Goal: Task Accomplishment & Management: Use online tool/utility

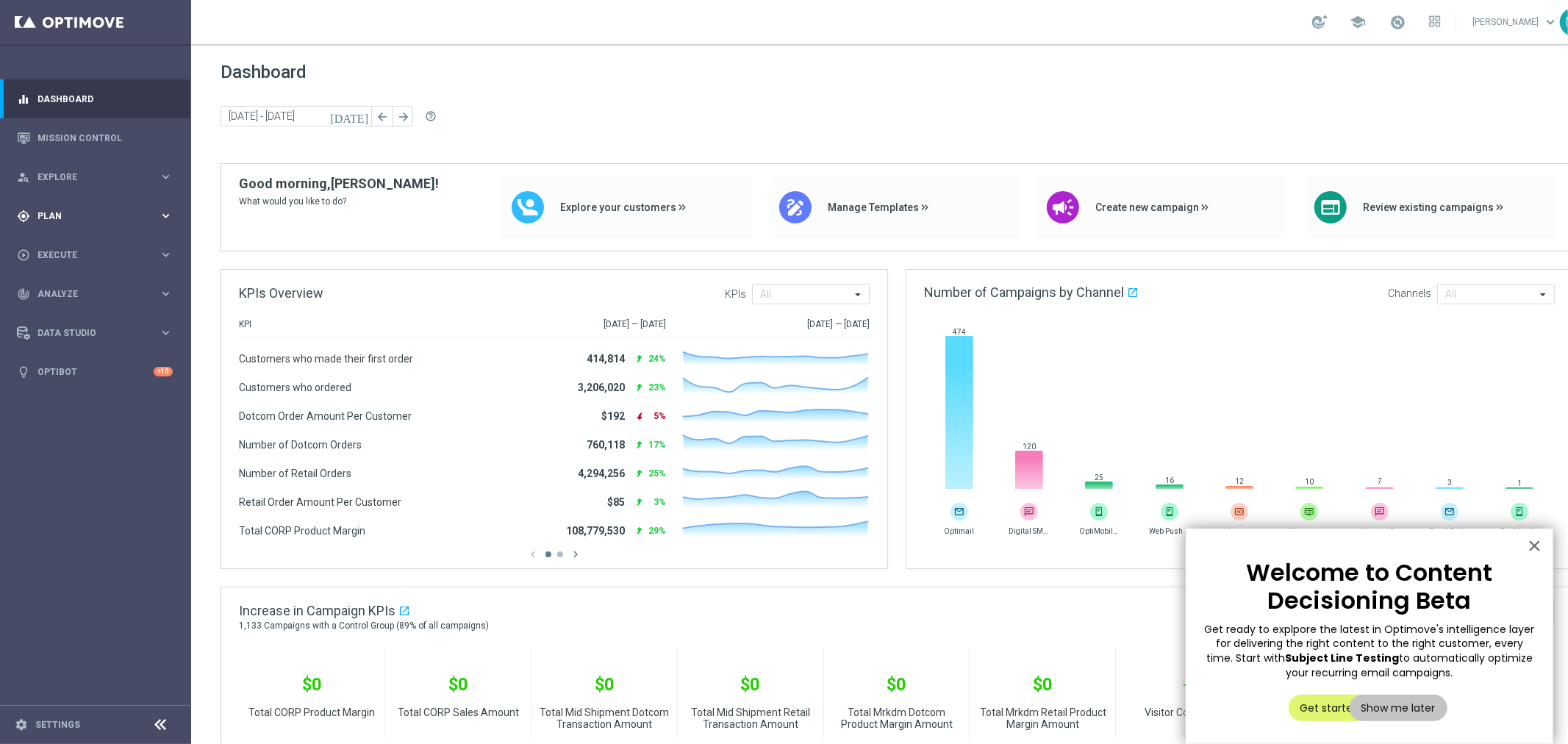
click at [48, 218] on span "Plan" at bounding box center [98, 215] width 121 height 8
click at [70, 286] on span "Templates" at bounding box center [91, 289] width 105 height 8
click at [62, 314] on link "Optimail" at bounding box center [99, 312] width 107 height 12
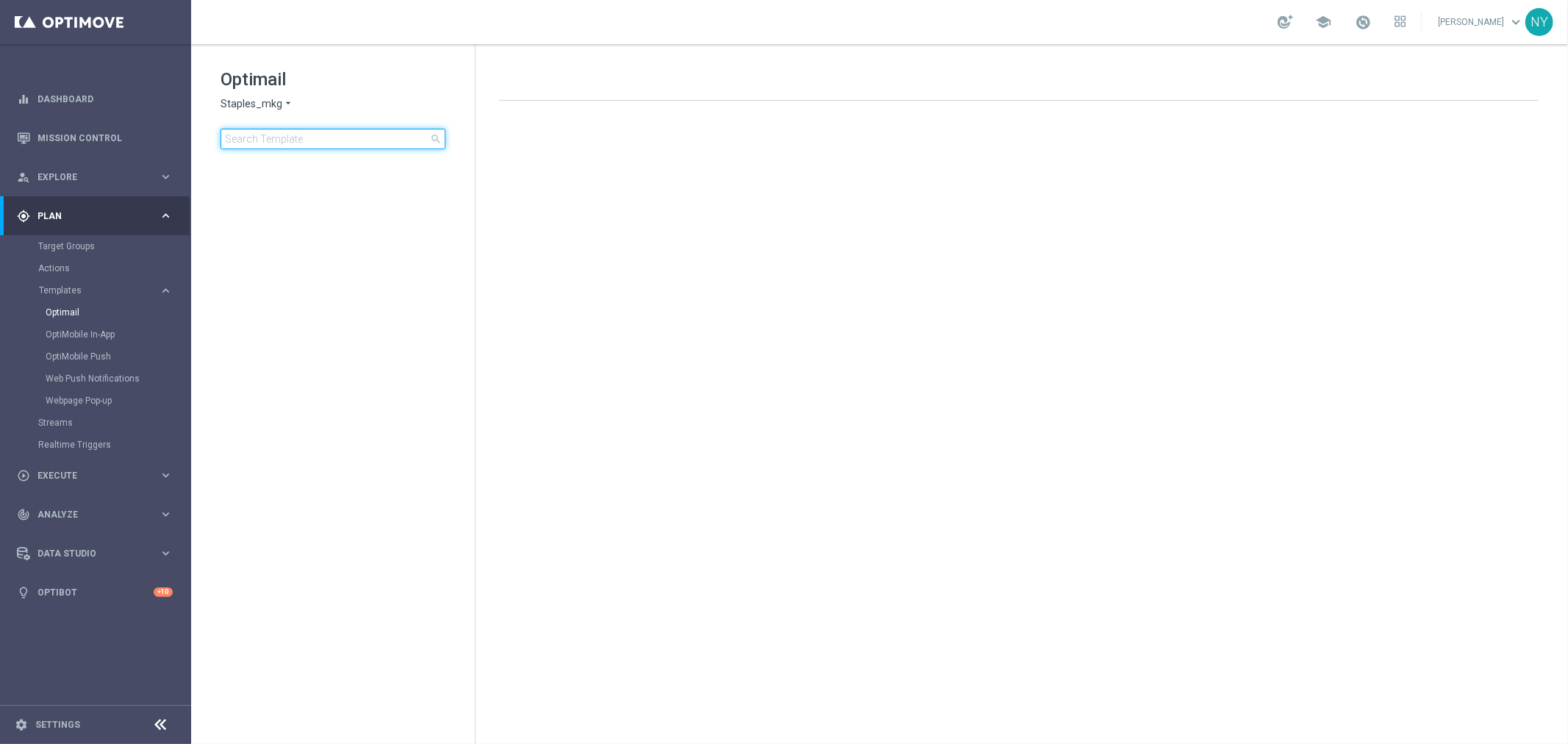
click at [291, 135] on input at bounding box center [333, 139] width 225 height 21
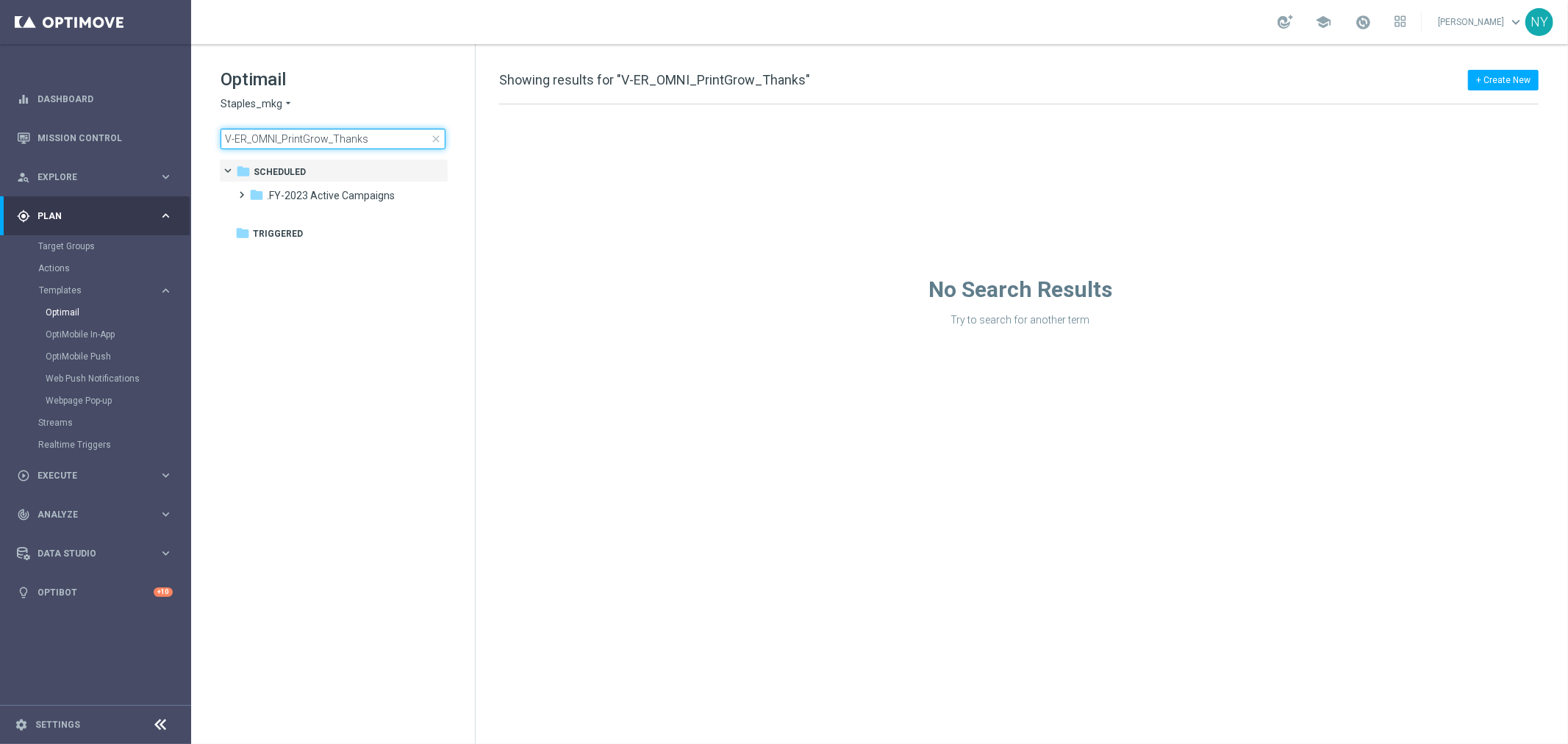
type input "V-ER_OMNI_PrintGrow_Thank"
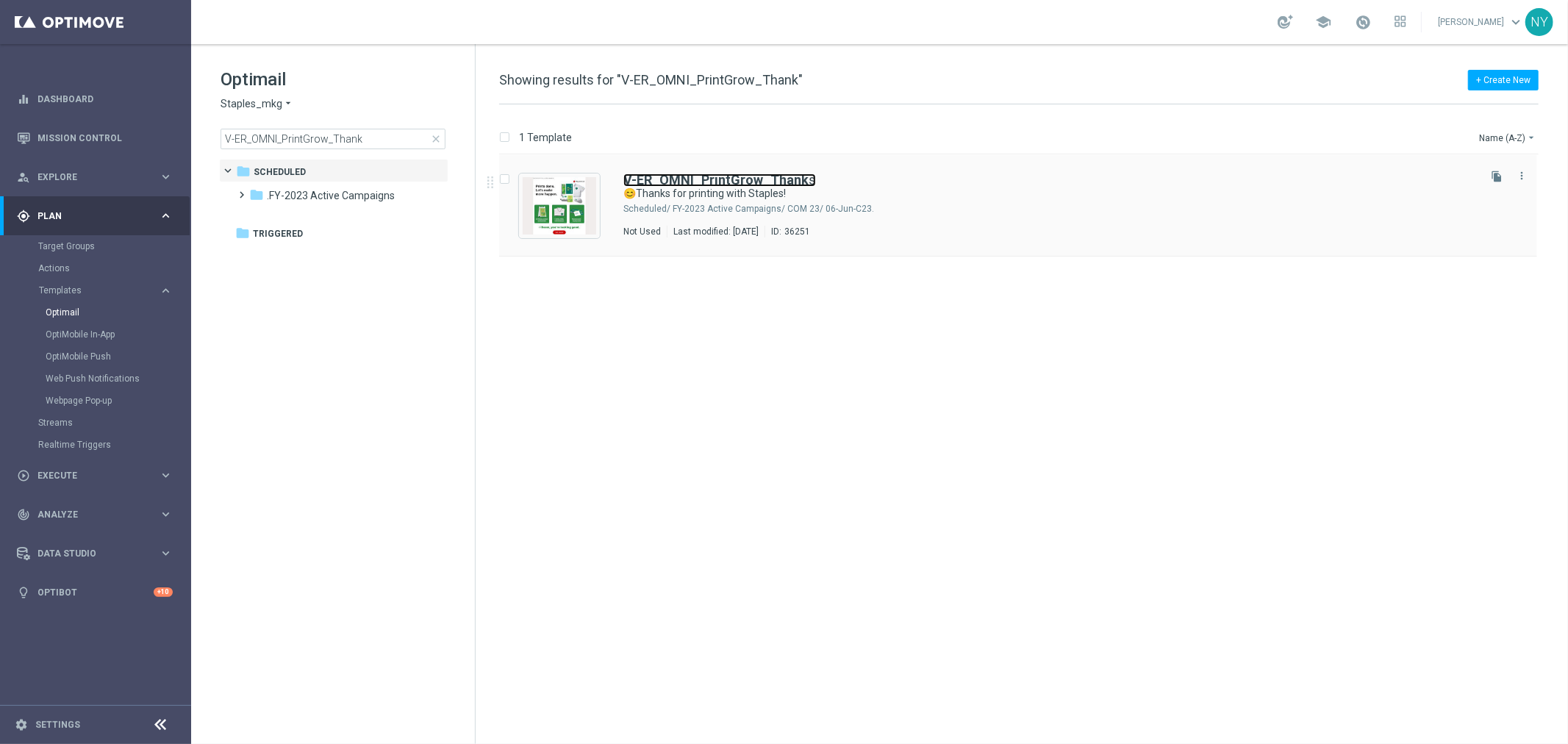
click at [715, 185] on b "V-ER_OMNI_PrintGrow_Thank" at bounding box center [716, 180] width 185 height 15
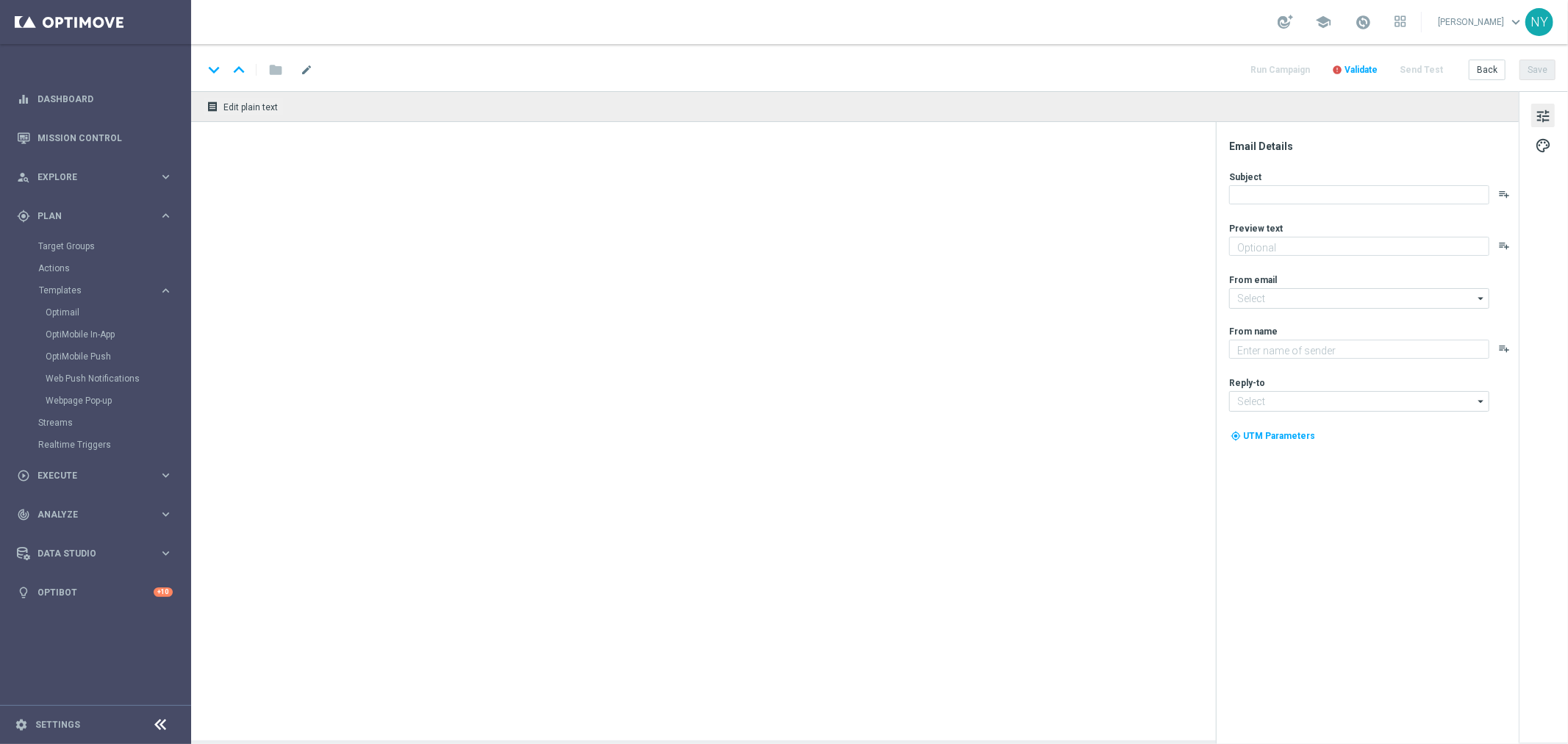
type textarea "Check out what else we can make together."
type input "[EMAIL_ADDRESS][DOMAIN_NAME]"
type textarea "Staples"
type input "[EMAIL_ADDRESS][DOMAIN_NAME]"
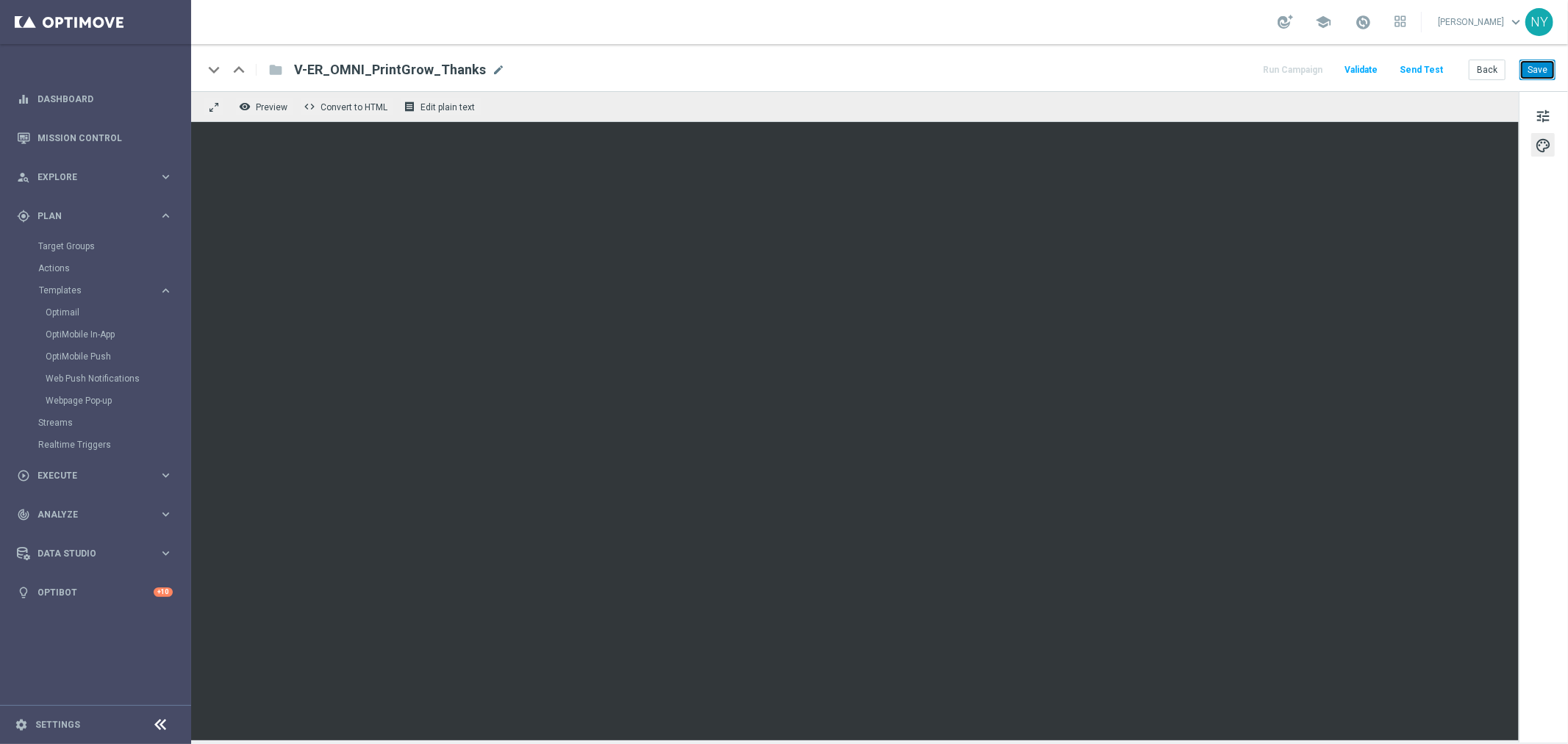
click at [1544, 69] on button "Save" at bounding box center [1537, 69] width 36 height 21
click at [1532, 71] on button "Save" at bounding box center [1537, 69] width 36 height 21
click at [1533, 71] on button "Save" at bounding box center [1537, 69] width 36 height 21
click at [1546, 65] on button "Save" at bounding box center [1537, 69] width 36 height 21
click at [1421, 66] on button "Send Test" at bounding box center [1421, 70] width 48 height 20
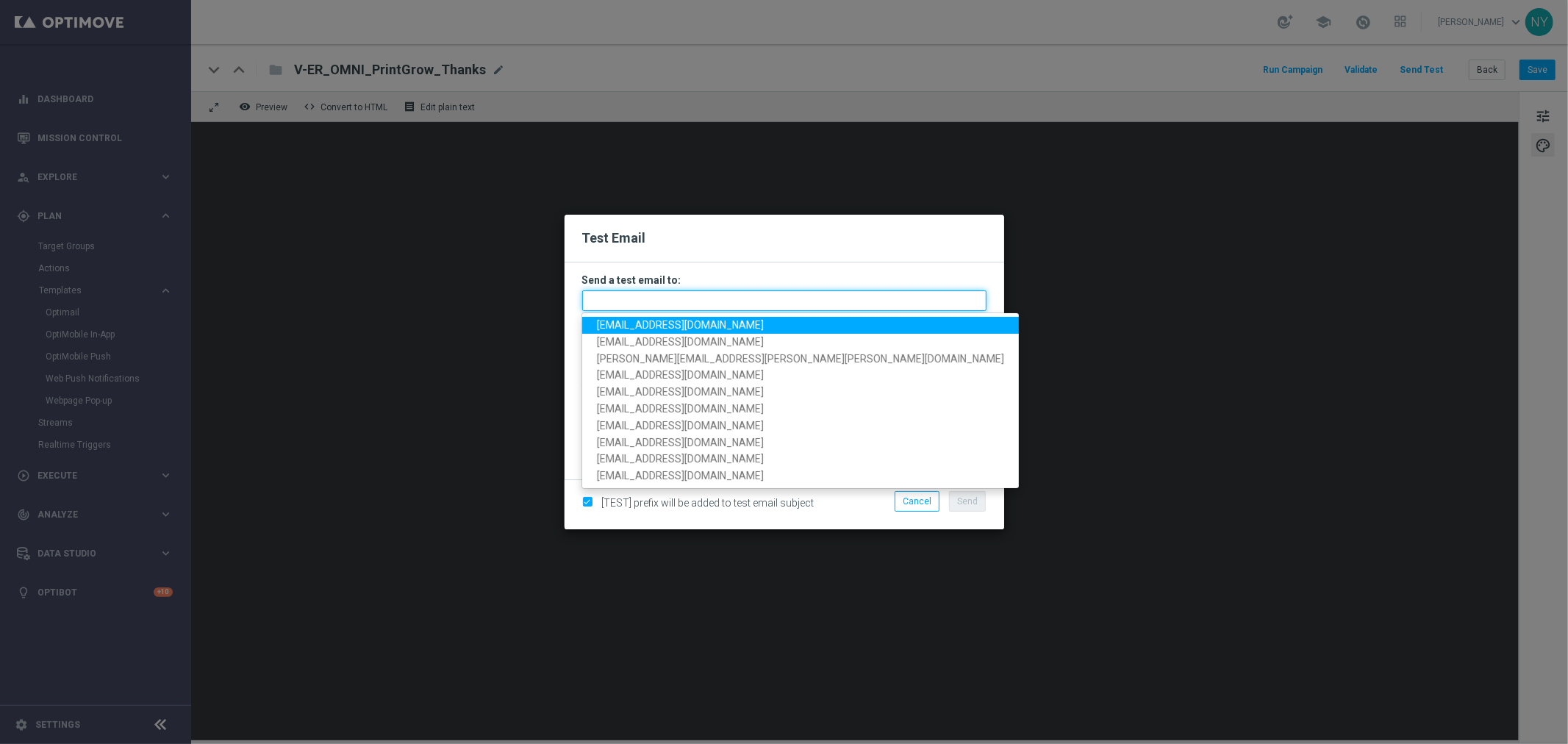
click at [621, 296] on input "text" at bounding box center [784, 300] width 405 height 21
click at [599, 296] on input "text" at bounding box center [784, 300] width 405 height 21
paste input "neilyetts3-bgwsw@litmusemail.com"
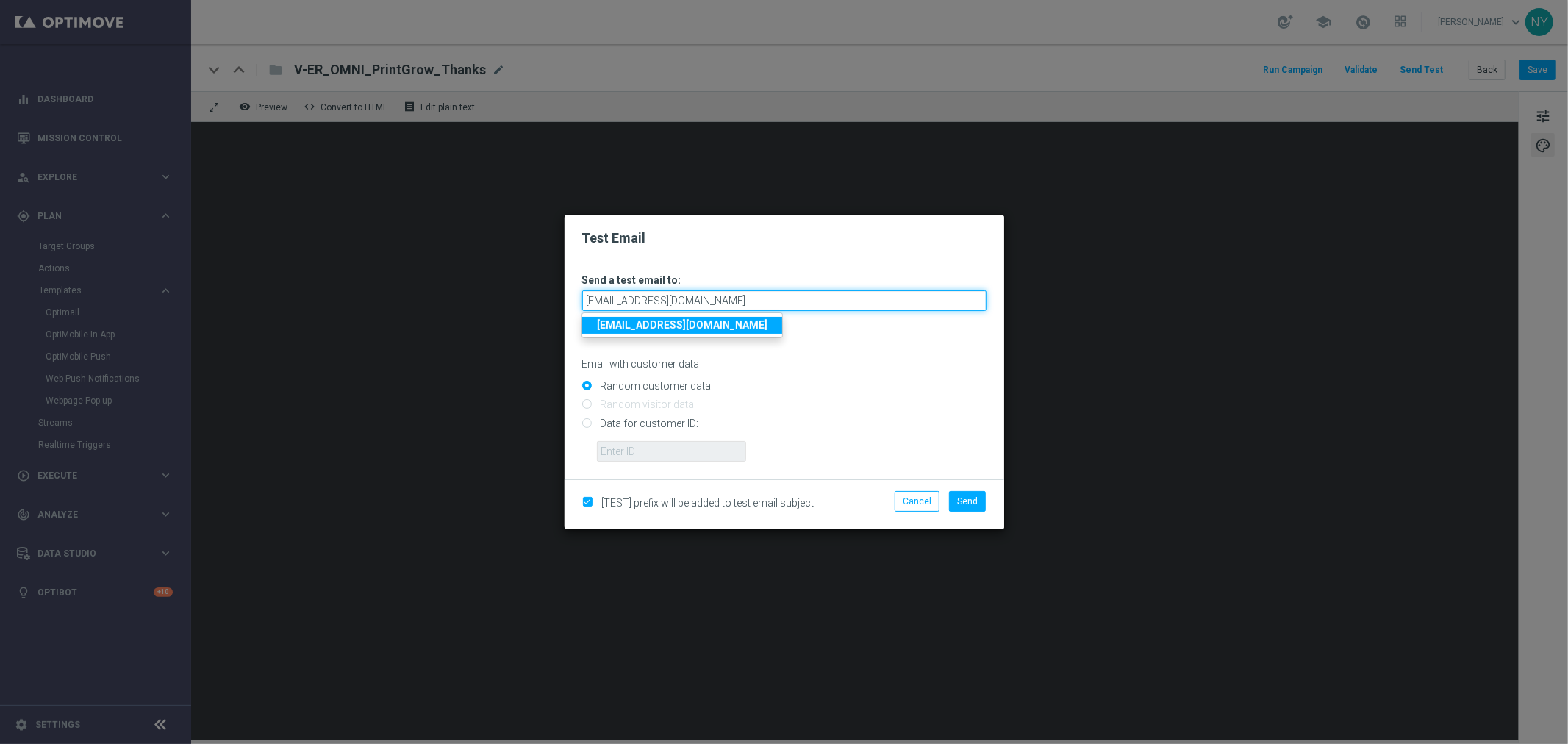
type input "neilyetts3-bgwsw@litmusemail.com"
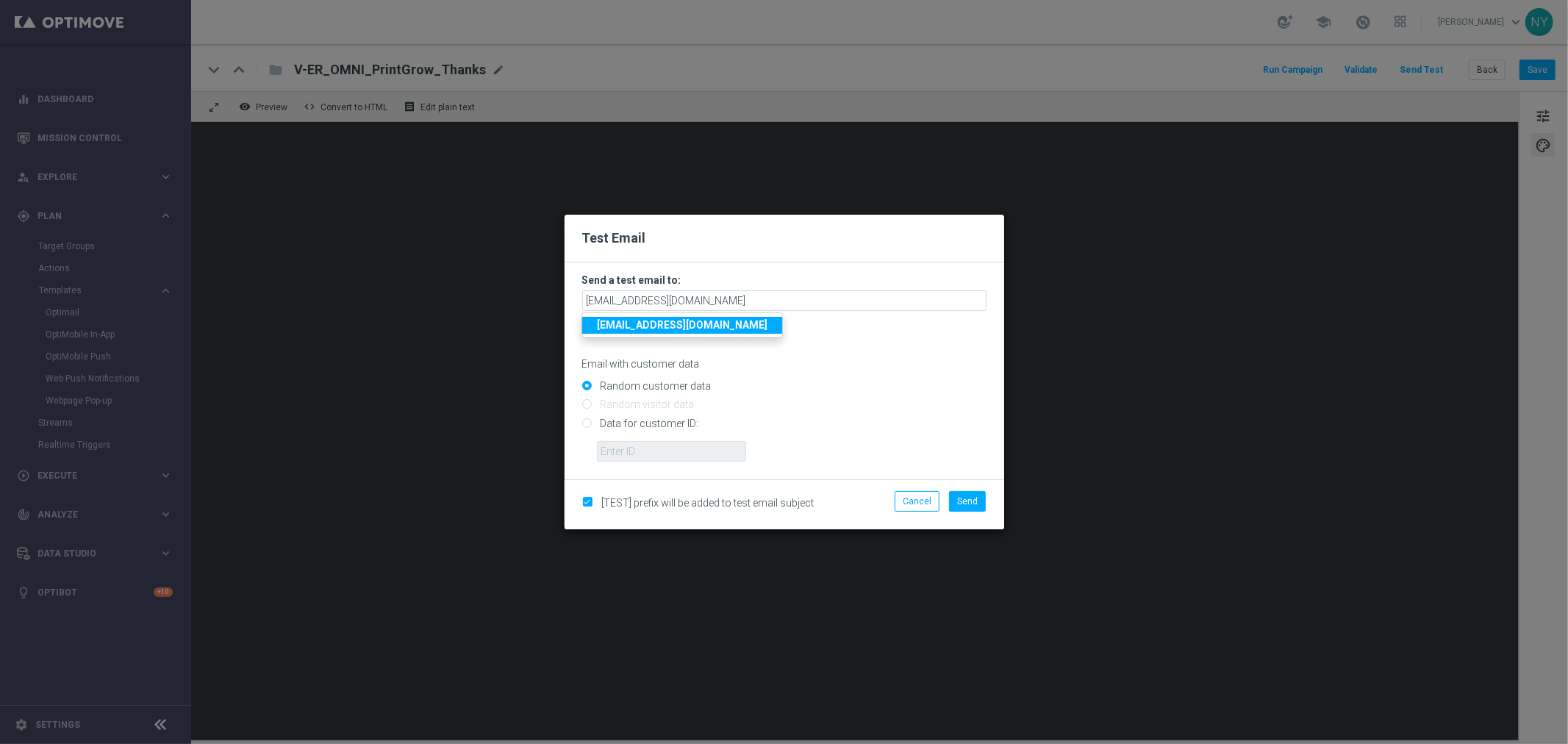
click at [587, 424] on input "Data for customer ID:" at bounding box center [784, 429] width 405 height 21
radio input "true"
click at [623, 458] on input "text" at bounding box center [671, 451] width 149 height 21
paste input "10000006208"
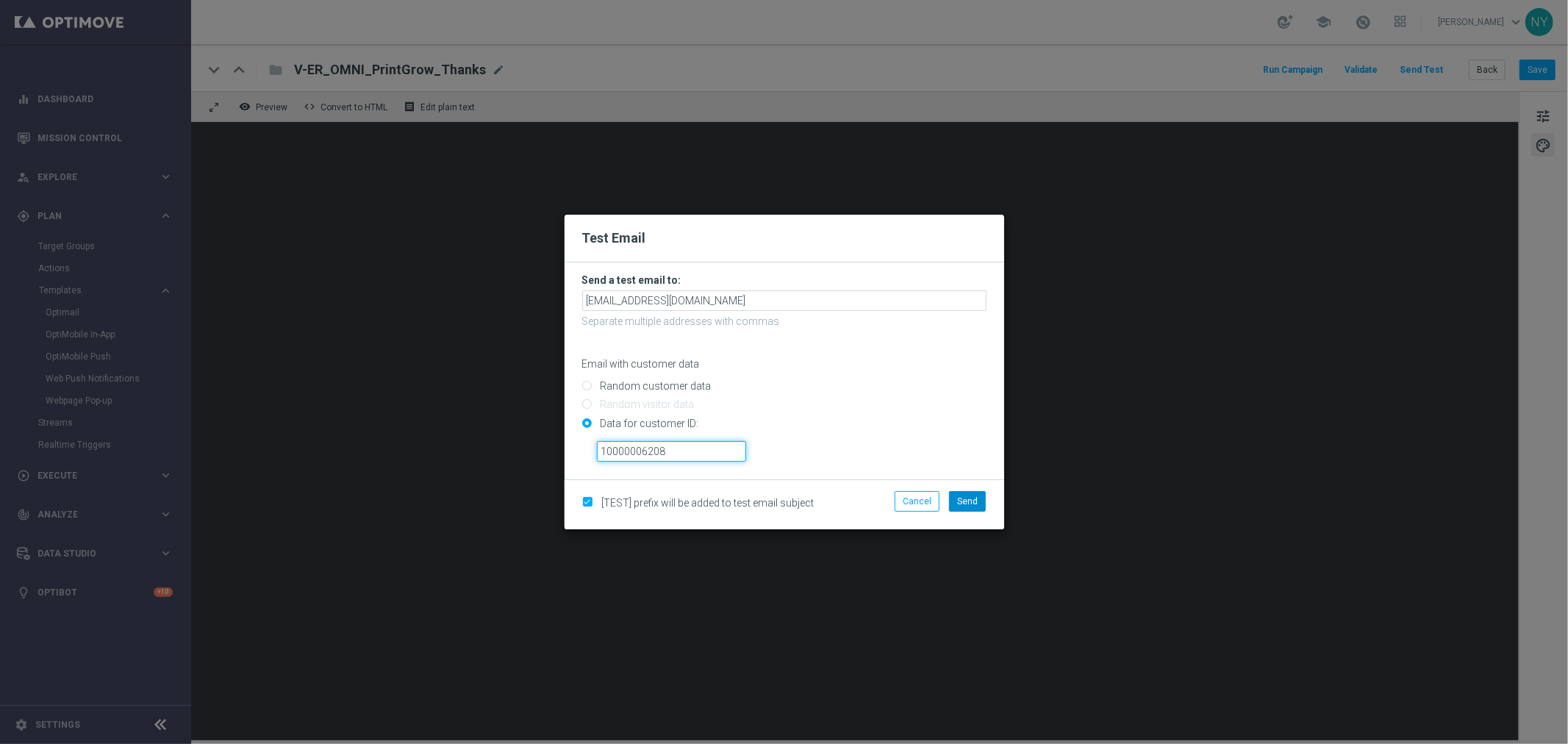
type input "10000006208"
click at [974, 499] on span "Send" at bounding box center [967, 501] width 21 height 10
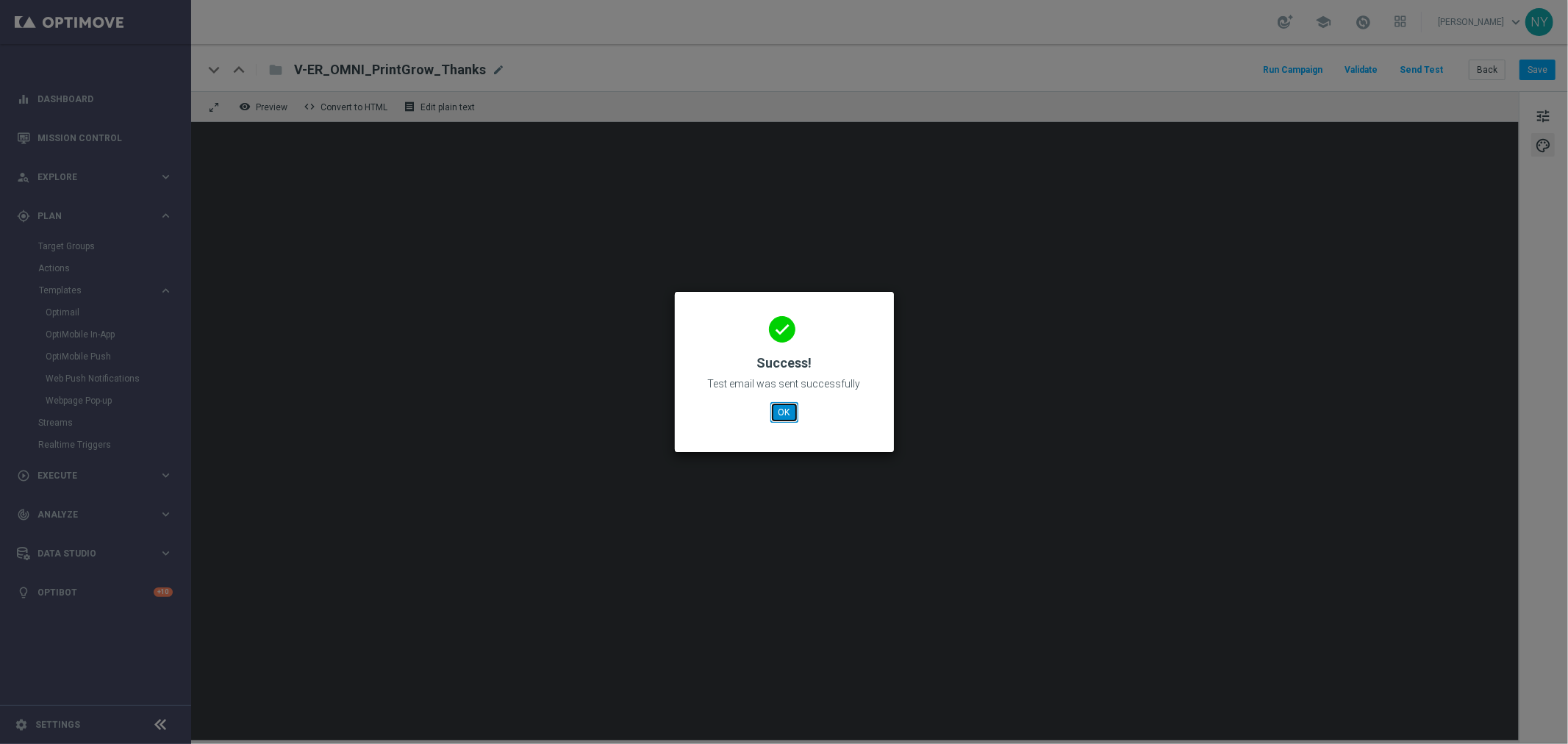
click at [789, 413] on button "OK" at bounding box center [784, 412] width 28 height 21
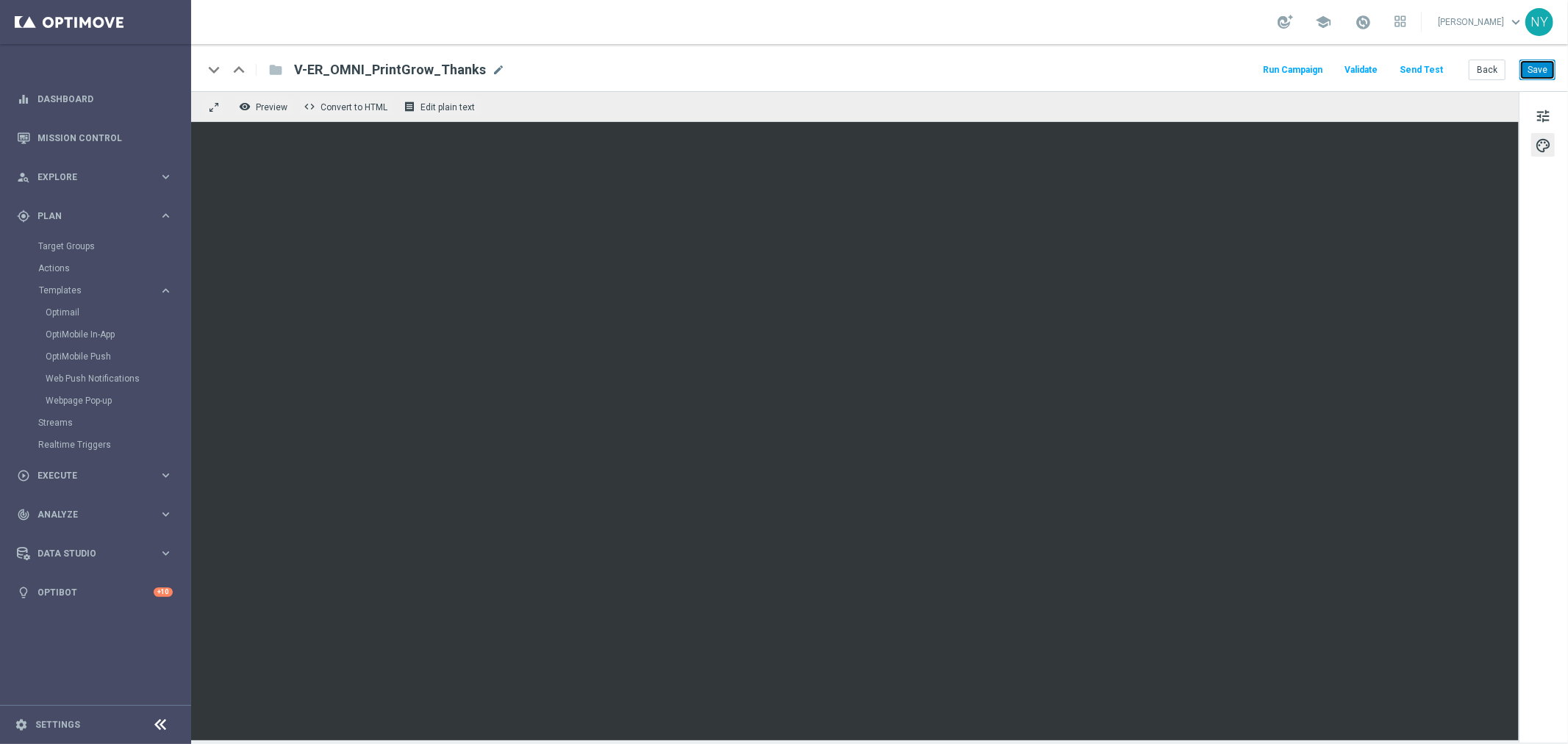
click at [1532, 69] on button "Save" at bounding box center [1537, 69] width 36 height 21
click at [1504, 67] on button "Back" at bounding box center [1487, 69] width 37 height 21
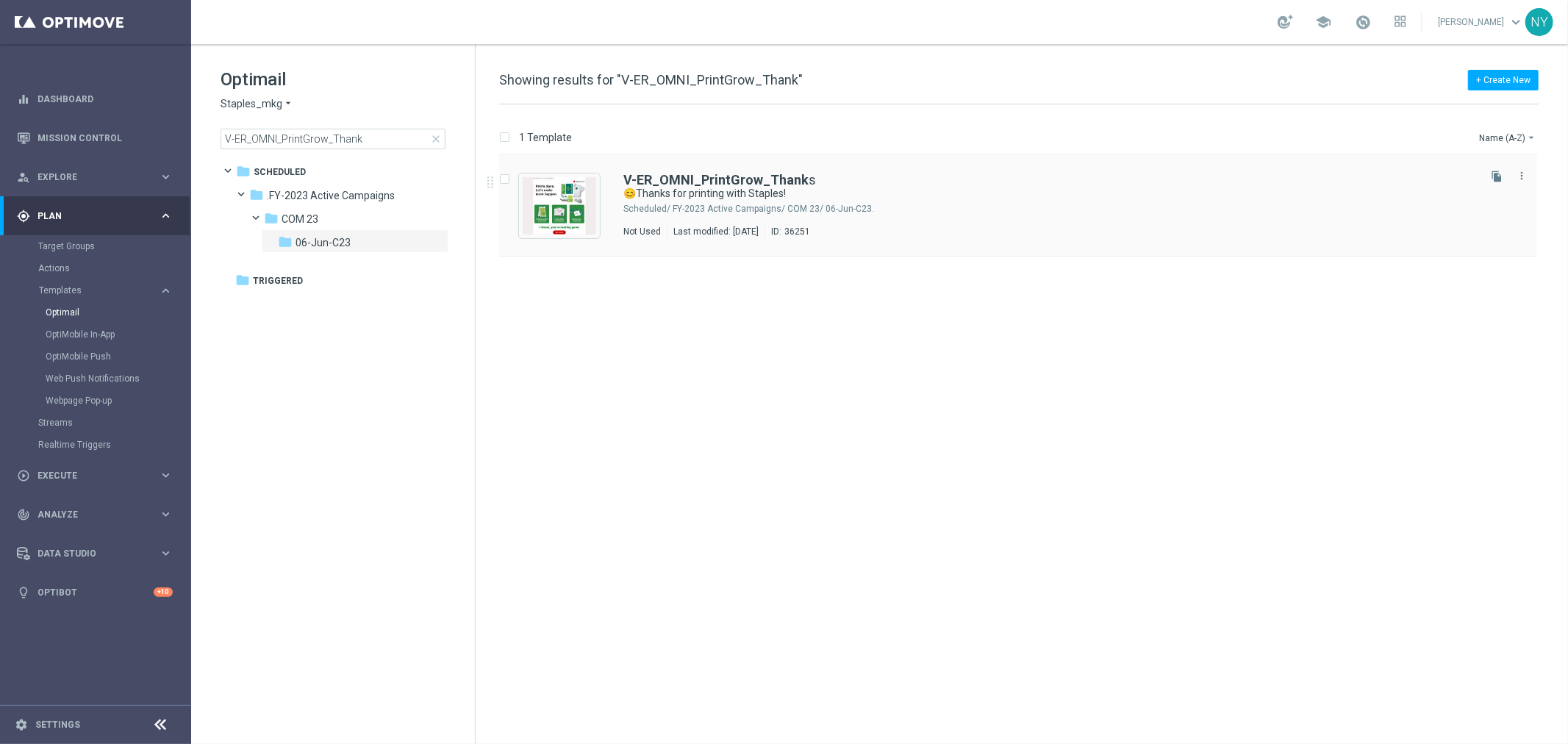
drag, startPoint x: 1489, startPoint y: 178, endPoint x: 765, endPoint y: 211, distance: 724.8
click at [1489, 178] on button "file_copy" at bounding box center [1496, 176] width 19 height 19
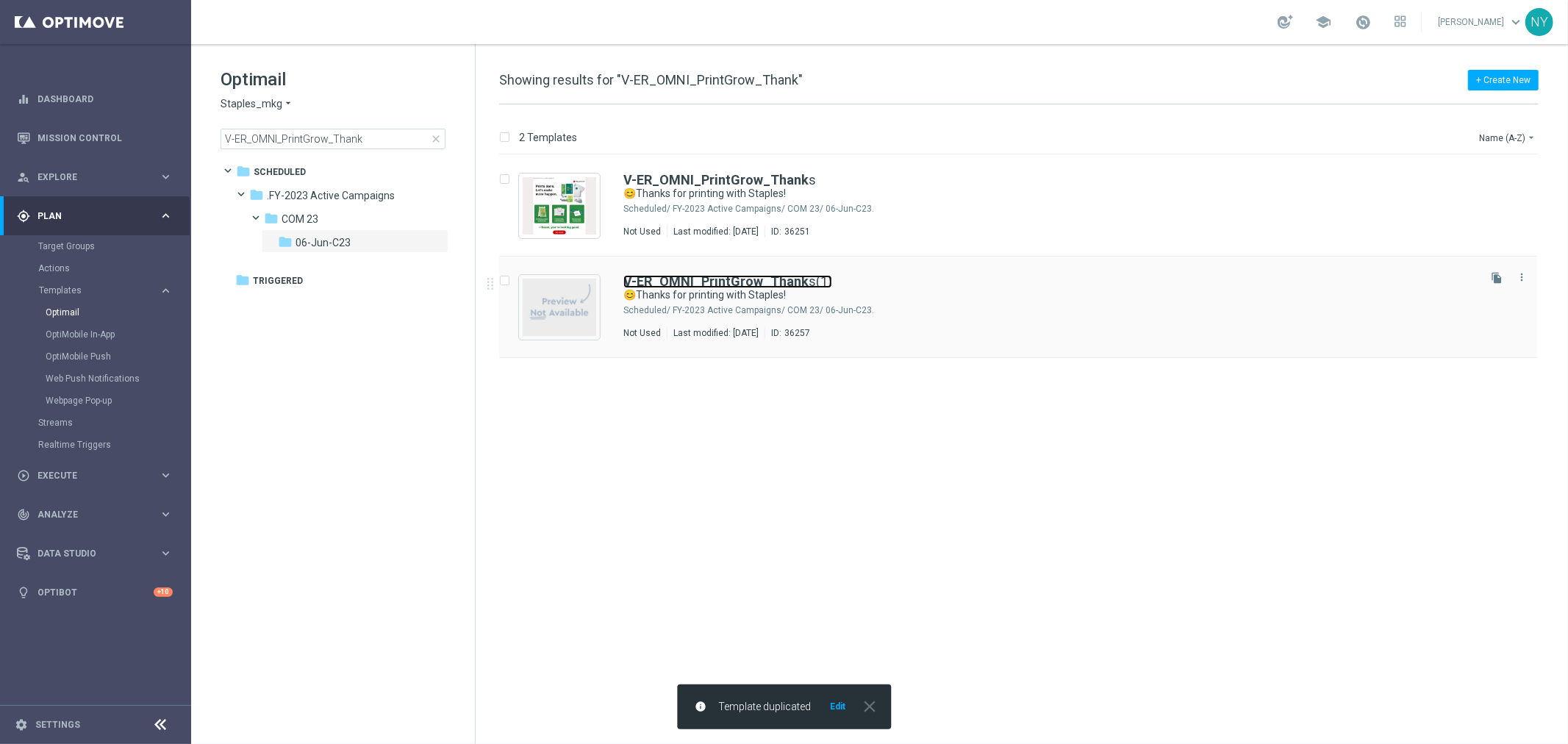
click at [798, 280] on b "V-ER_OMNI_PrintGrow_Thank" at bounding box center [716, 281] width 185 height 15
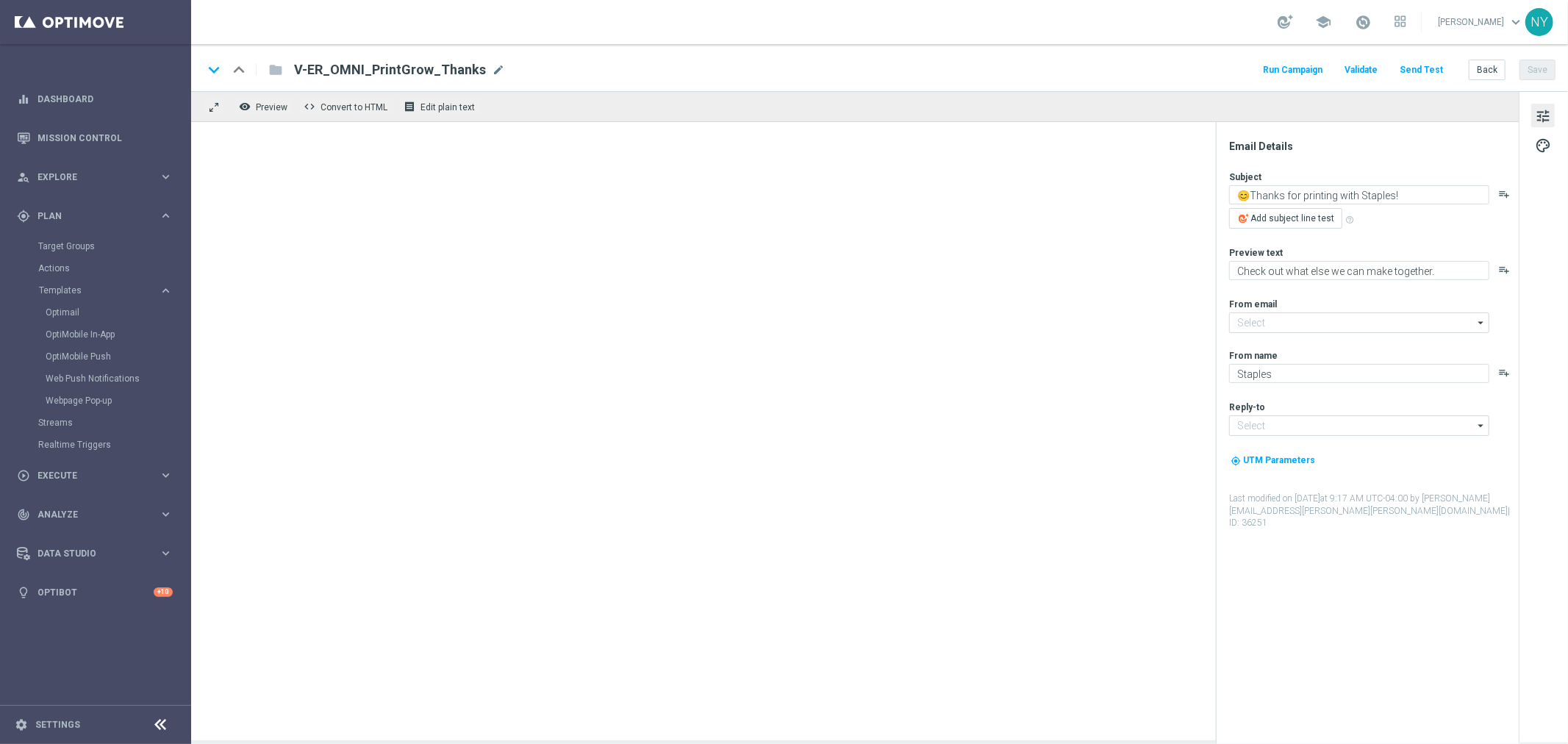
type input "[EMAIL_ADDRESS][DOMAIN_NAME]"
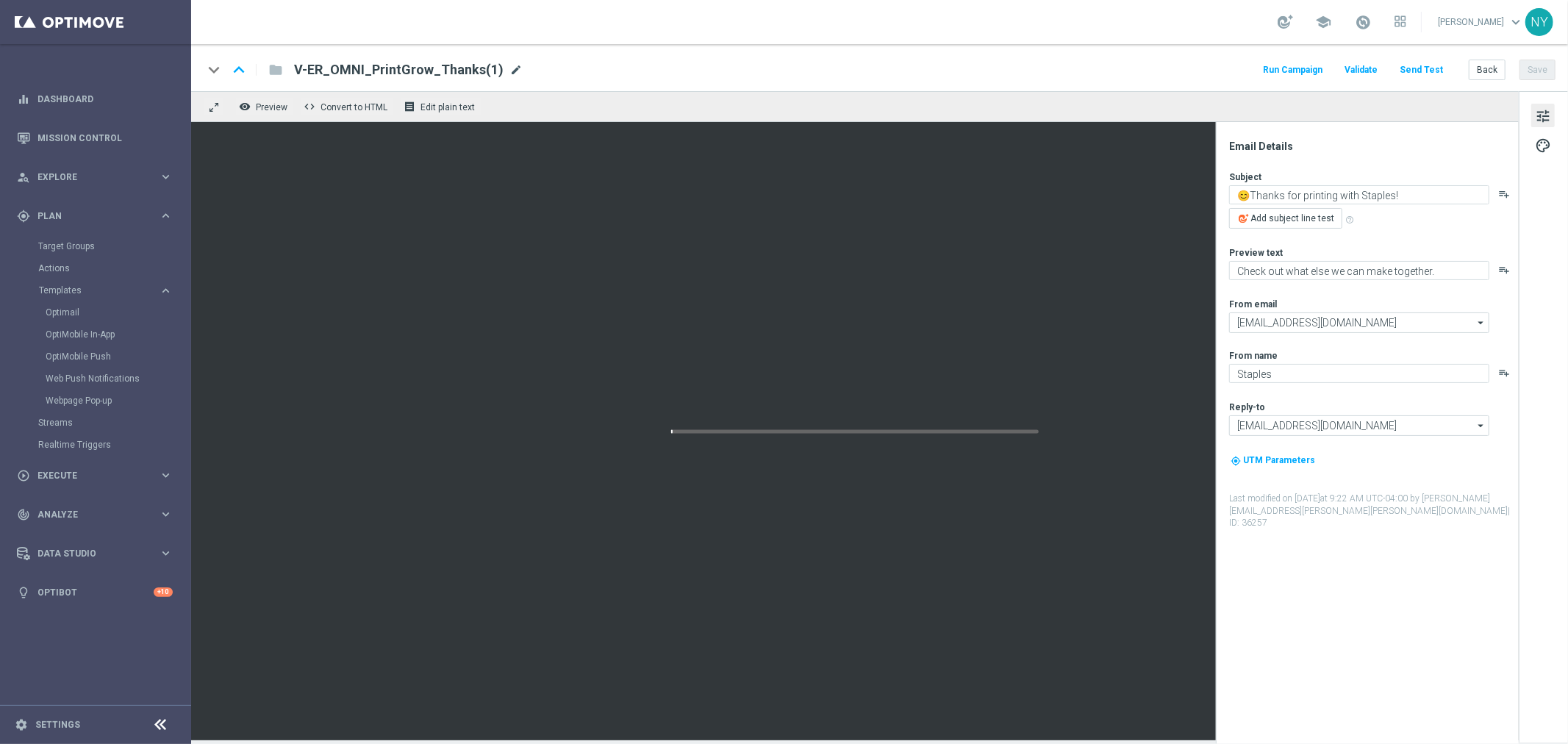
click at [510, 69] on span "mode_edit" at bounding box center [516, 69] width 13 height 13
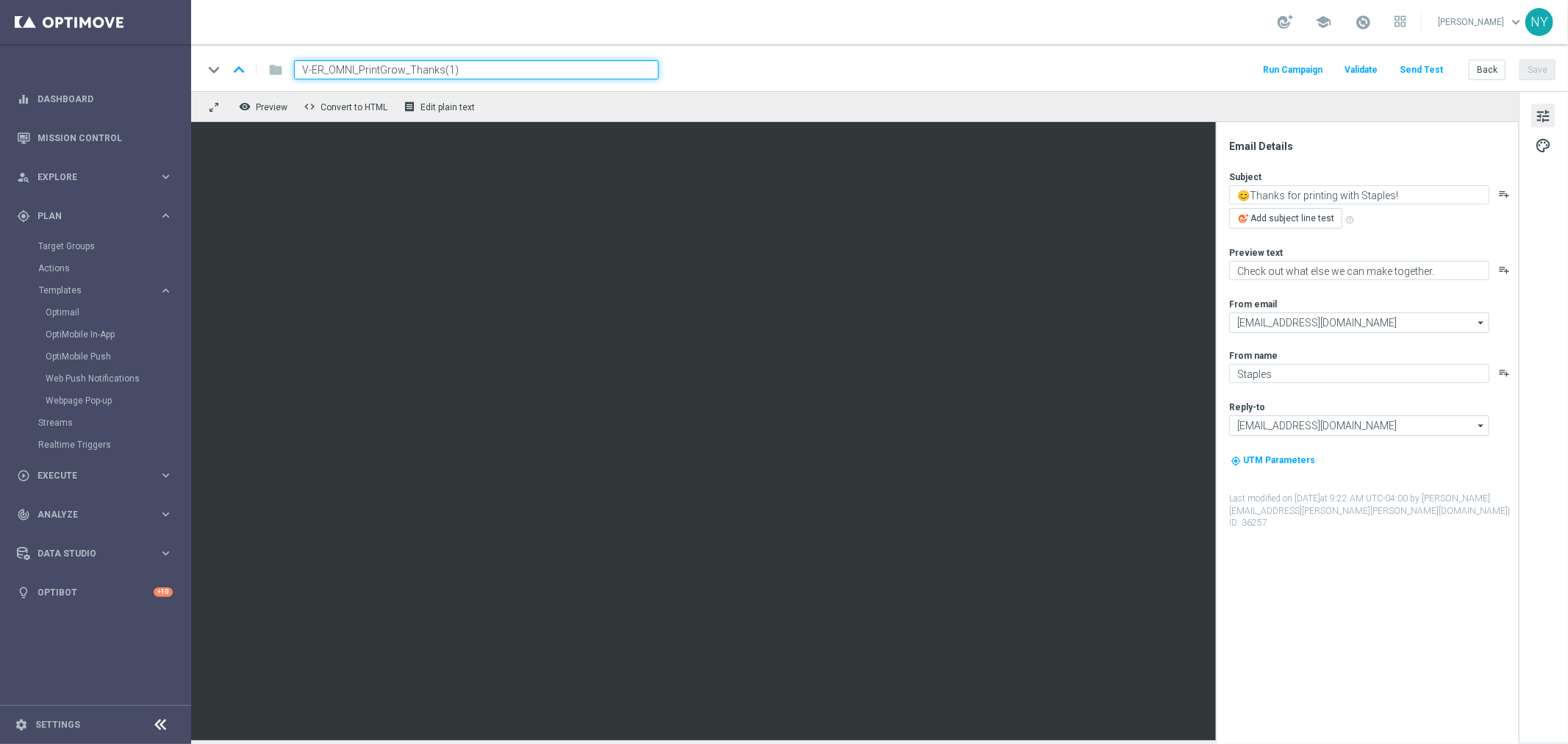
drag, startPoint x: 487, startPoint y: 69, endPoint x: 408, endPoint y: 67, distance: 79.0
click at [408, 67] on input "V-ER_OMNI_PrintGrow_Thanks(1)" at bounding box center [476, 69] width 364 height 19
type input "V-ER_OMNI_PrintGrow_Acquire"
click at [1540, 72] on button "Save" at bounding box center [1537, 69] width 36 height 21
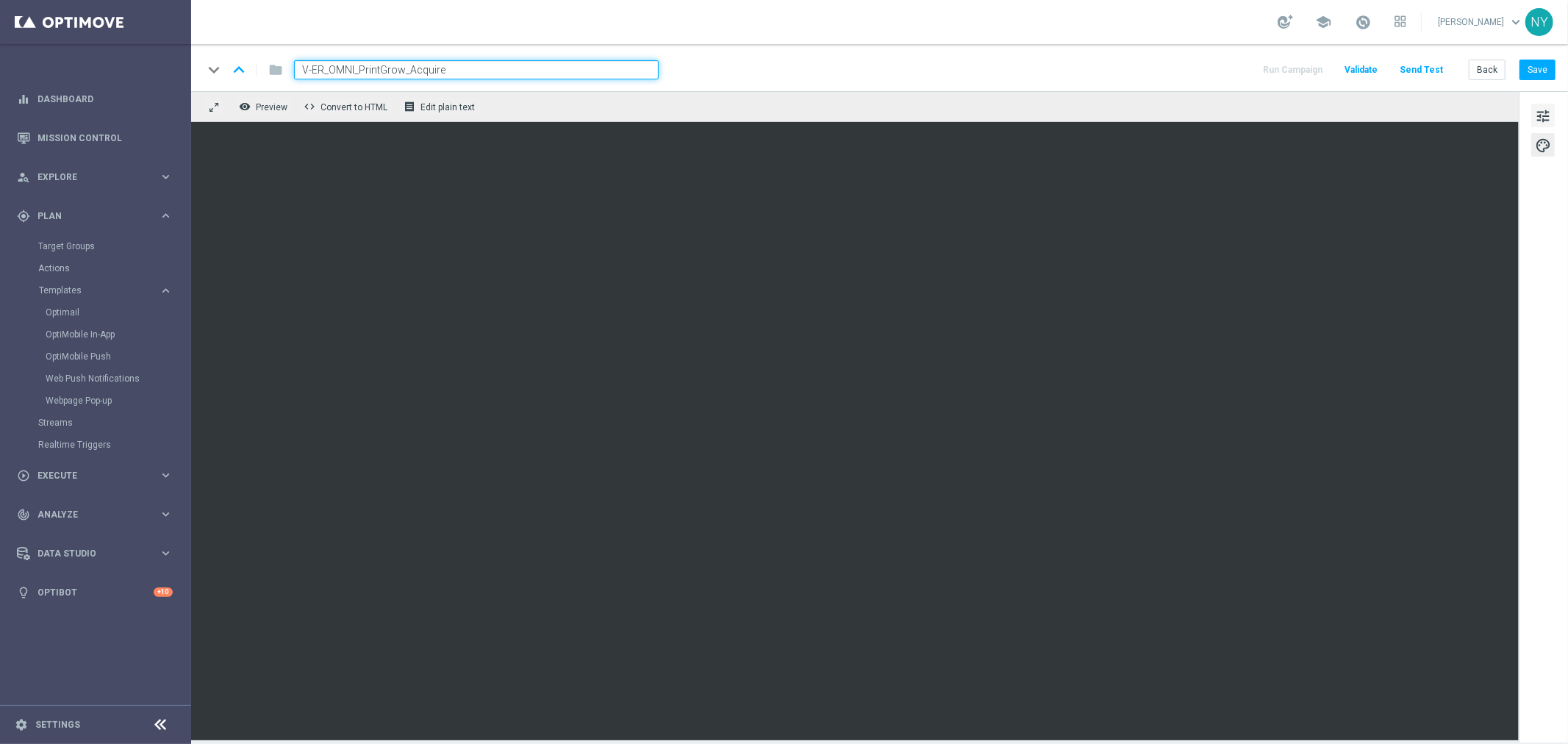
click at [1544, 114] on span "tune" at bounding box center [1543, 116] width 16 height 19
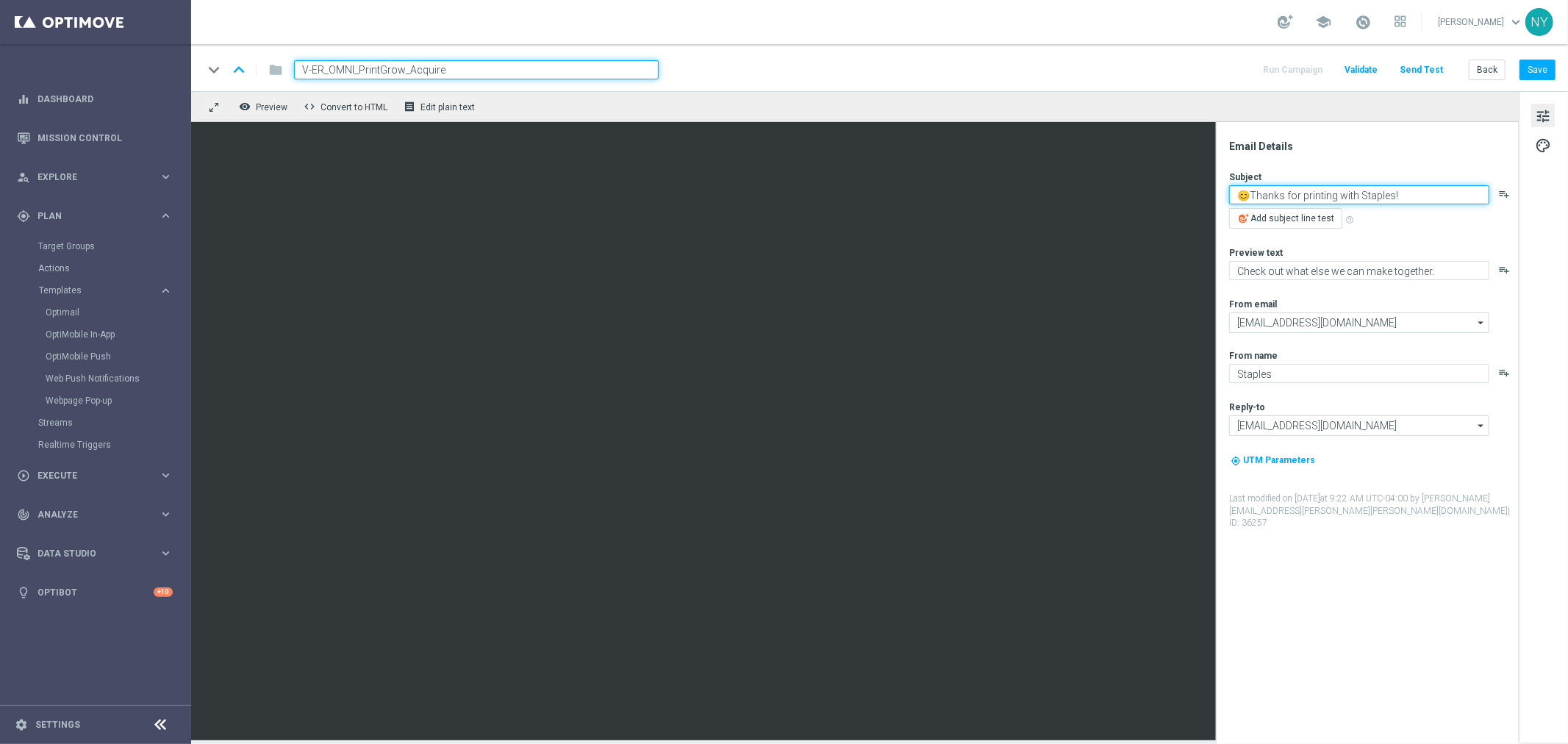
paste textarea "✨50% off your first custom print order.✨"
type textarea "✨50% off your first custom print order.✨"
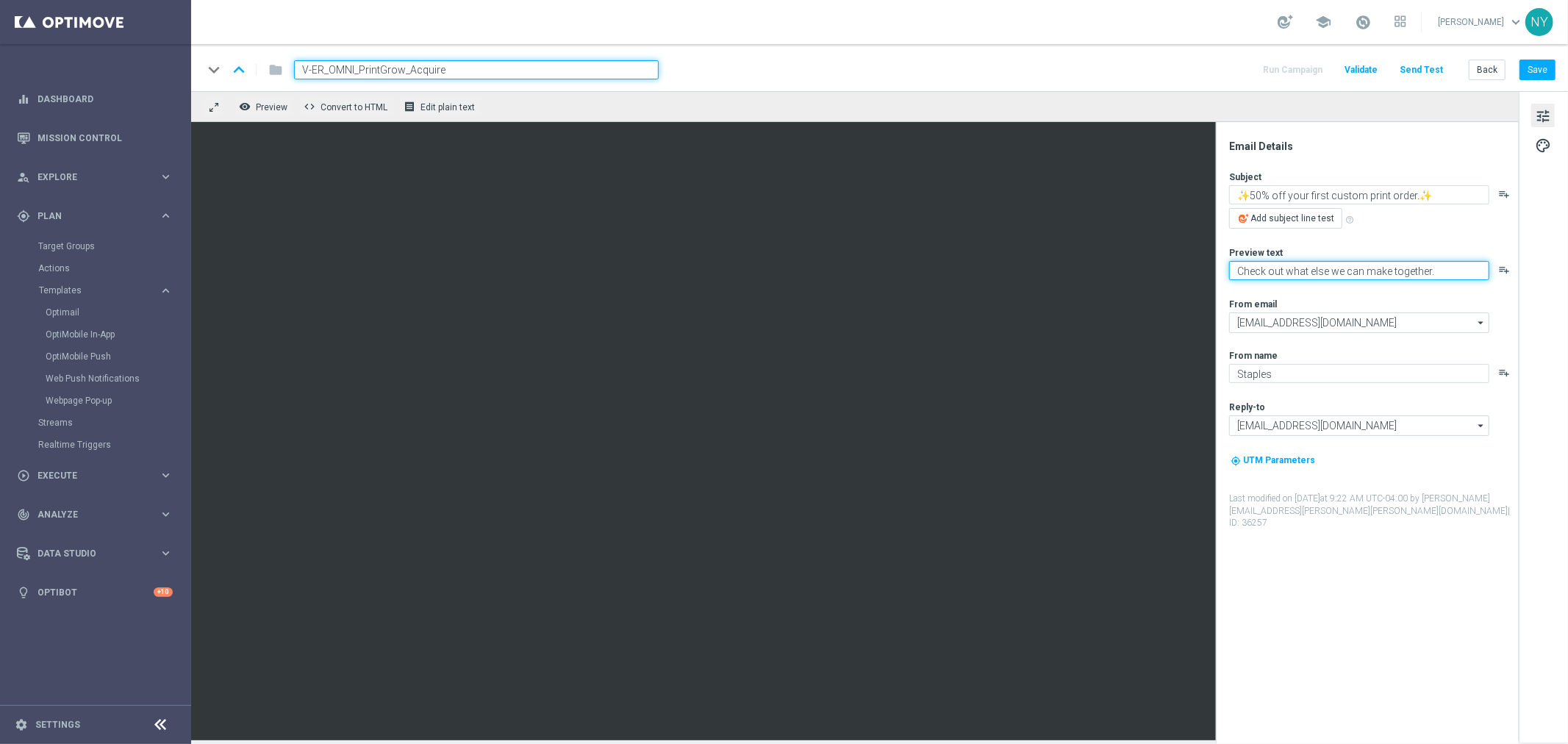
paste textarea "Start printing with Staples"
type textarea "Start printing with Staples."
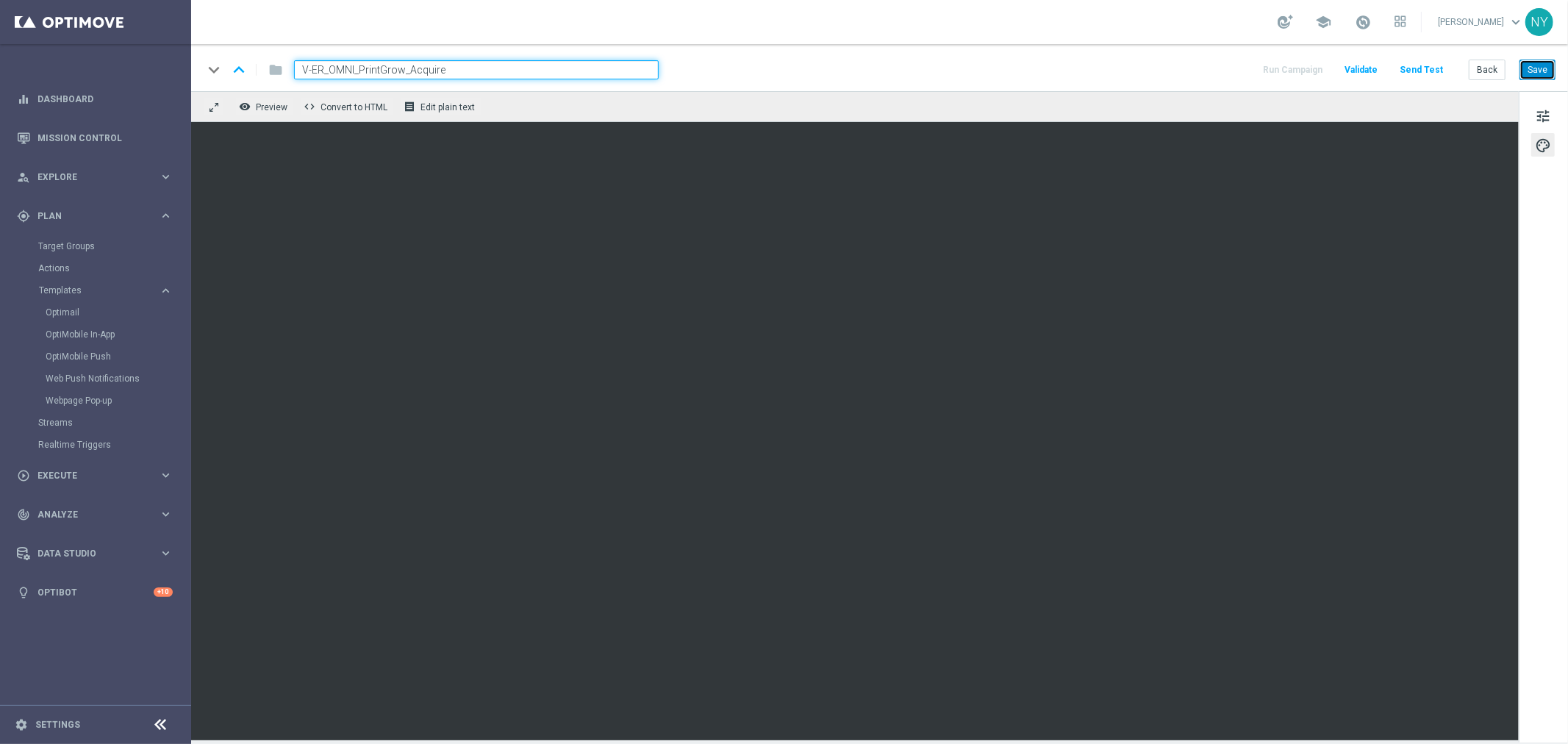
click at [1539, 71] on button "Save" at bounding box center [1537, 69] width 36 height 21
click at [1541, 72] on button "Save" at bounding box center [1537, 69] width 36 height 21
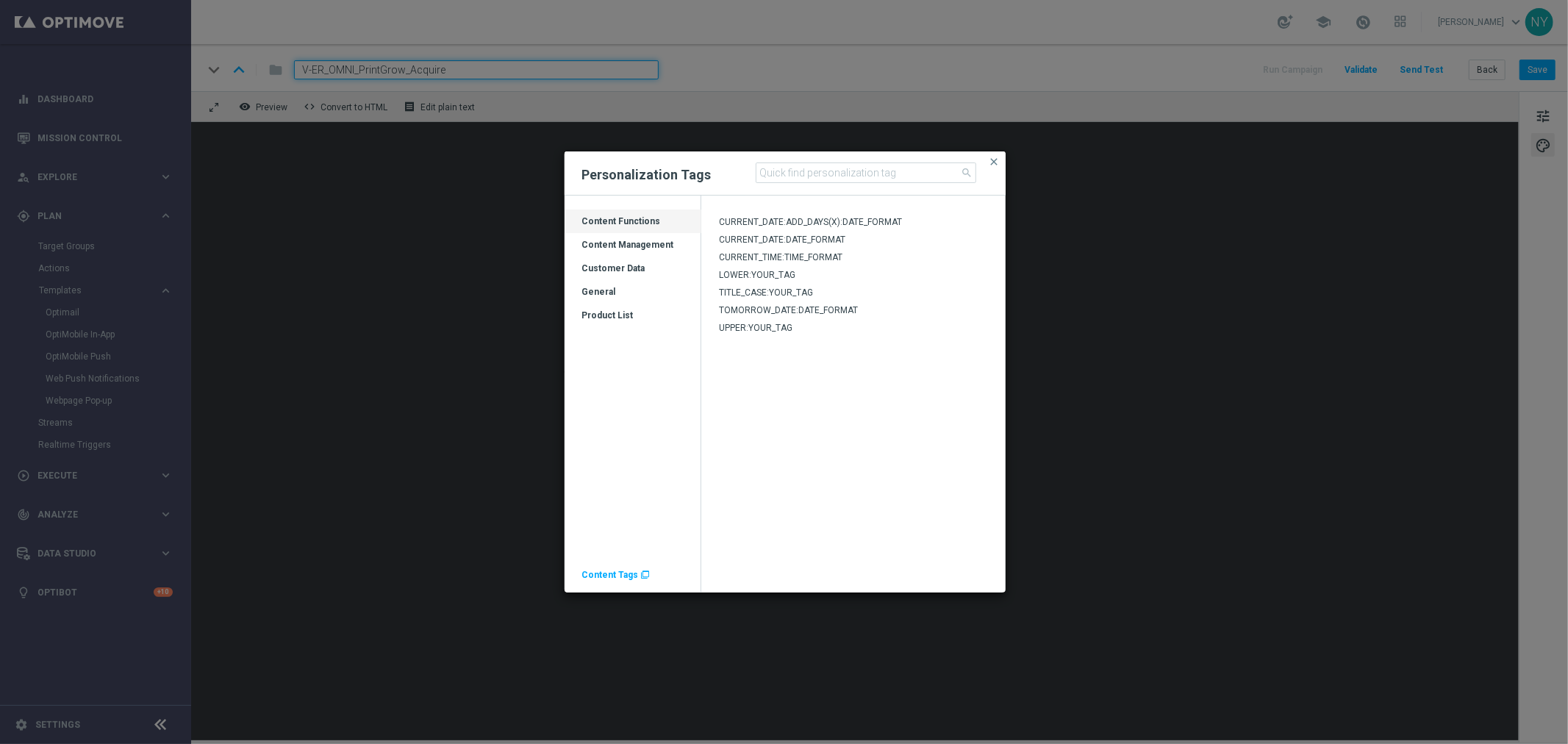
click at [636, 269] on div "Customer Data" at bounding box center [632, 274] width 137 height 23
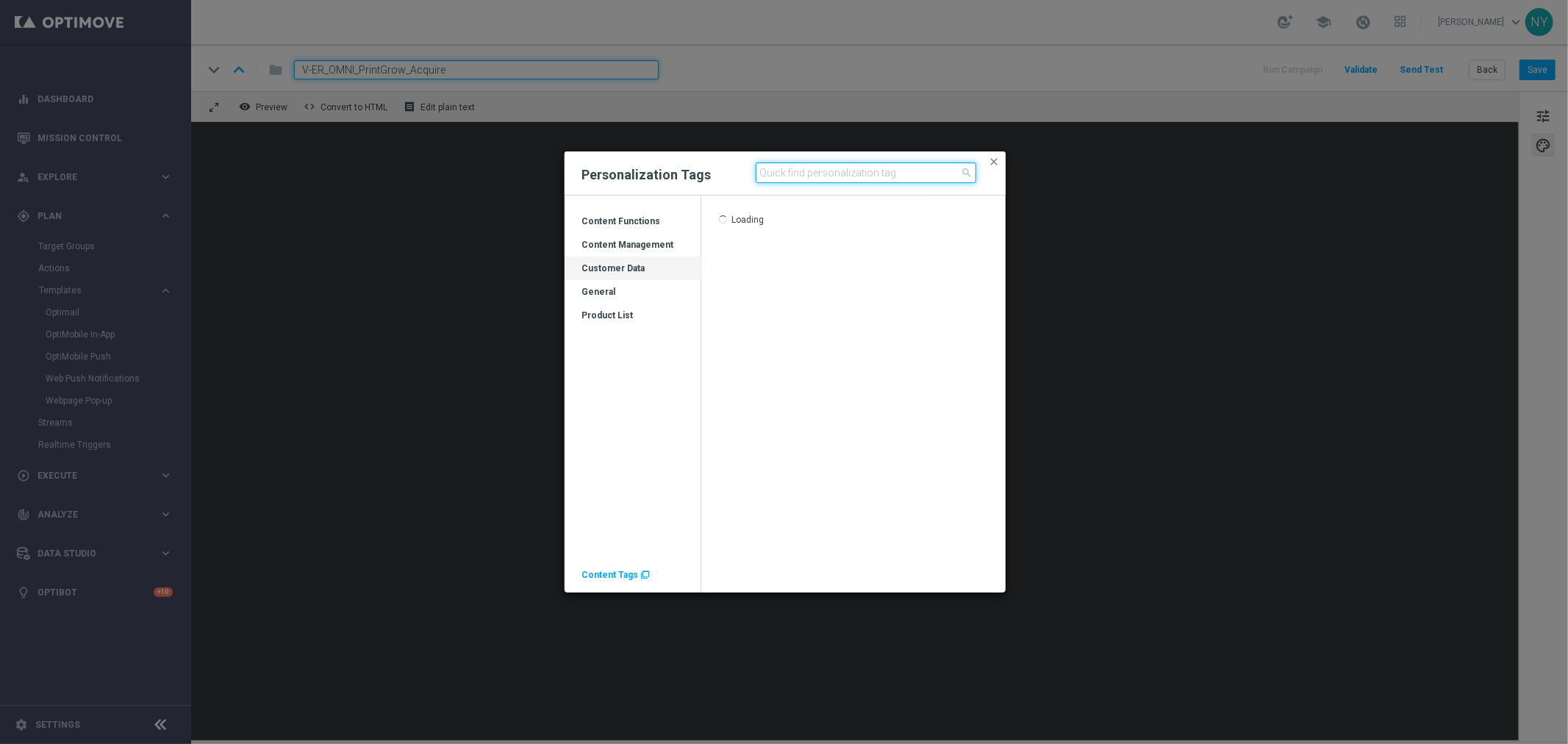
click at [787, 166] on input at bounding box center [866, 172] width 221 height 21
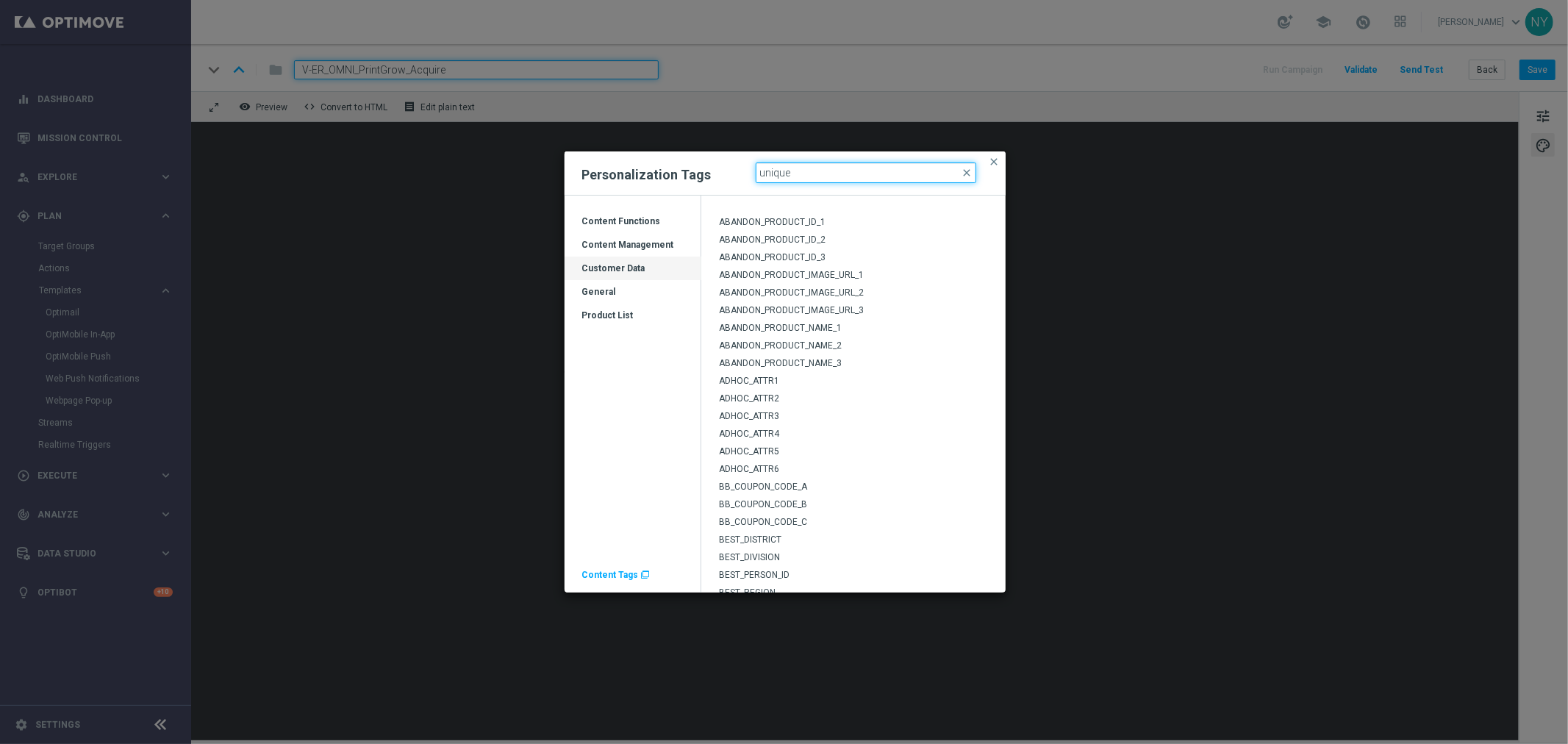
type input "unique"
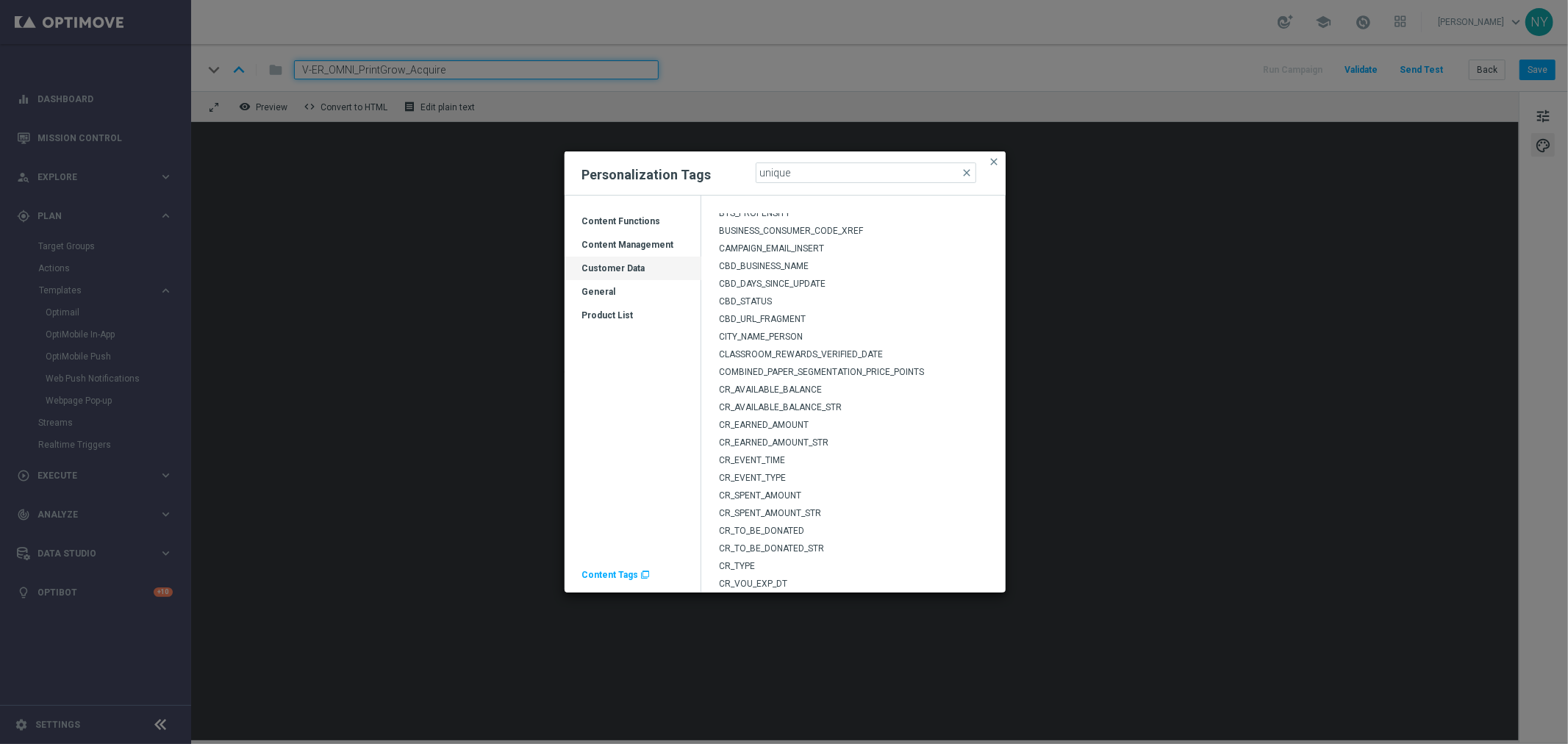
scroll to position [803, 0]
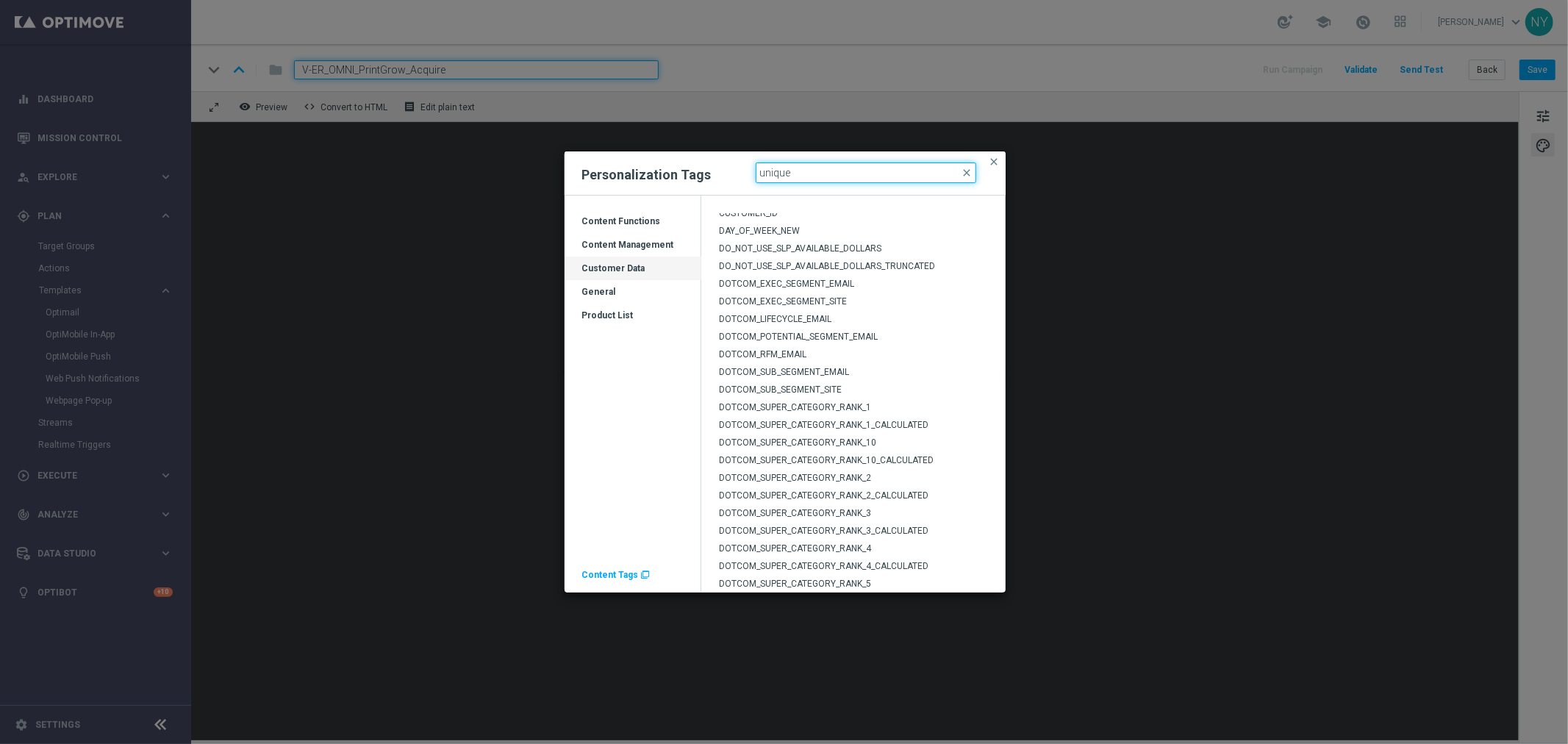
click at [822, 171] on input "unique" at bounding box center [866, 172] width 221 height 21
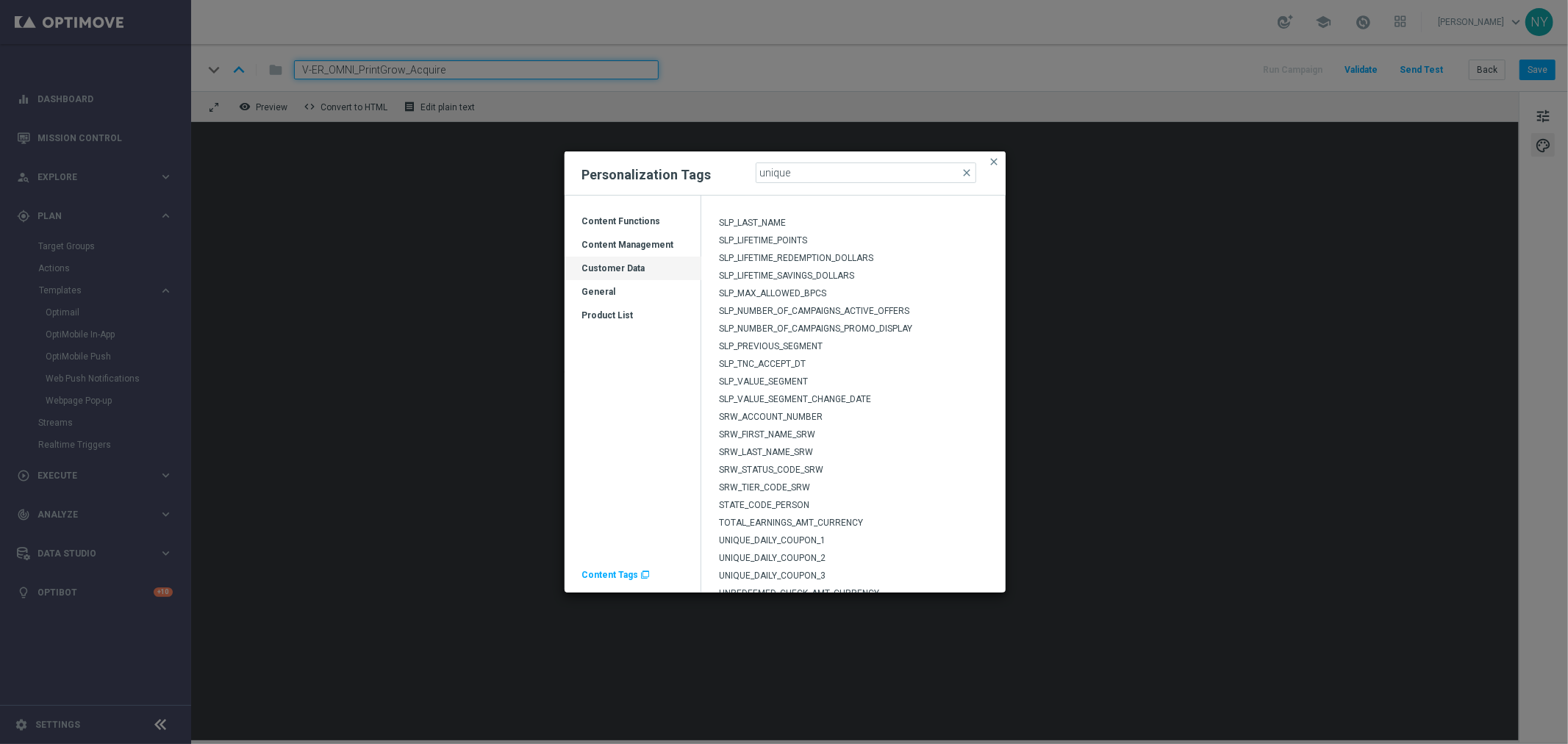
scroll to position [2989, 0]
click at [797, 479] on span "UNIQUE_DAILY_COUPON_1" at bounding box center [772, 477] width 107 height 10
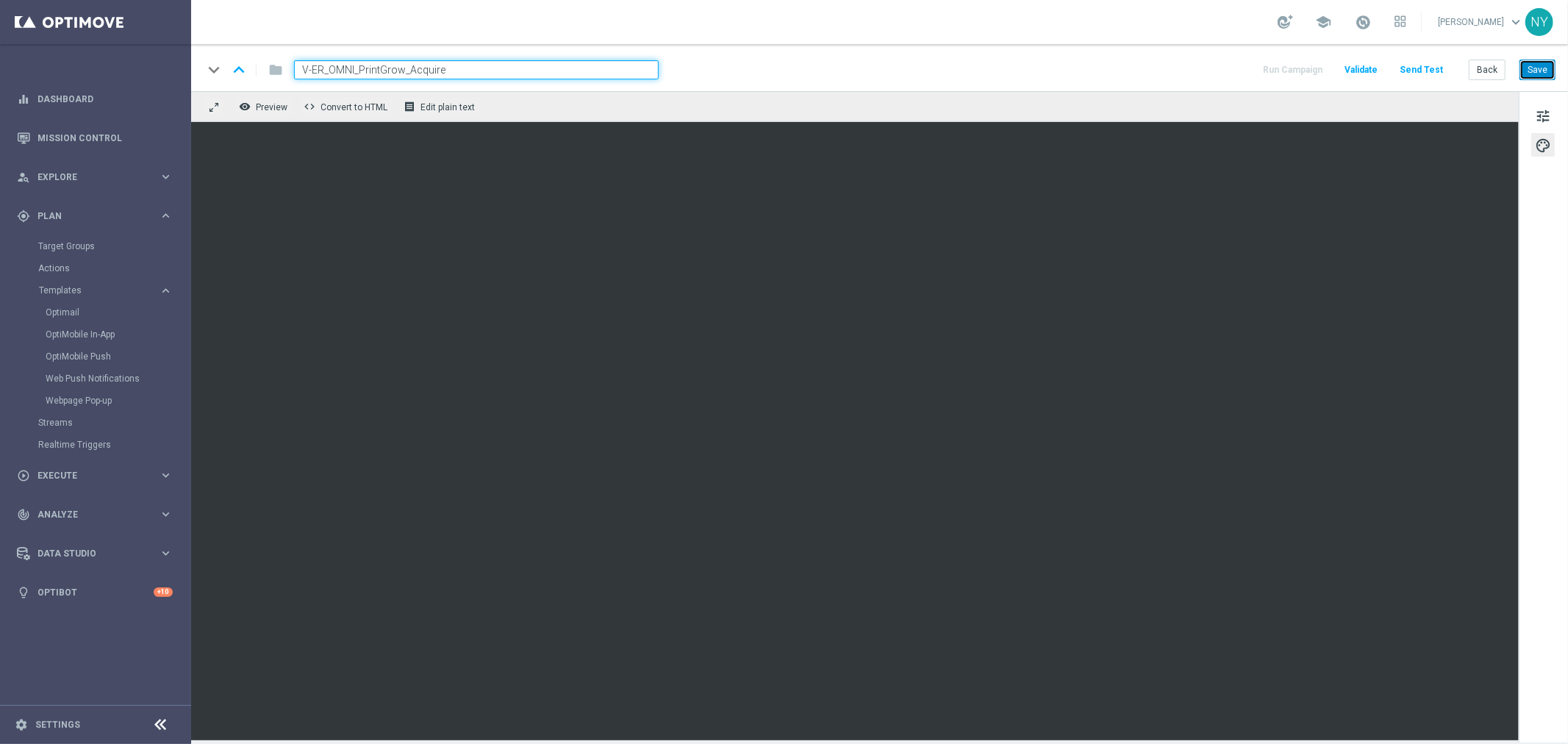
click at [1538, 70] on button "Save" at bounding box center [1537, 69] width 36 height 21
click at [1537, 69] on button "Save" at bounding box center [1537, 69] width 36 height 21
click at [1544, 69] on button "Save" at bounding box center [1537, 69] width 36 height 21
click at [1419, 68] on button "Send Test" at bounding box center [1421, 70] width 48 height 20
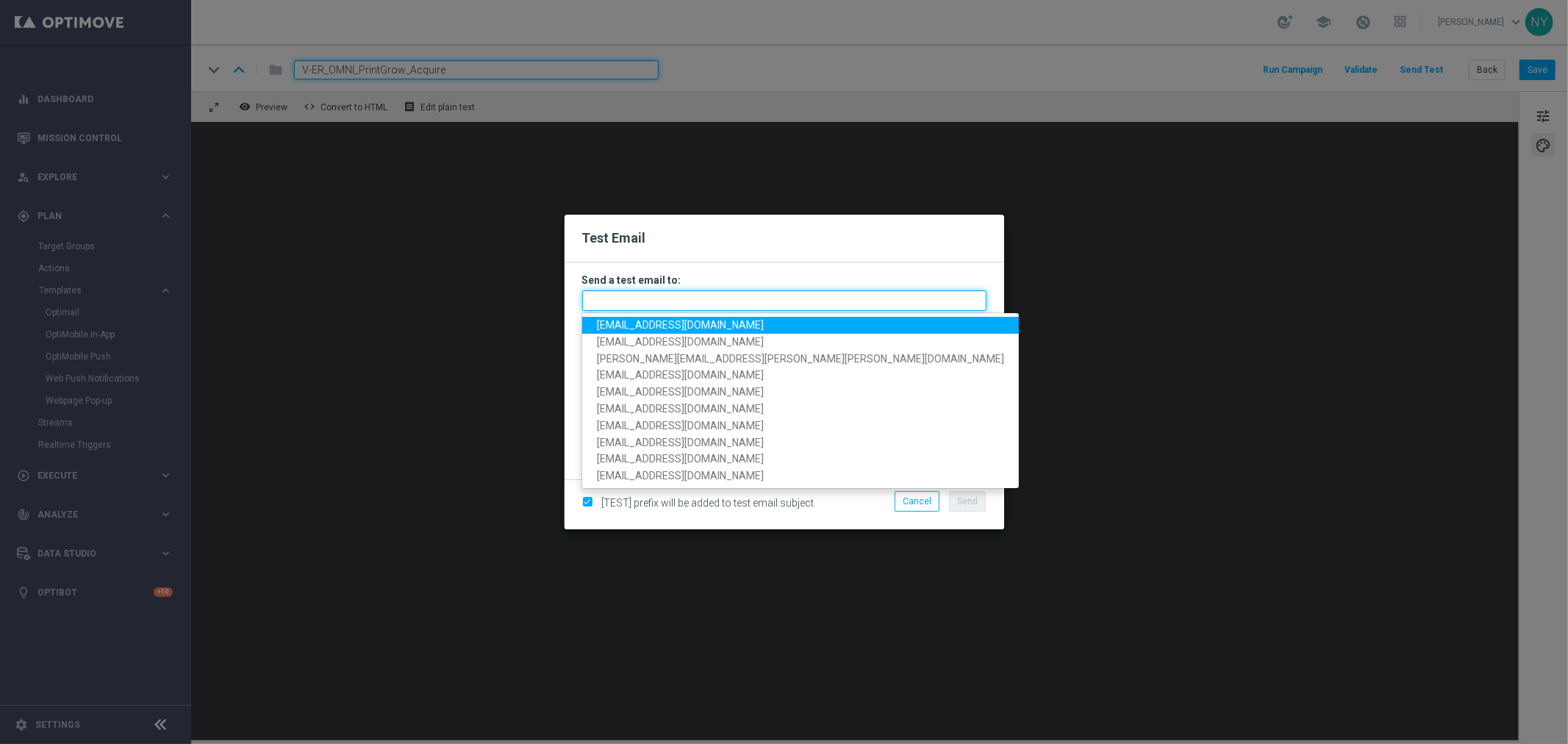
click at [672, 304] on input "text" at bounding box center [784, 300] width 405 height 21
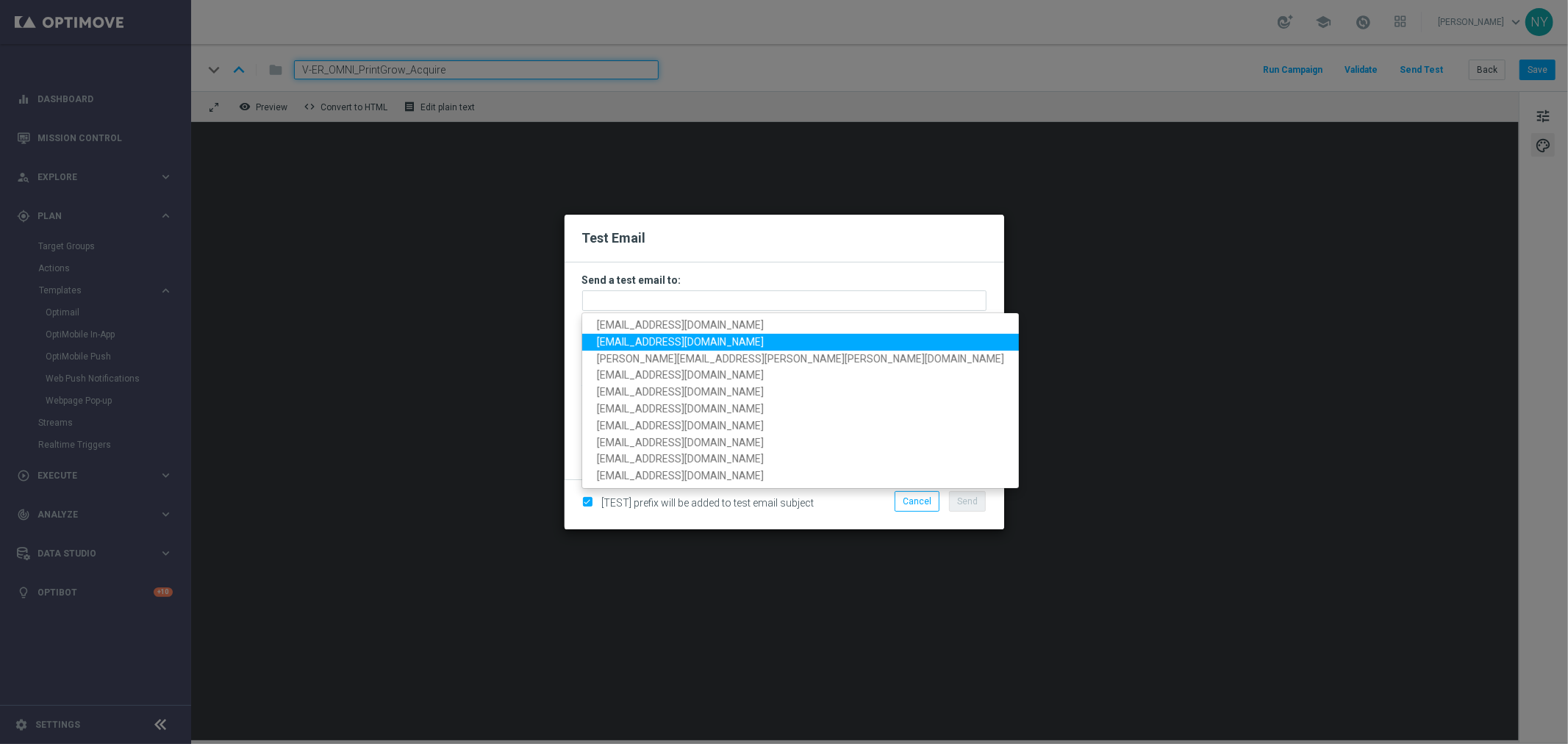
click at [633, 340] on span "neilyetts3@litmusemail.com" at bounding box center [680, 341] width 167 height 12
type input "neilyetts3@litmusemail.com"
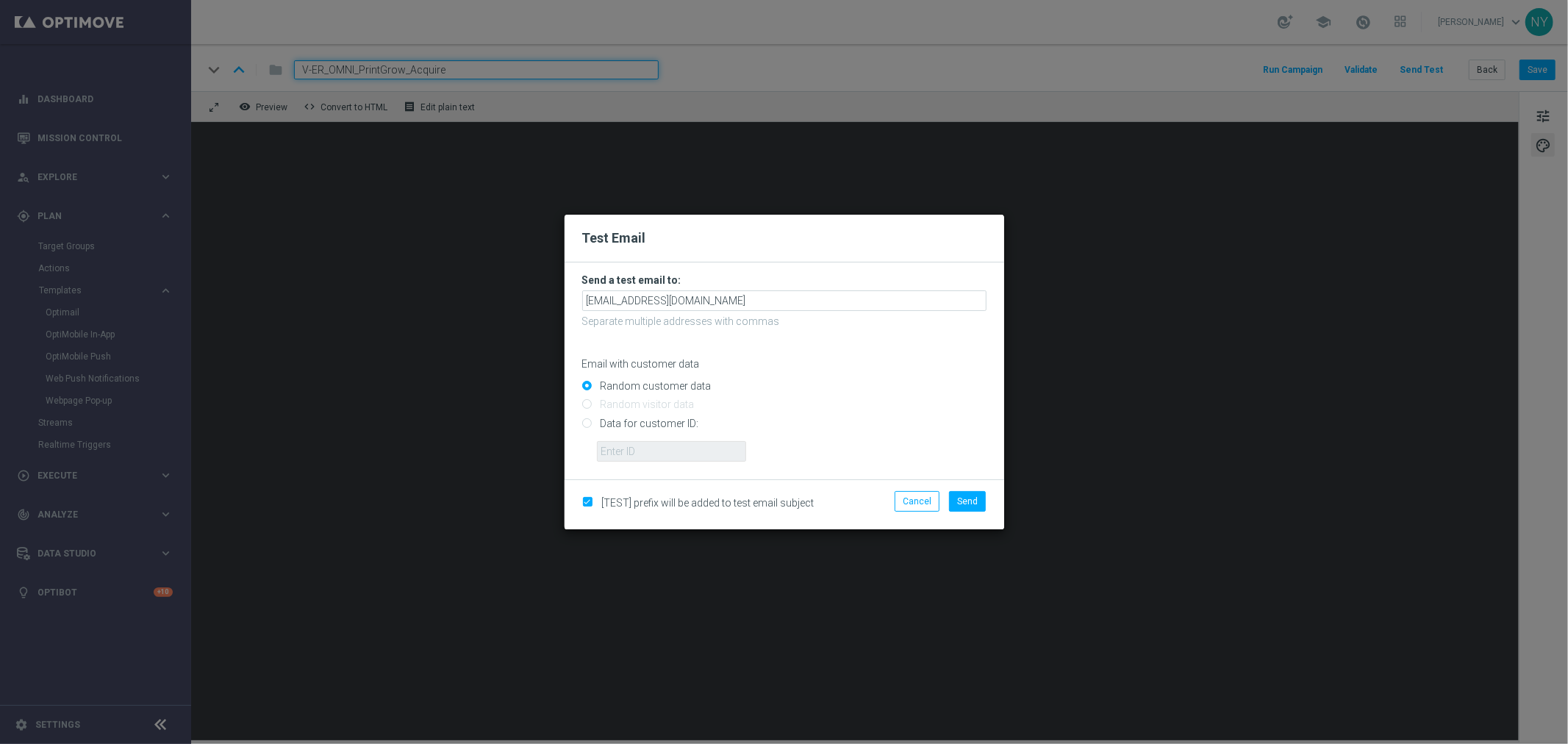
click at [590, 421] on input "Data for customer ID:" at bounding box center [784, 429] width 405 height 21
radio input "true"
click at [626, 446] on input "text" at bounding box center [671, 451] width 149 height 21
paste input "10000006208"
type input "10000006208"
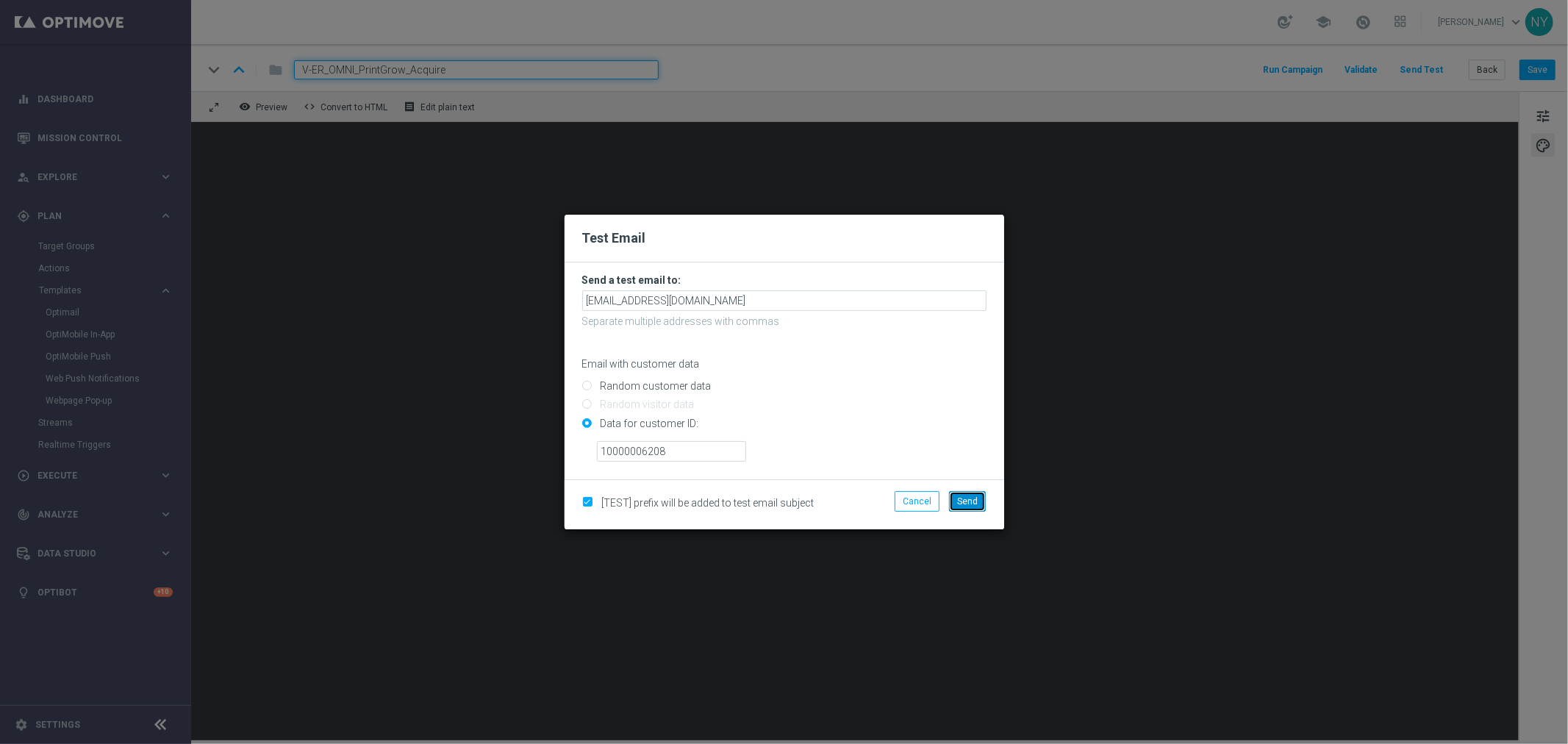
click at [976, 499] on span "Send" at bounding box center [967, 501] width 21 height 10
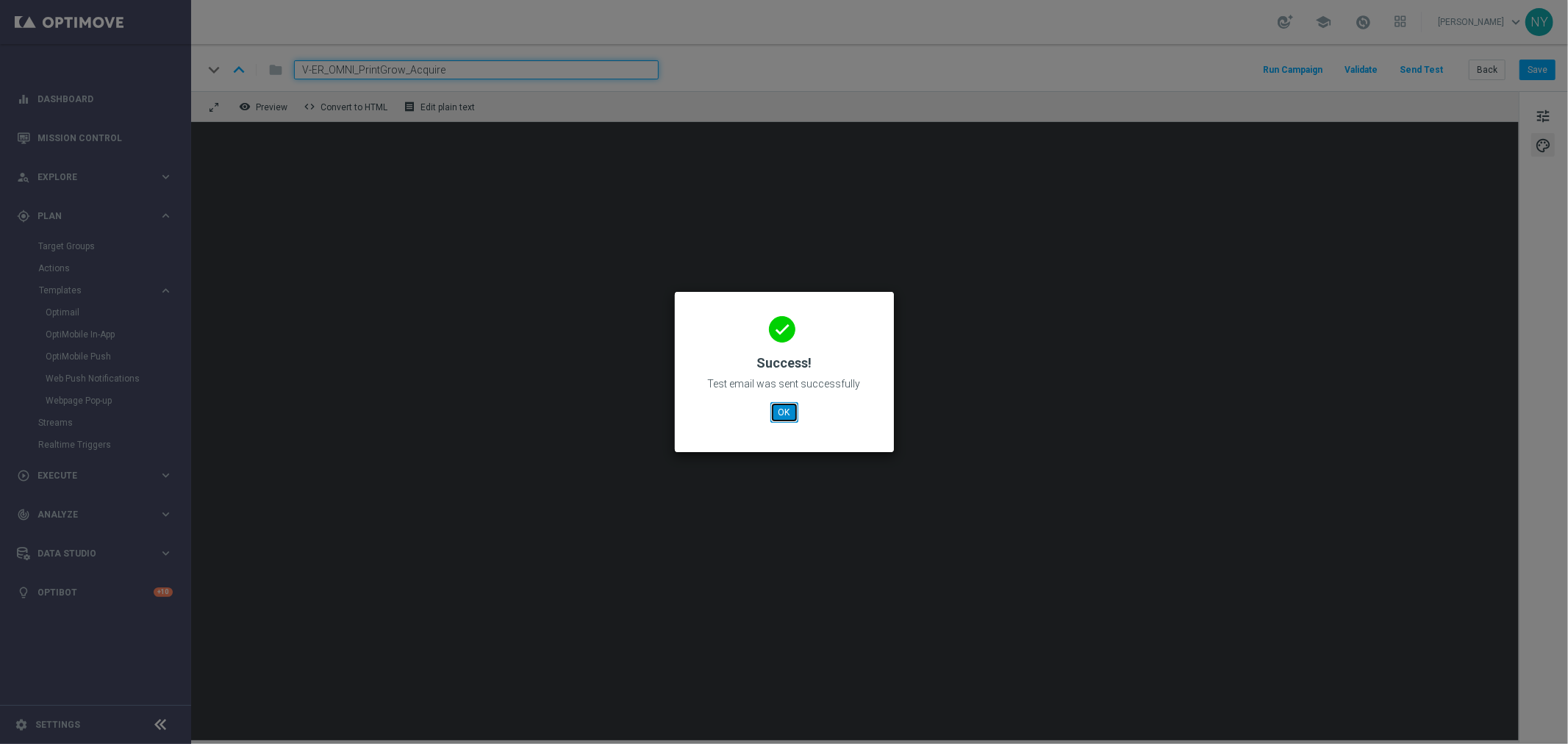
click at [779, 415] on button "OK" at bounding box center [784, 412] width 28 height 21
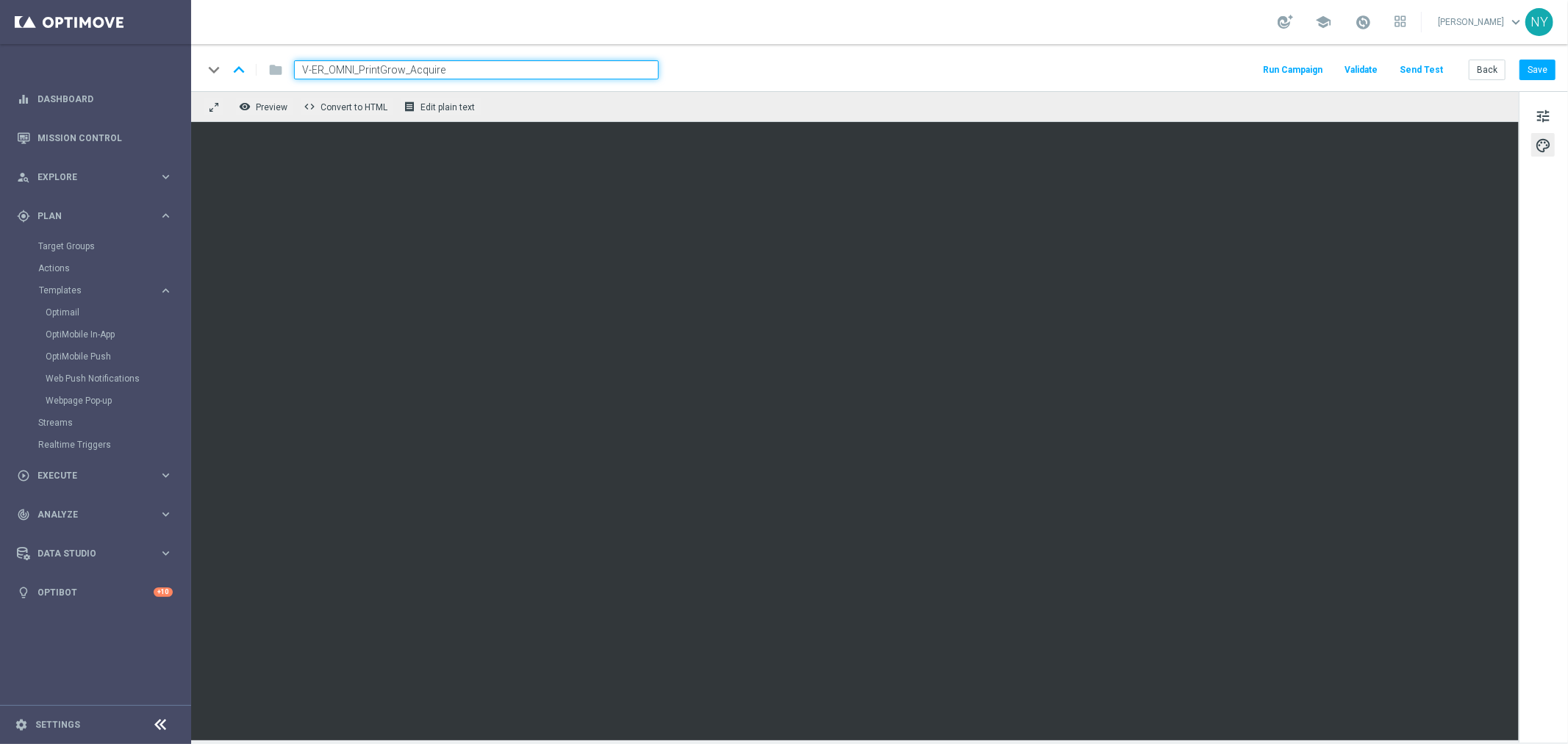
drag, startPoint x: 473, startPoint y: 71, endPoint x: 59, endPoint y: 59, distance: 414.2
click at [76, 61] on main "equalizer Dashboard Mission Control" at bounding box center [784, 372] width 1568 height 744
click at [1538, 67] on button "Save" at bounding box center [1537, 69] width 36 height 21
click at [1541, 73] on button "Save" at bounding box center [1537, 69] width 36 height 21
click at [1539, 67] on button "Save" at bounding box center [1537, 69] width 36 height 21
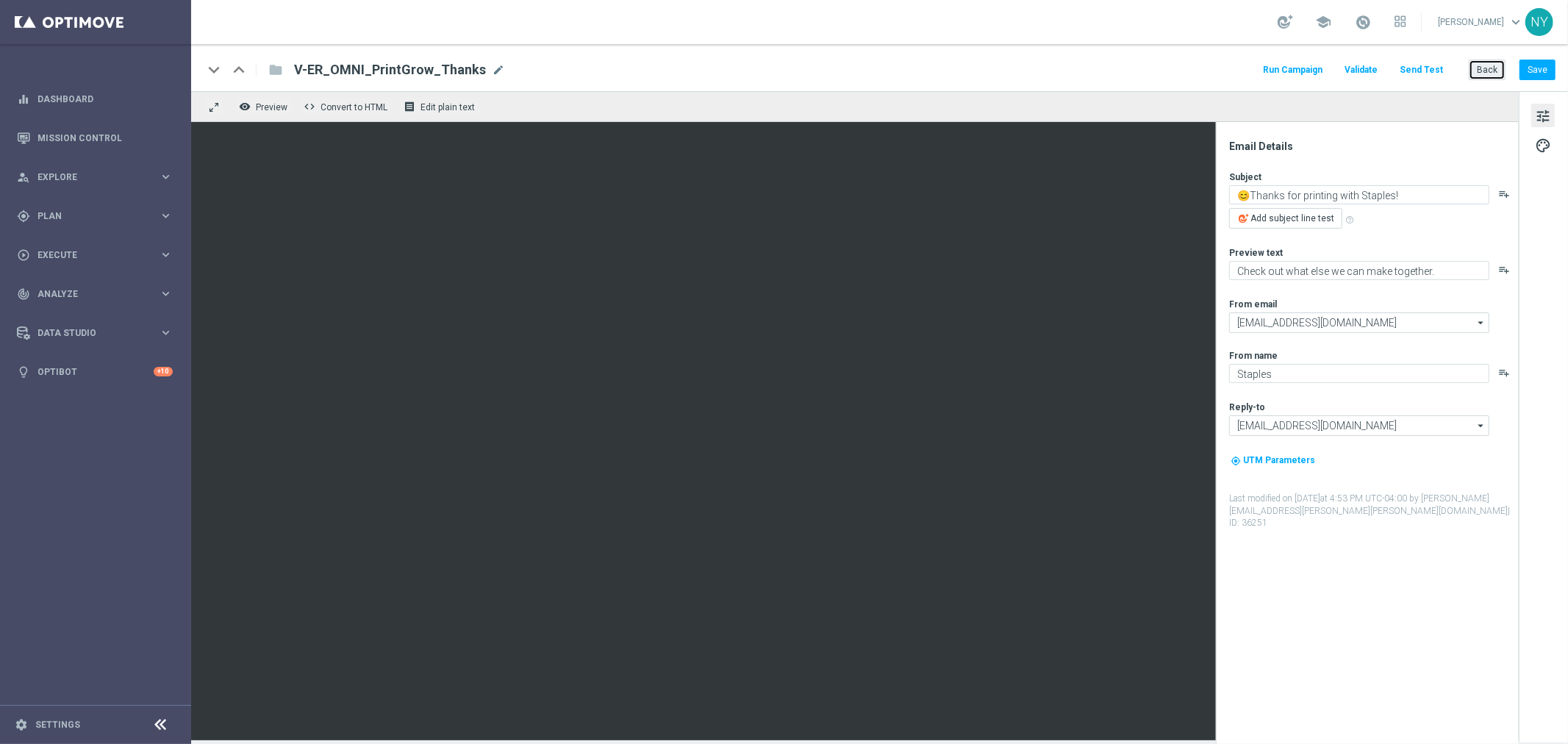
click at [1487, 60] on button "Back" at bounding box center [1487, 69] width 37 height 21
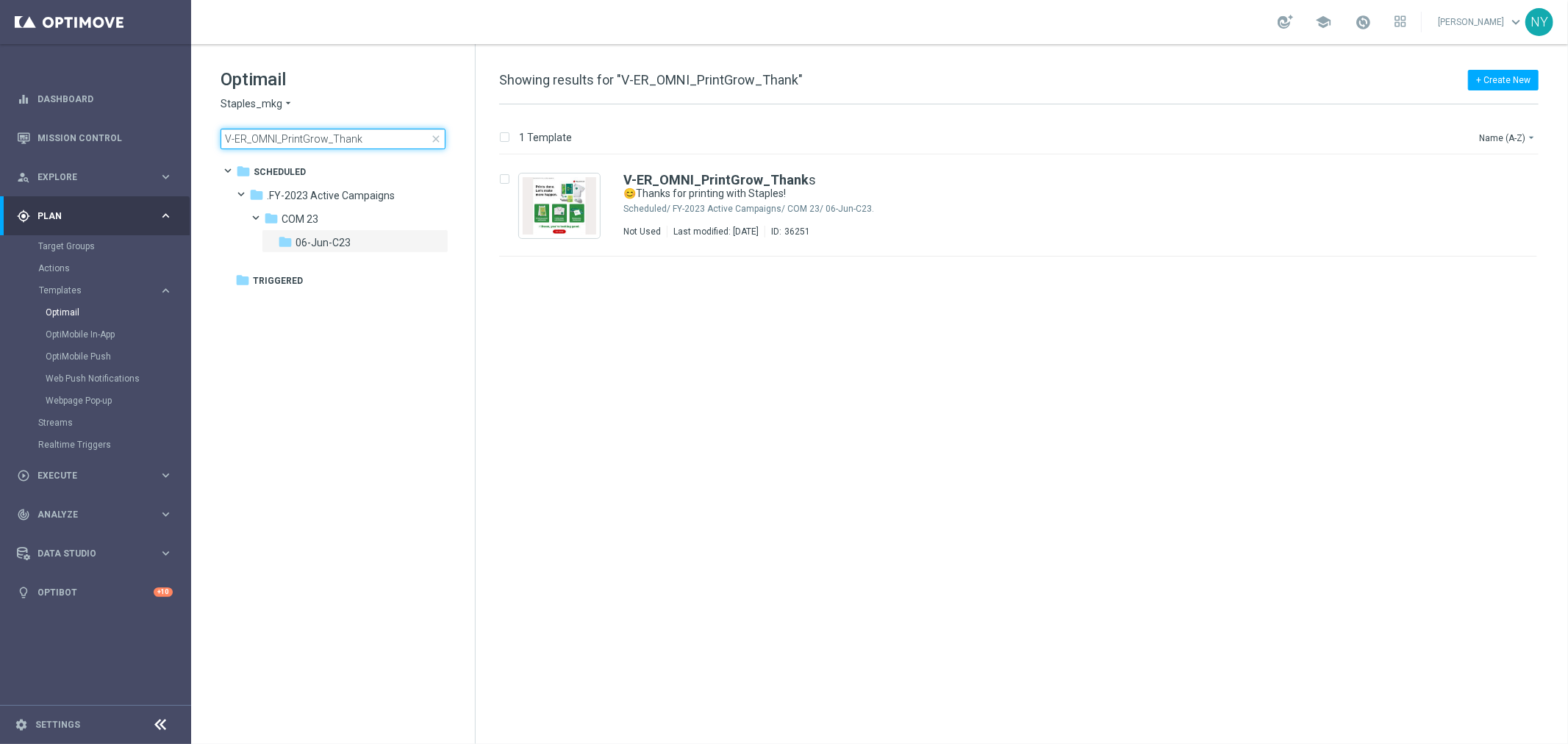
drag, startPoint x: 378, startPoint y: 134, endPoint x: -115, endPoint y: 147, distance: 493.2
click at [0, 147] on html "equalizer Dashboard Mission Control" at bounding box center [784, 372] width 1568 height 744
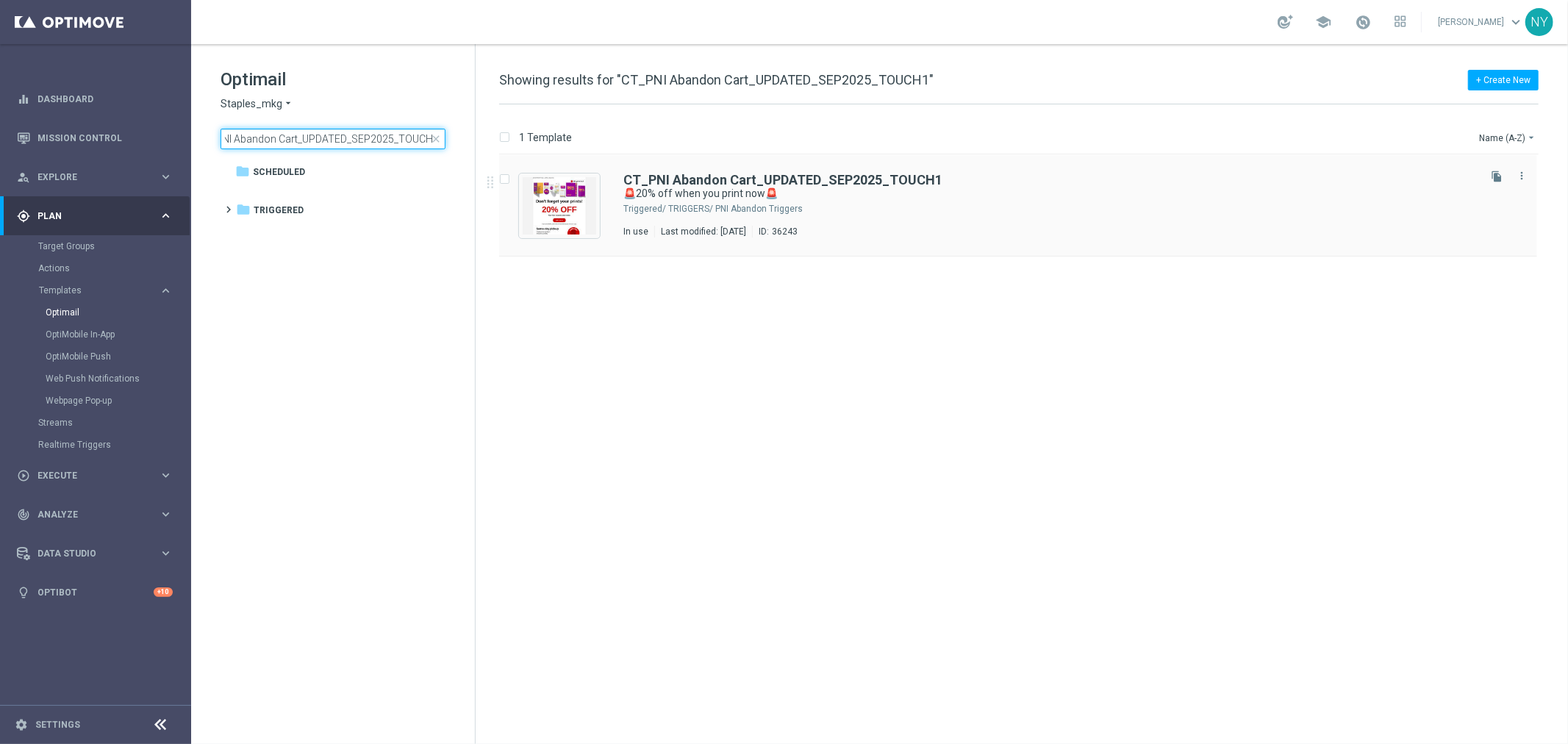
type input "CT_PNI Abandon Cart_UPDATED_SEP2025_TOUCH1"
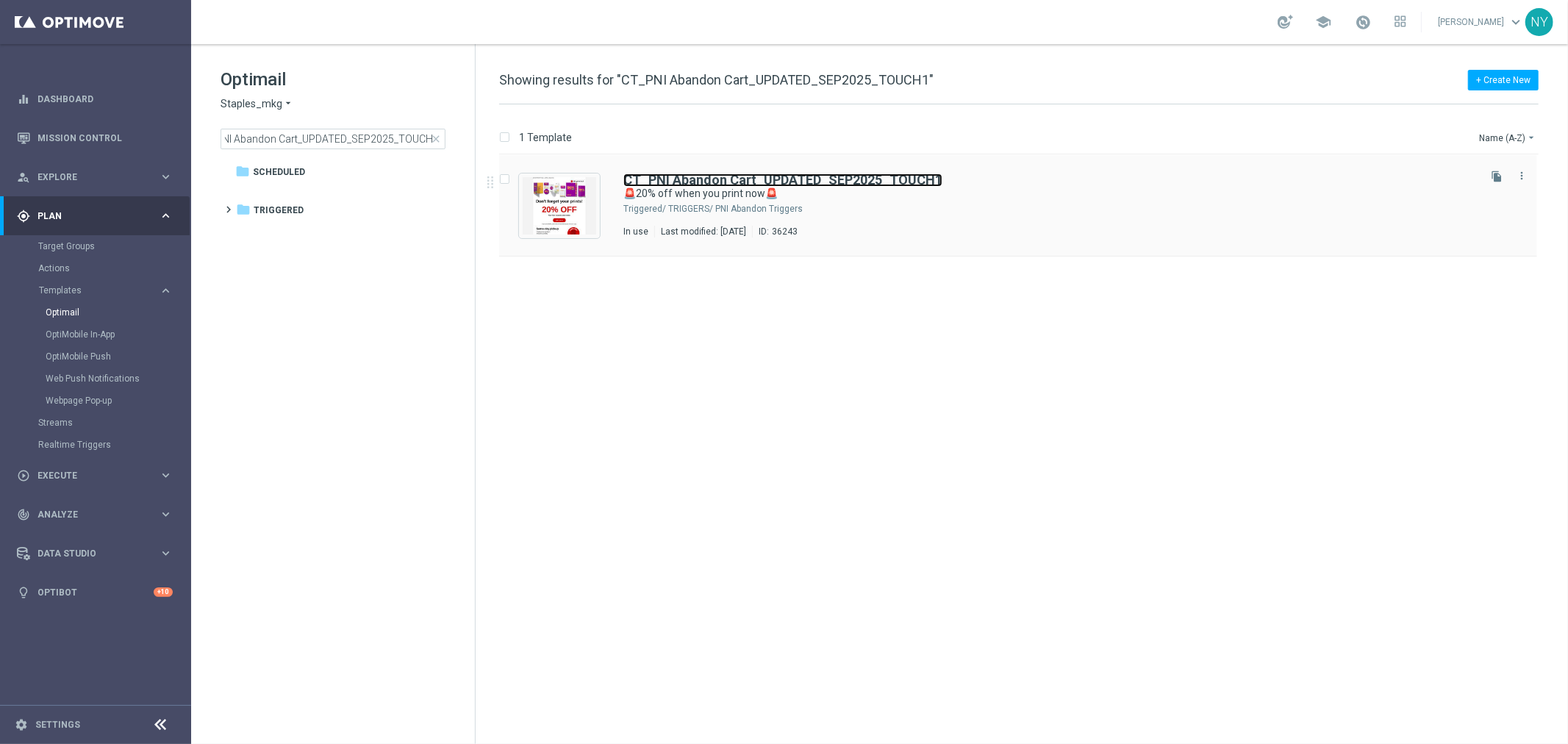
click at [704, 174] on b "CT_PNI Abandon Cart_UPDATED_SEP2025_TOUCH1" at bounding box center [782, 180] width 319 height 15
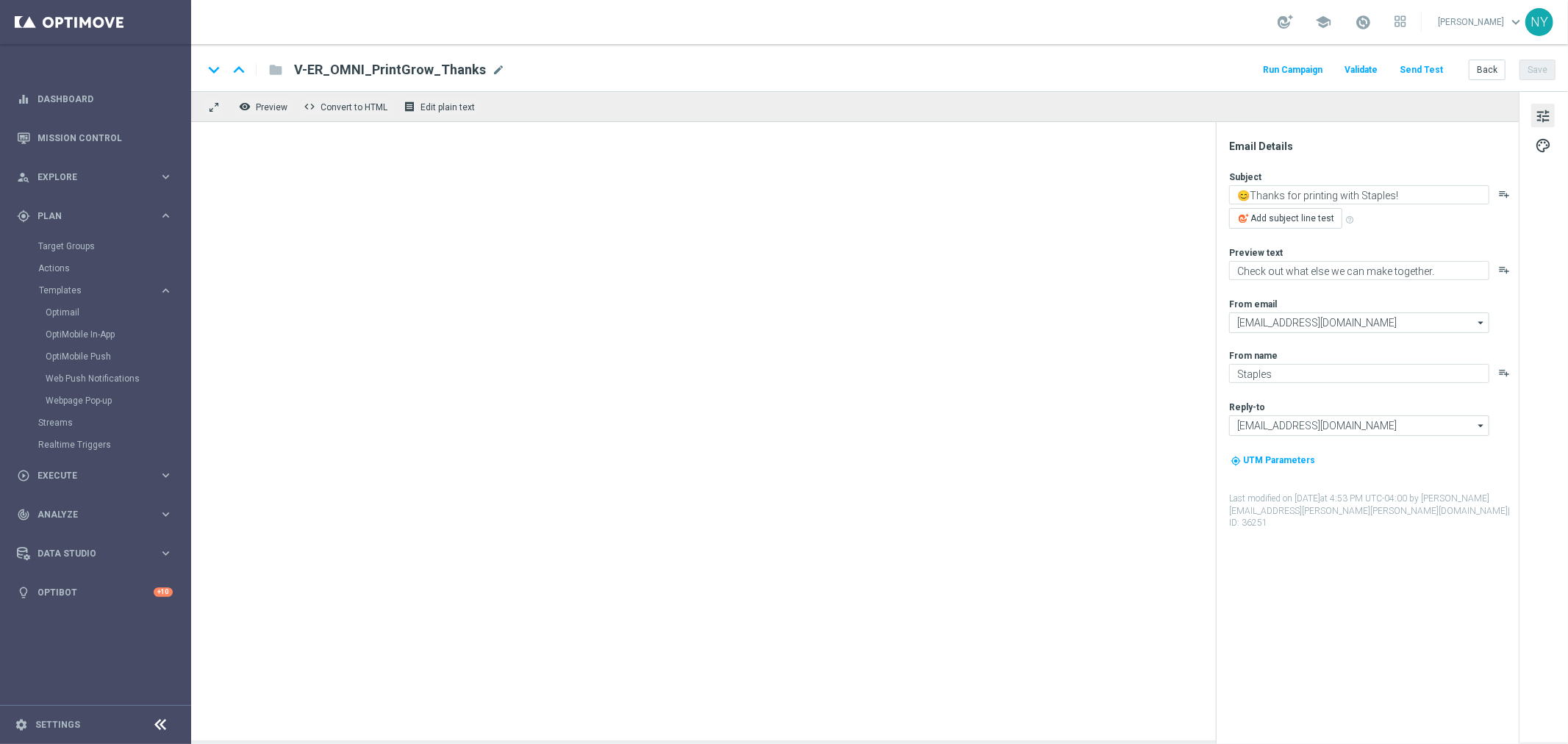
type textarea "🚨20% off when you print now🚨"
type textarea "Your prints are waiting."
type input "[EMAIL_ADDRESS][DOMAIN_NAME]"
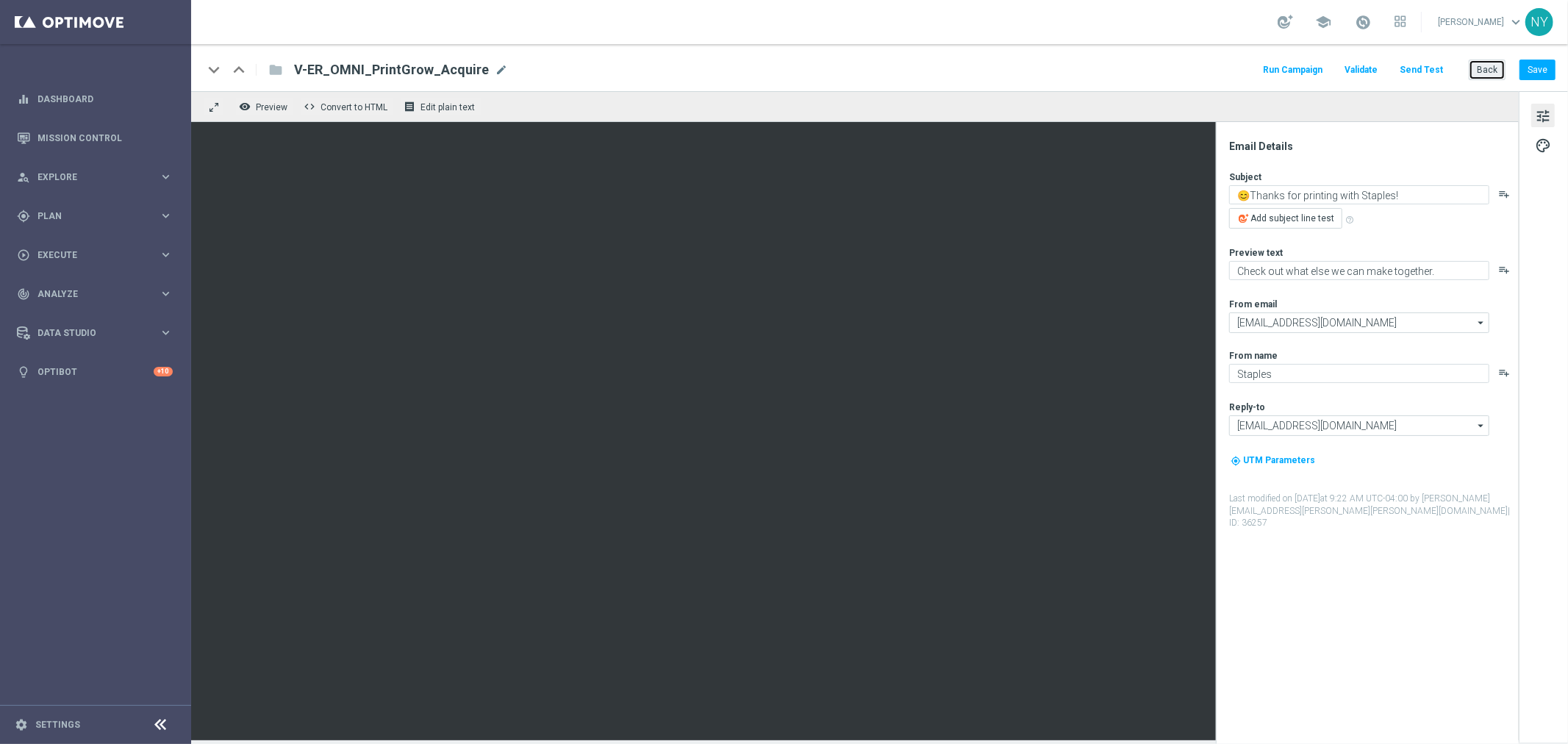
click at [1489, 68] on button "Back" at bounding box center [1487, 69] width 37 height 21
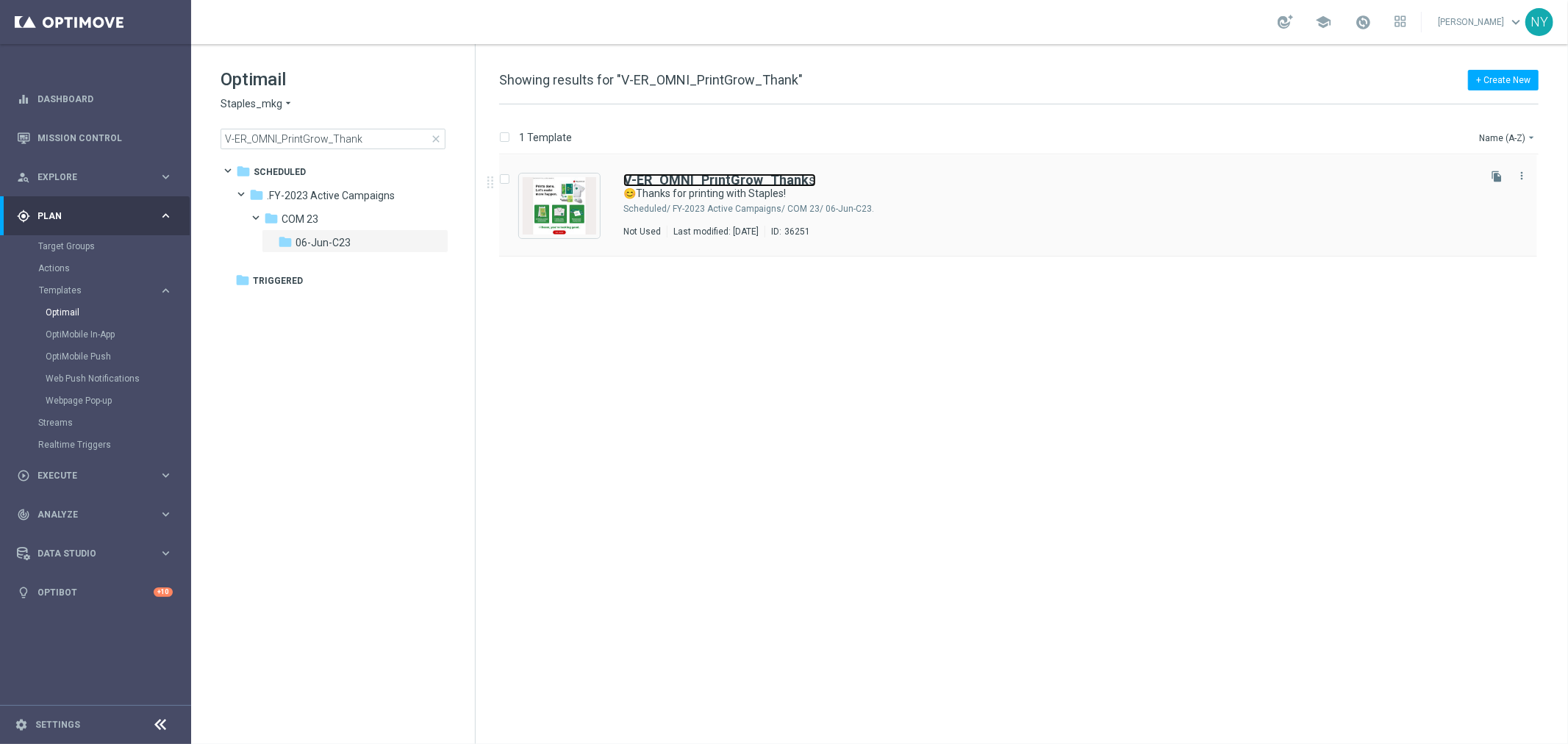
click at [712, 180] on b "V-ER_OMNI_PrintGrow_Thank" at bounding box center [716, 180] width 185 height 15
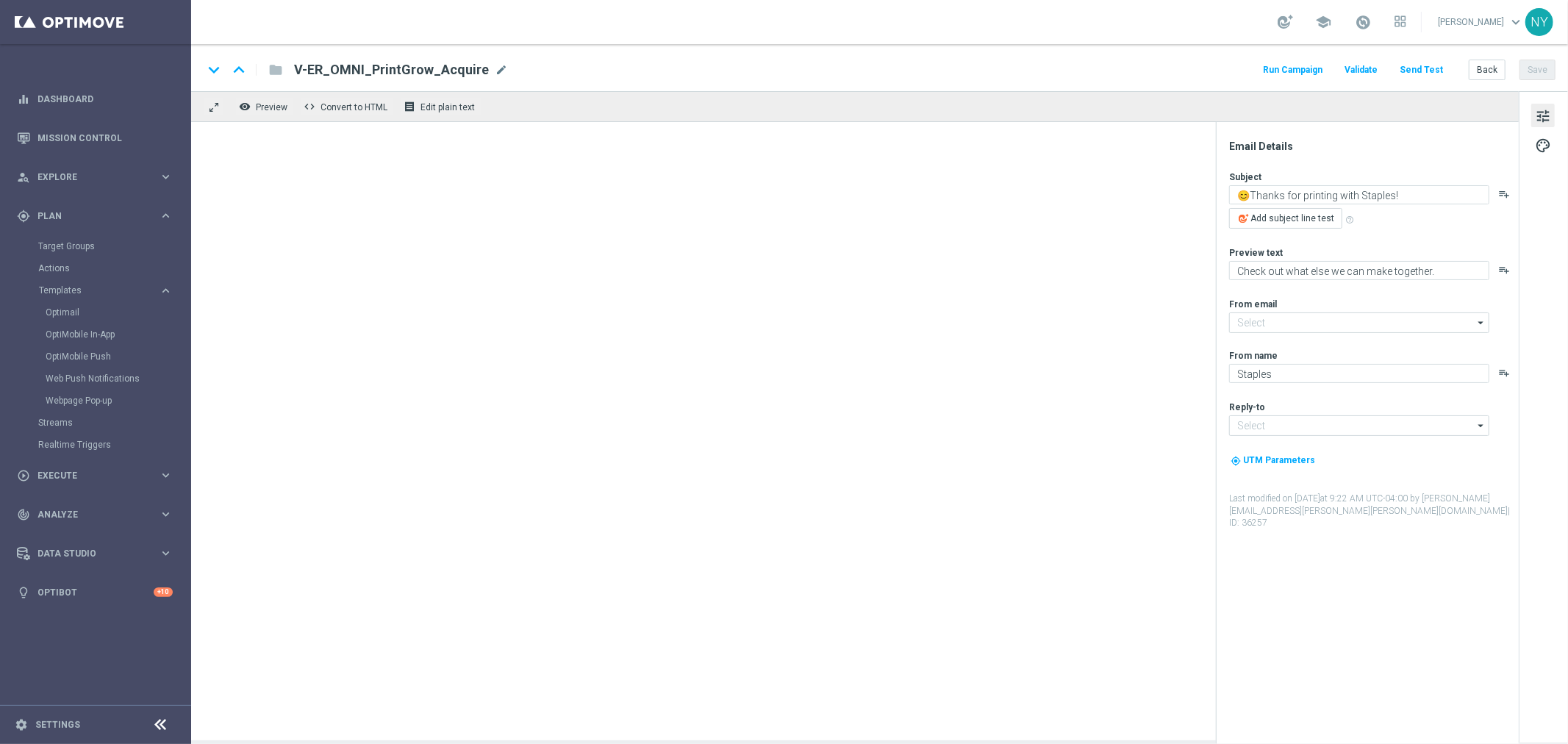
type input "[EMAIL_ADDRESS][DOMAIN_NAME]"
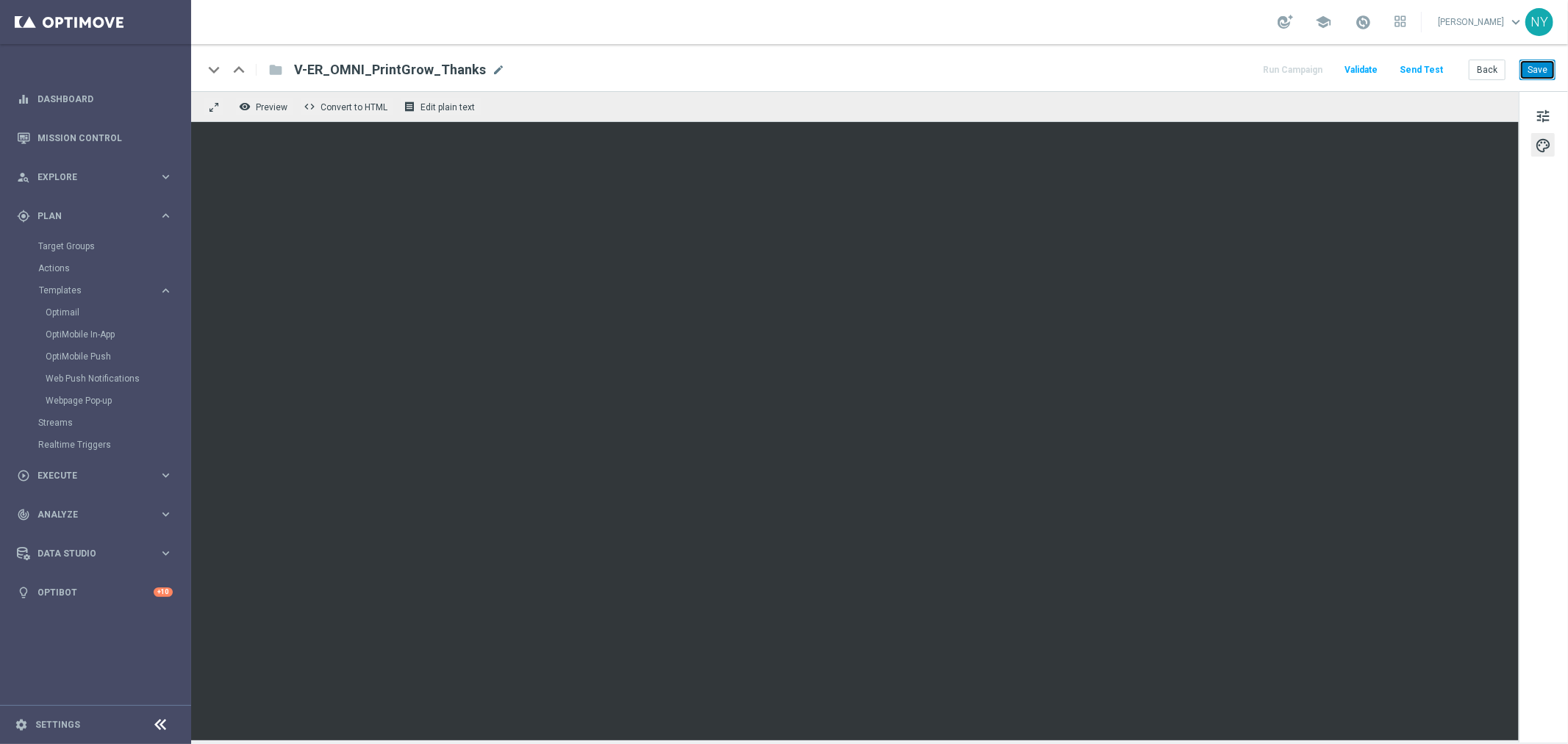
click at [1545, 70] on button "Save" at bounding box center [1537, 69] width 36 height 21
click at [1417, 64] on button "Send Test" at bounding box center [1421, 70] width 48 height 20
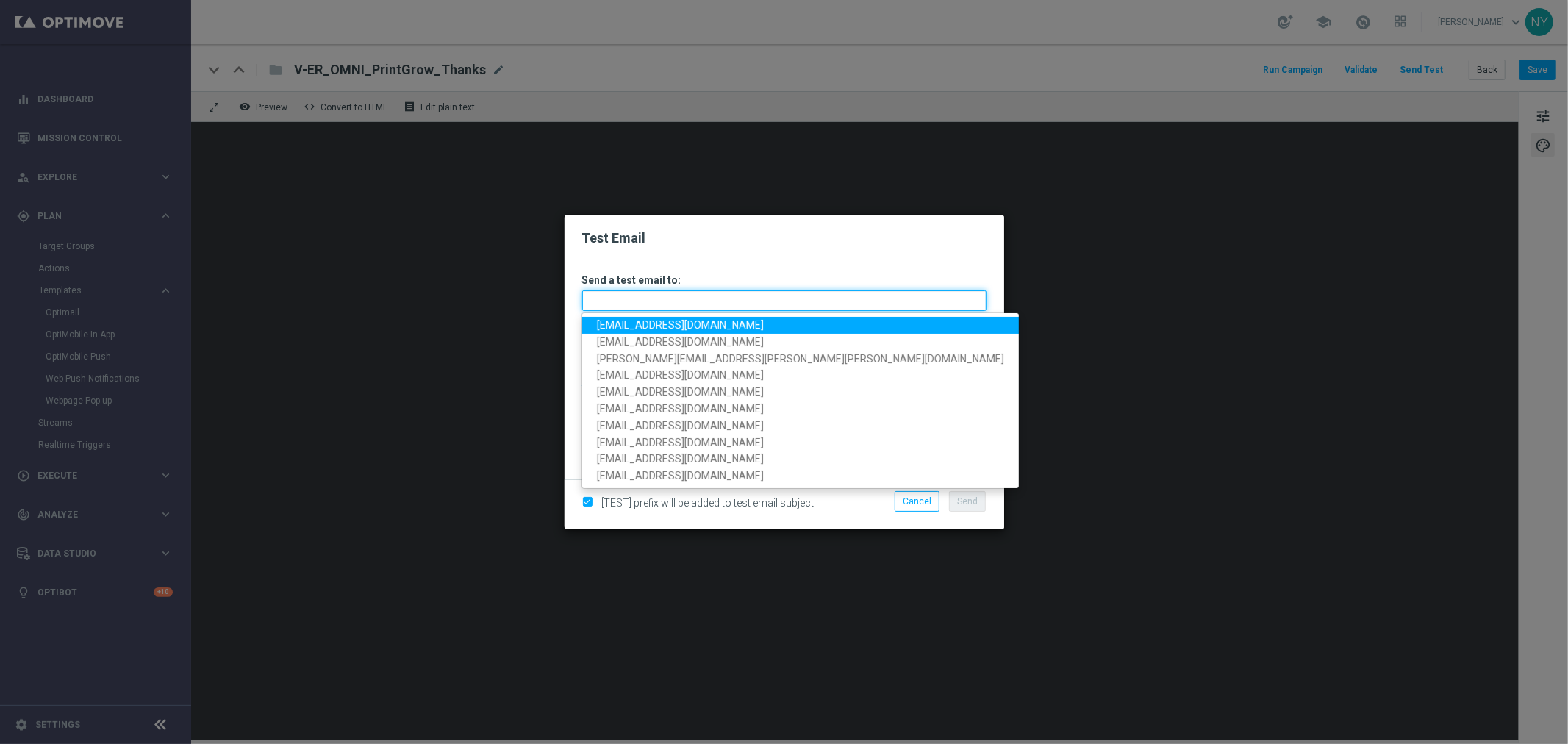
click at [628, 301] on input "text" at bounding box center [784, 300] width 405 height 21
paste input "neilyetts3-bgwsw@litmusemail.com"
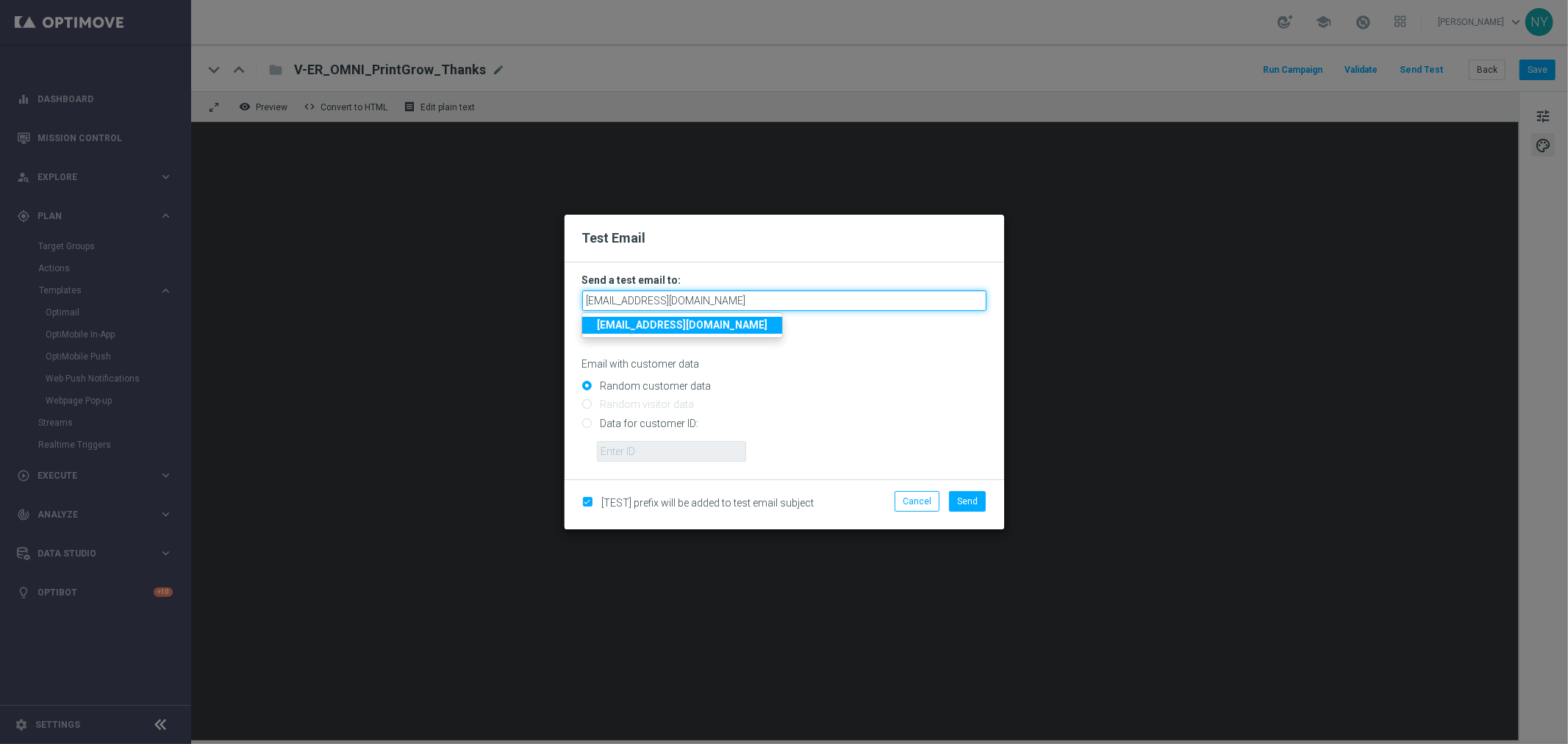
type input "neilyetts3-bgwsw@litmusemail.com"
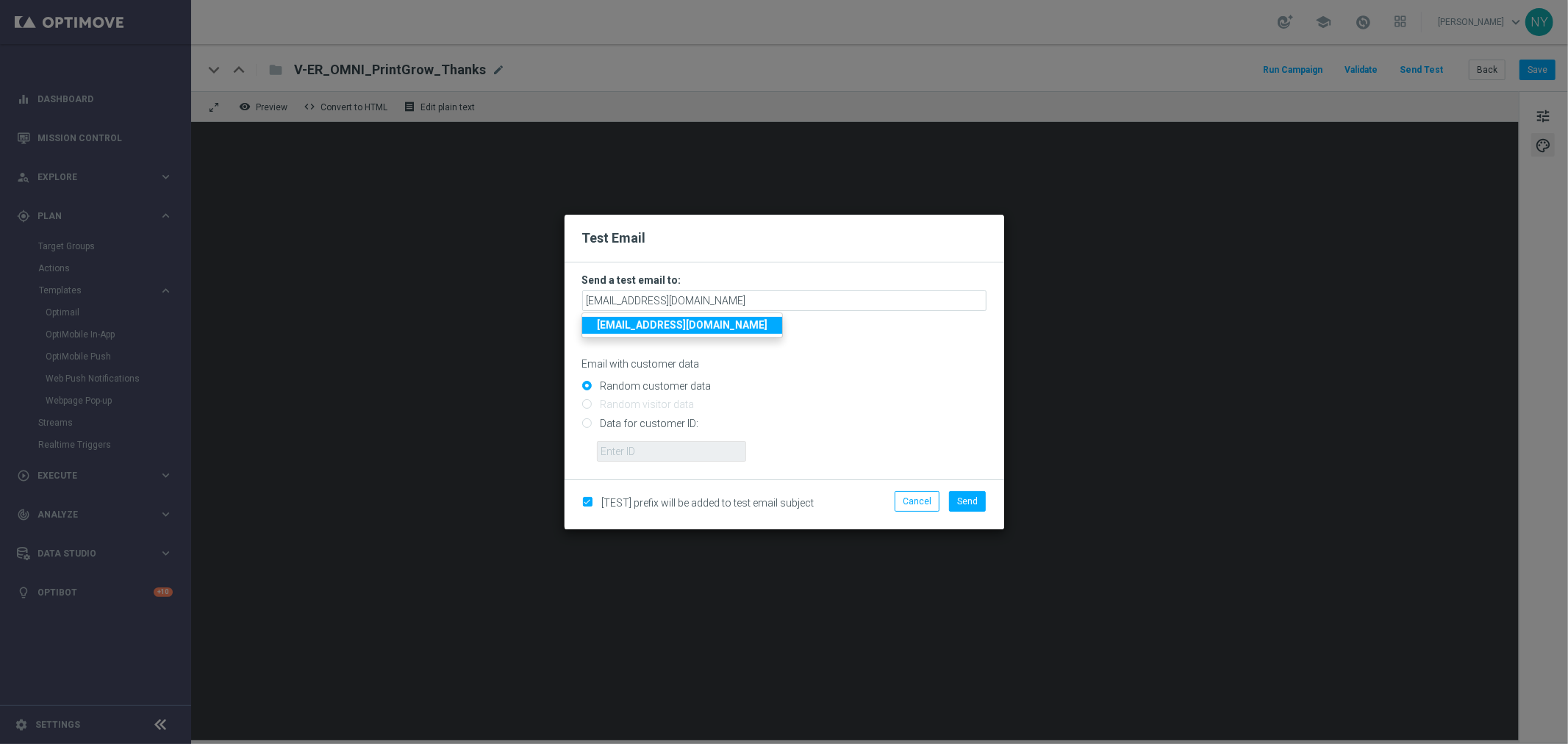
click at [587, 427] on input "Data for customer ID:" at bounding box center [784, 429] width 405 height 21
radio input "true"
click at [608, 448] on input "text" at bounding box center [671, 451] width 149 height 21
click at [666, 452] on input "text" at bounding box center [671, 451] width 149 height 21
paste input "10000006208"
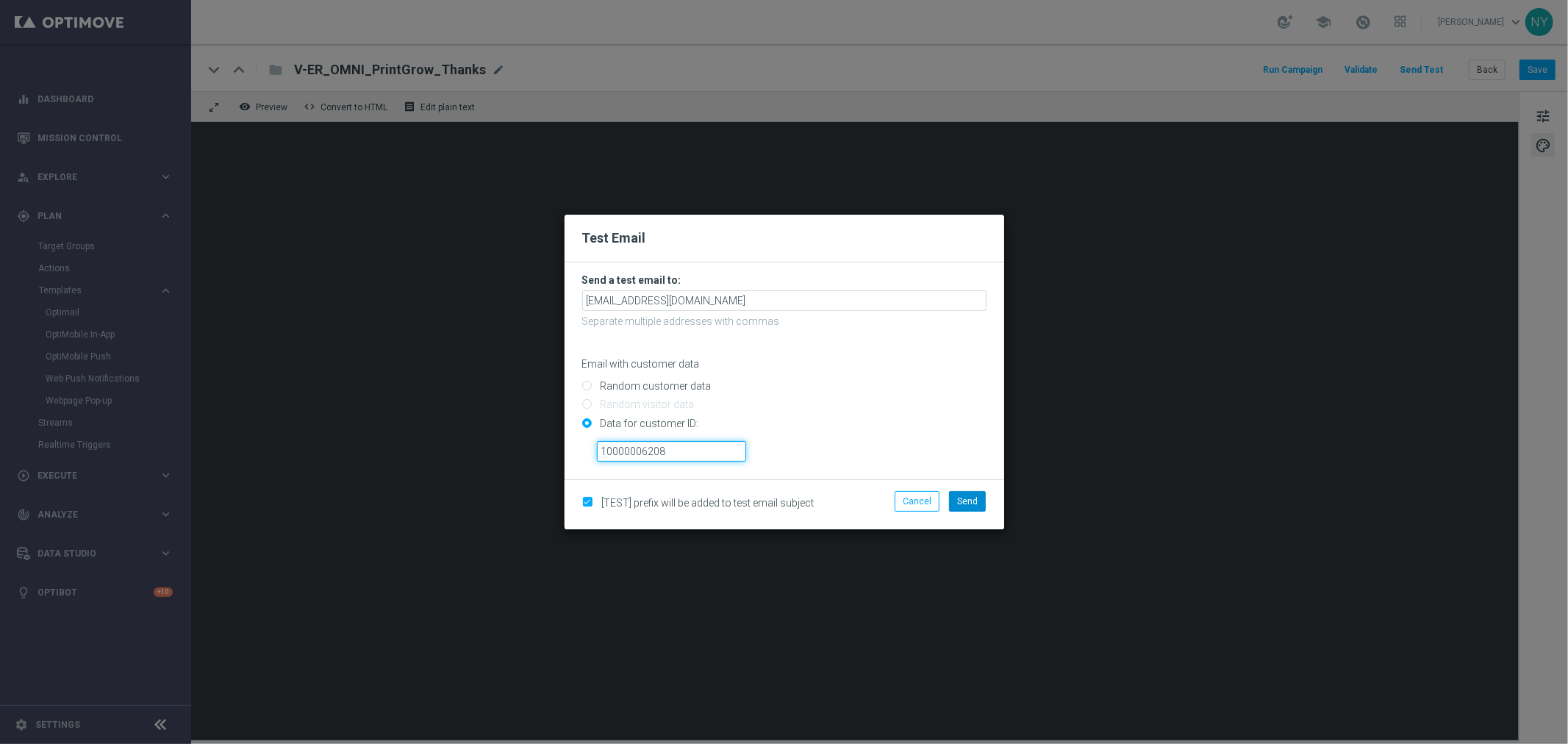
type input "10000006208"
click at [965, 496] on span "Send" at bounding box center [967, 501] width 21 height 10
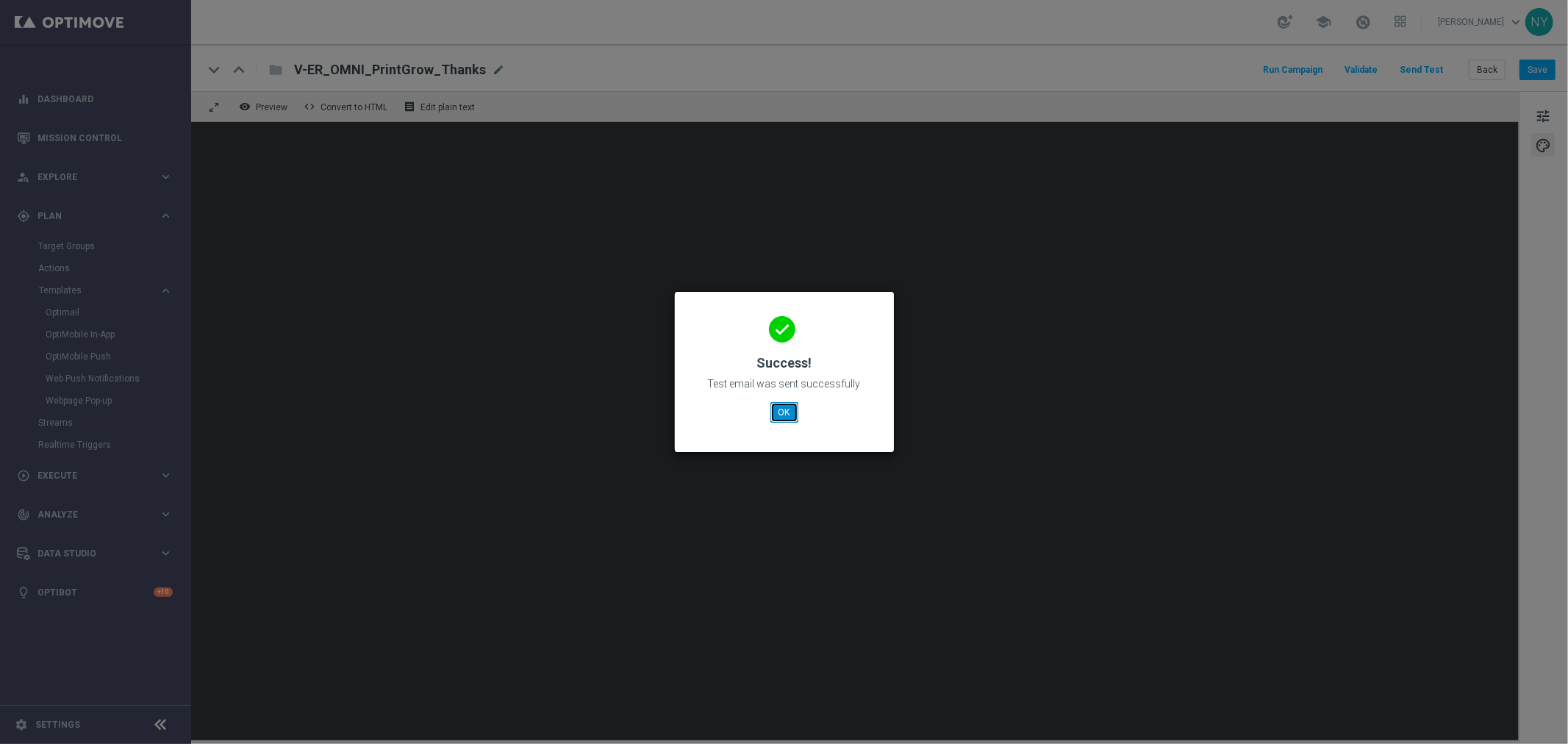
click at [777, 421] on button "OK" at bounding box center [784, 412] width 28 height 21
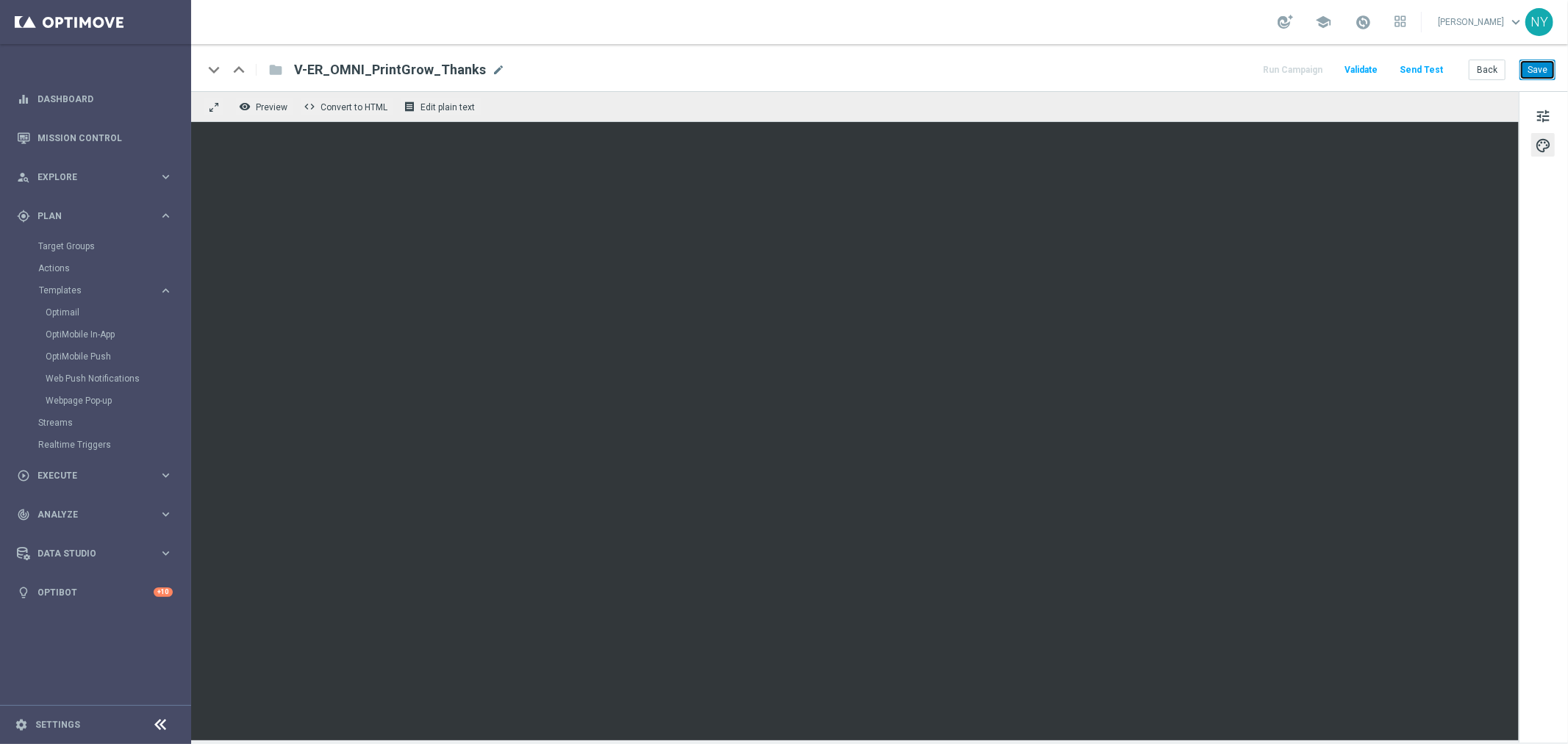
click at [1542, 70] on button "Save" at bounding box center [1537, 69] width 36 height 21
click at [1416, 64] on button "Send Test" at bounding box center [1421, 70] width 48 height 20
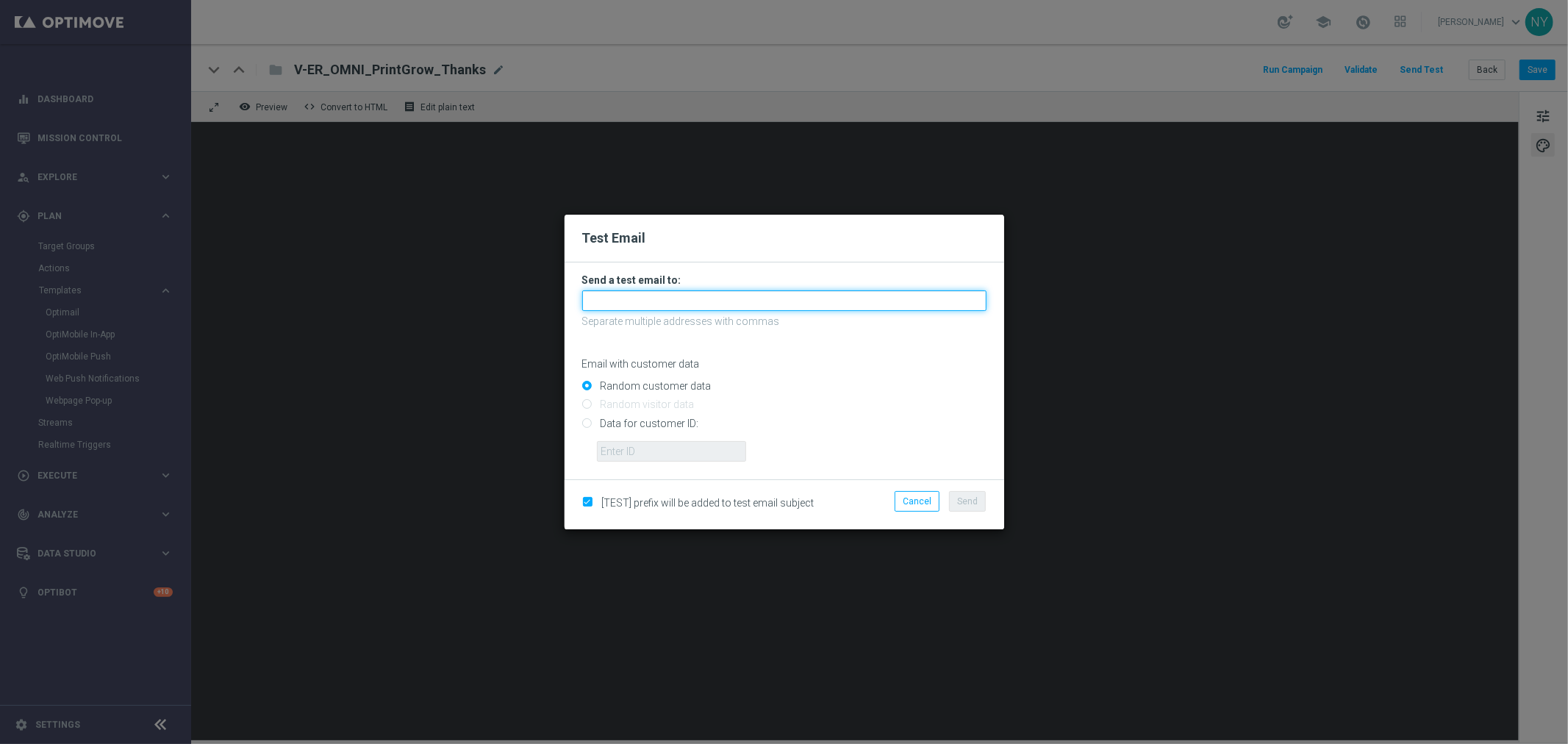
click at [641, 303] on input "text" at bounding box center [784, 300] width 405 height 21
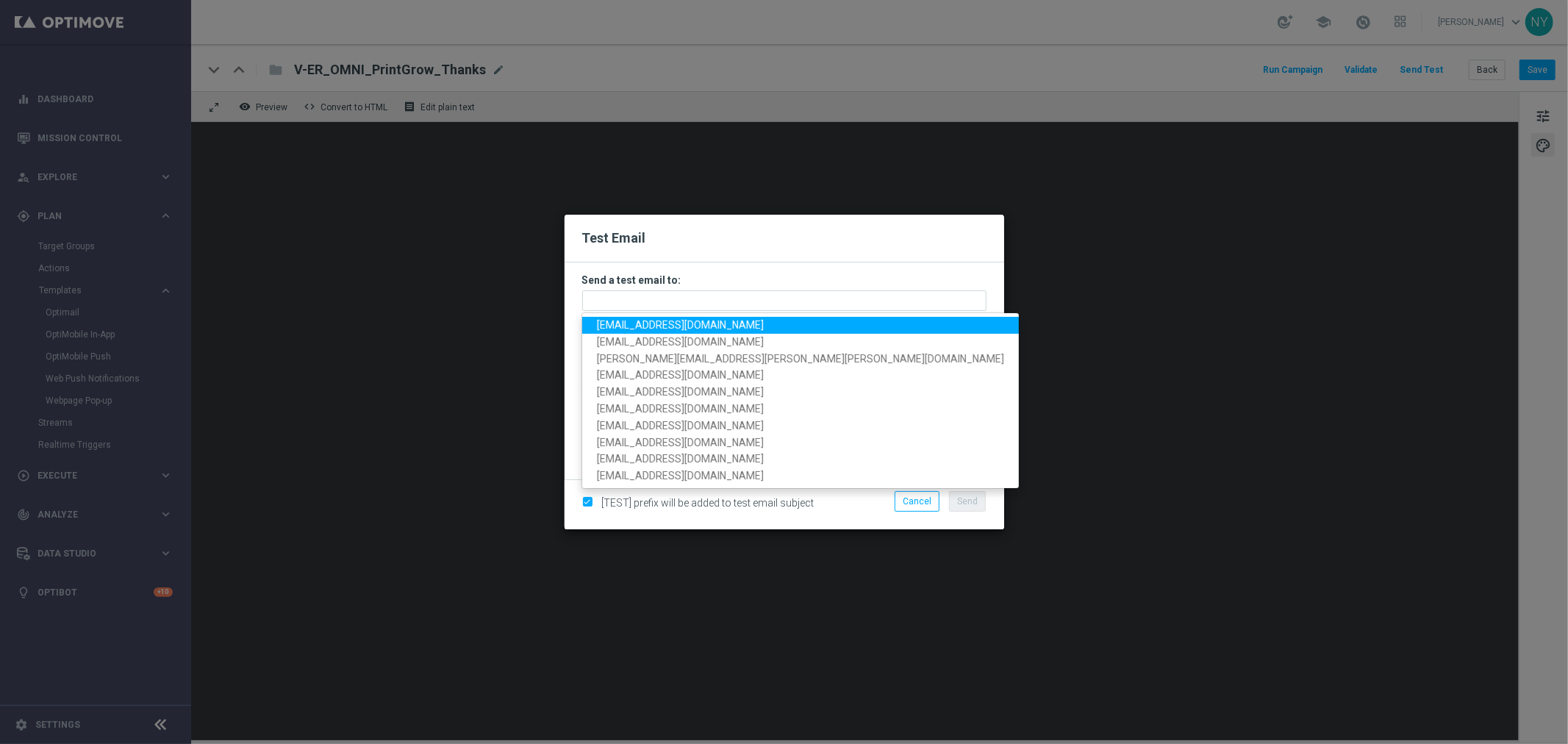
click at [626, 322] on span "neilyetts3-bgwsw@litmusemail.com" at bounding box center [680, 324] width 167 height 12
type input "neilyetts3-bgwsw@litmusemail.com"
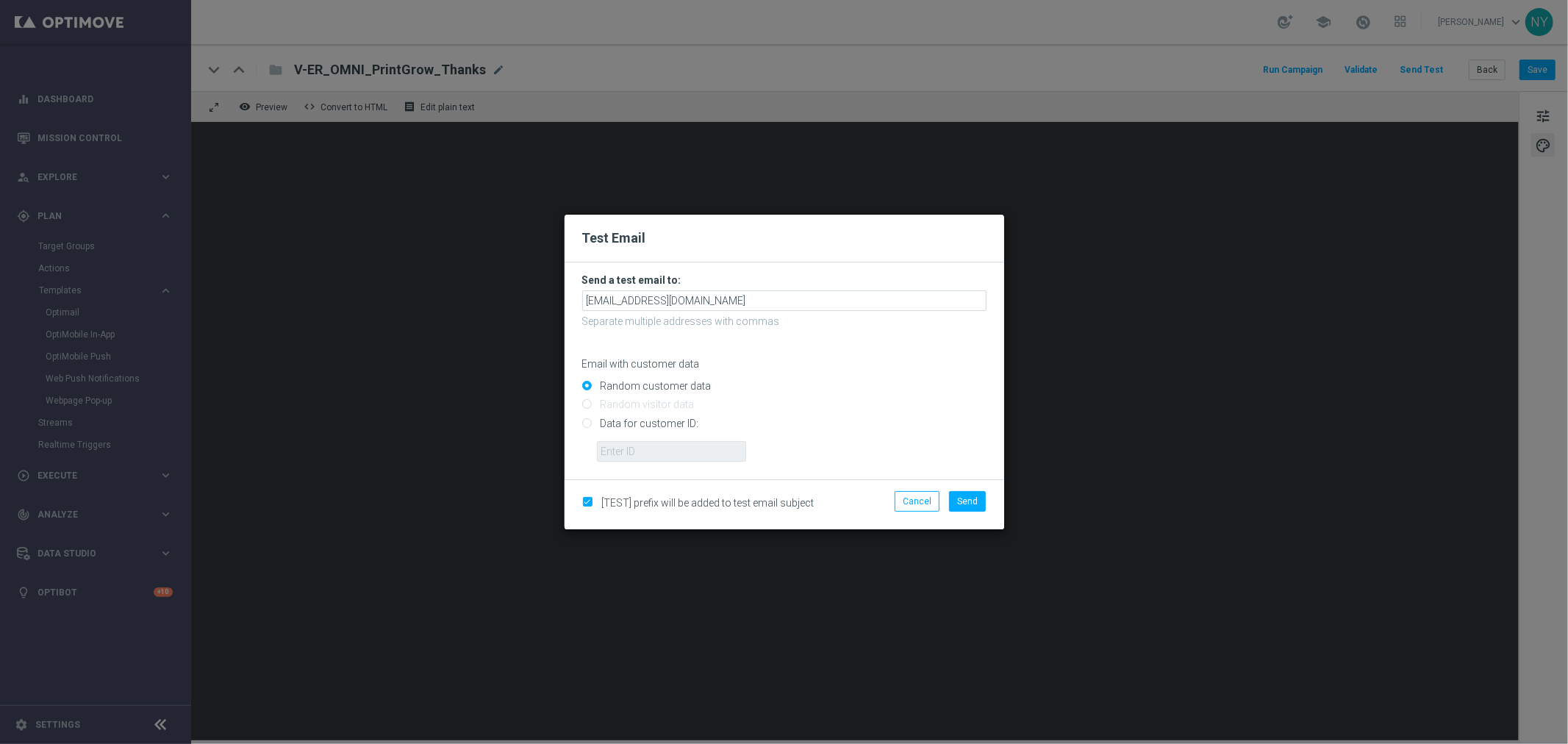
click at [588, 421] on input "Data for customer ID:" at bounding box center [784, 429] width 405 height 21
radio input "true"
click at [616, 442] on input "text" at bounding box center [671, 451] width 149 height 21
paste input "10000006208"
type input "10000006208"
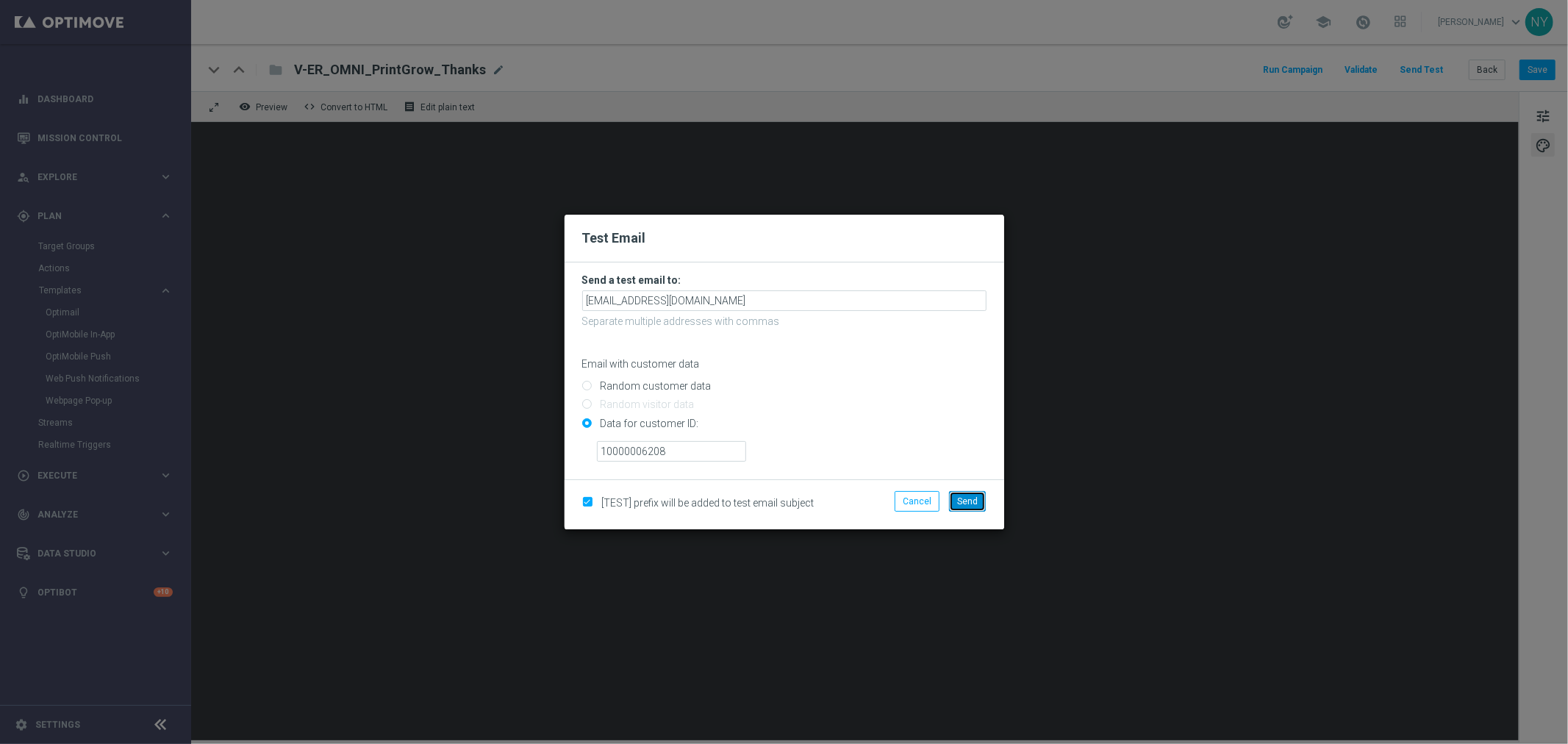
click at [976, 496] on span "Send" at bounding box center [967, 501] width 21 height 10
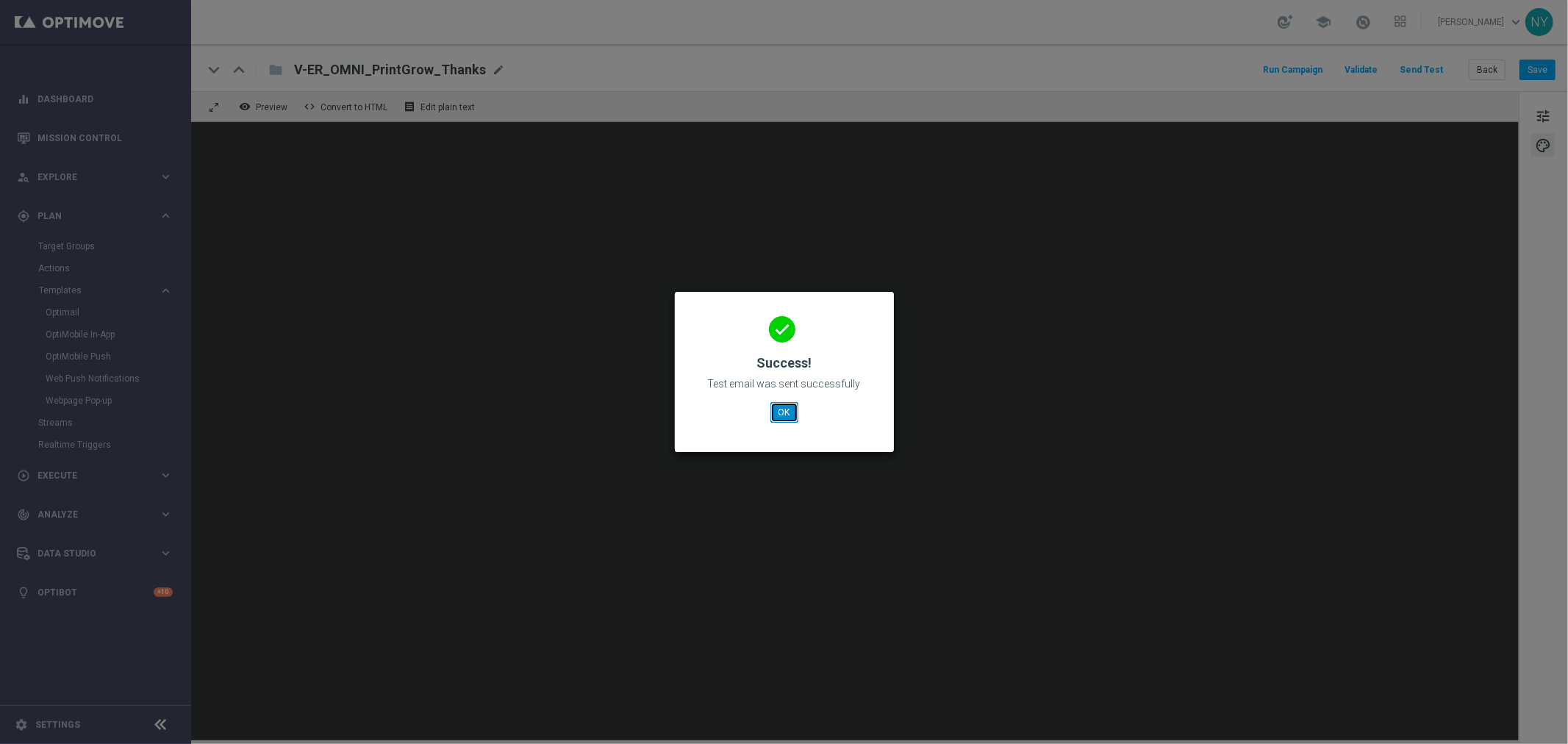
click at [787, 412] on button "OK" at bounding box center [784, 412] width 28 height 21
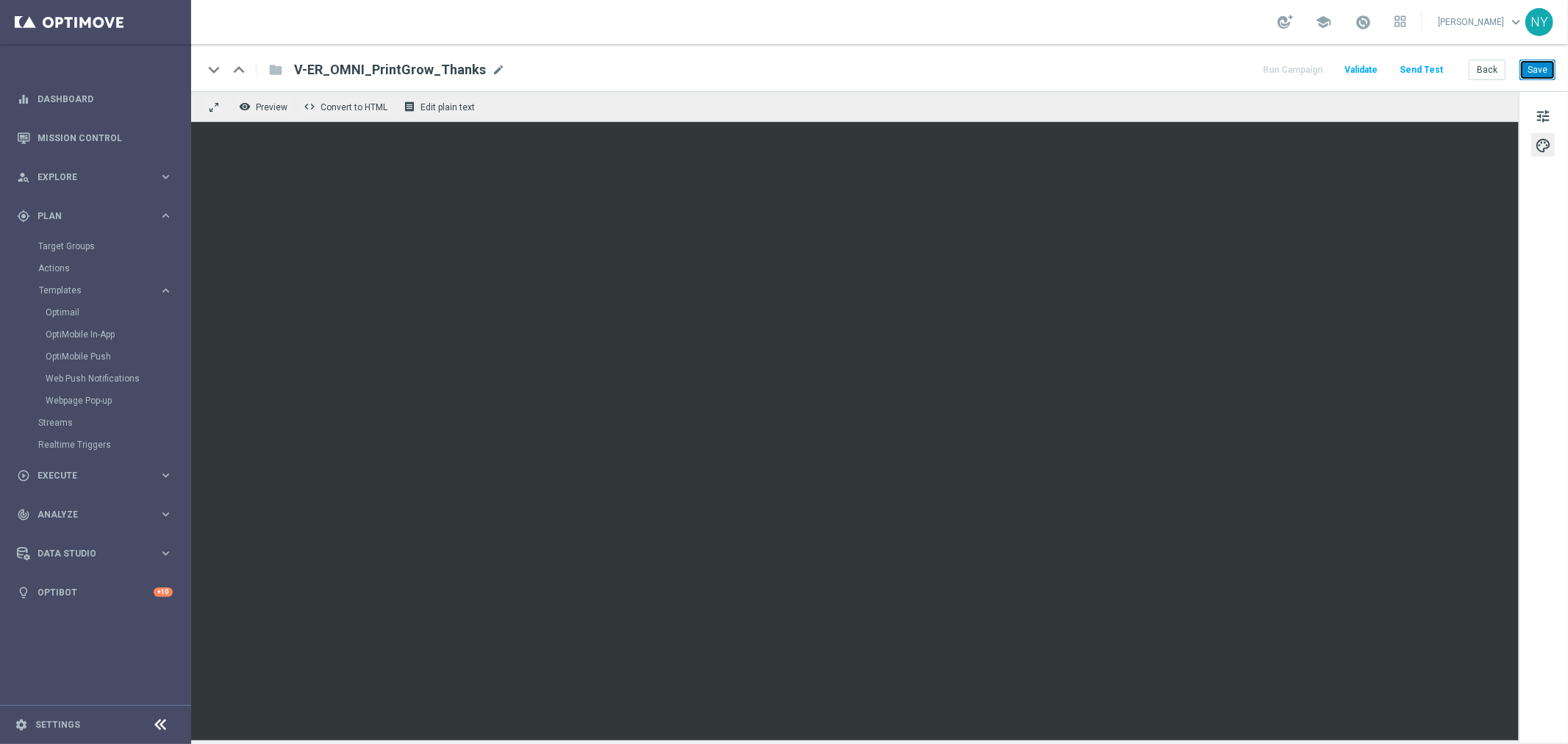
click at [1539, 69] on button "Save" at bounding box center [1537, 69] width 36 height 21
click at [1438, 69] on button "Send Test" at bounding box center [1421, 70] width 48 height 20
click at [1426, 66] on button "Send Test" at bounding box center [1421, 70] width 48 height 20
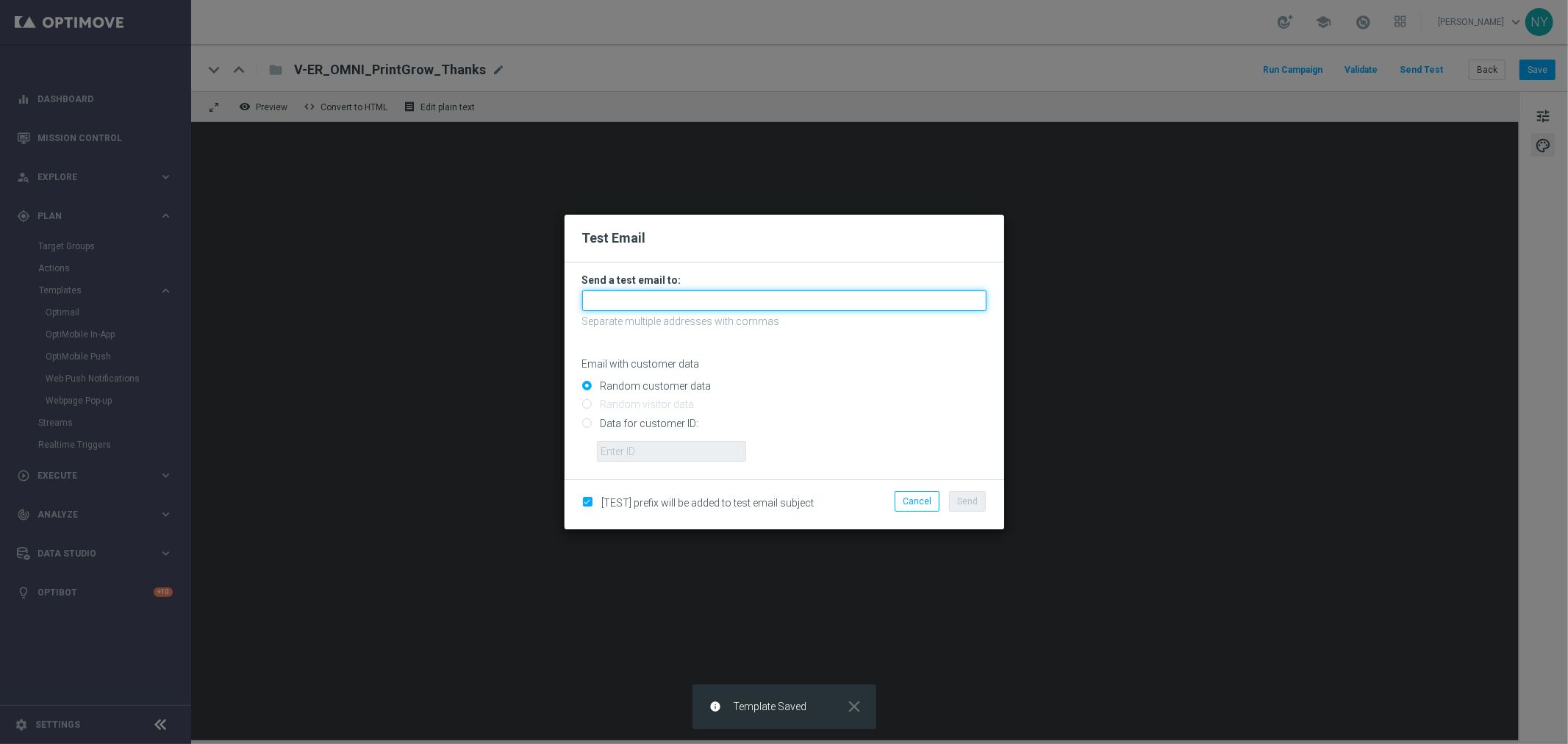
click at [644, 301] on input "text" at bounding box center [784, 300] width 405 height 21
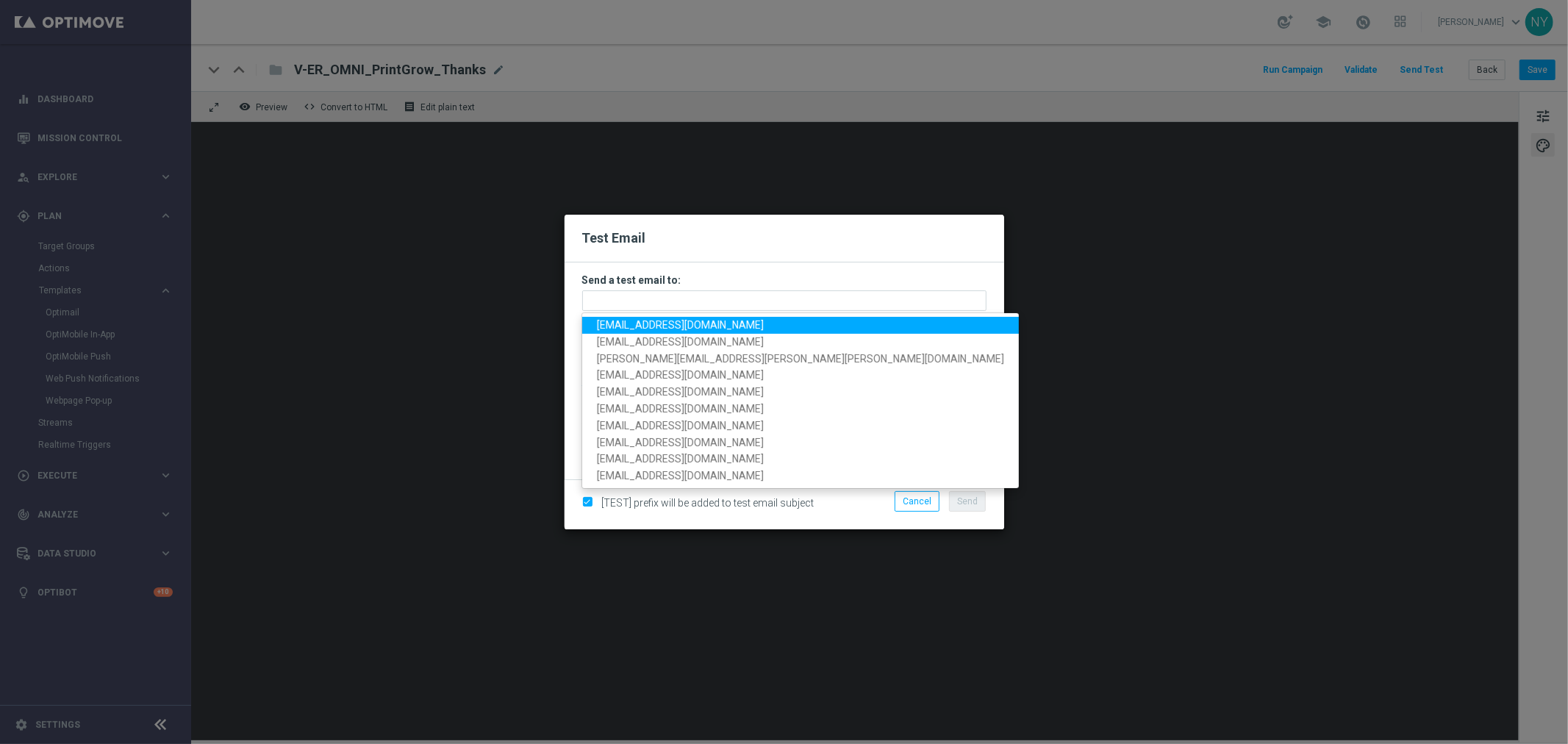
click at [635, 325] on span "neilyetts3-bgwsw@litmusemail.com" at bounding box center [680, 324] width 167 height 12
type input "neilyetts3-bgwsw@litmusemail.com"
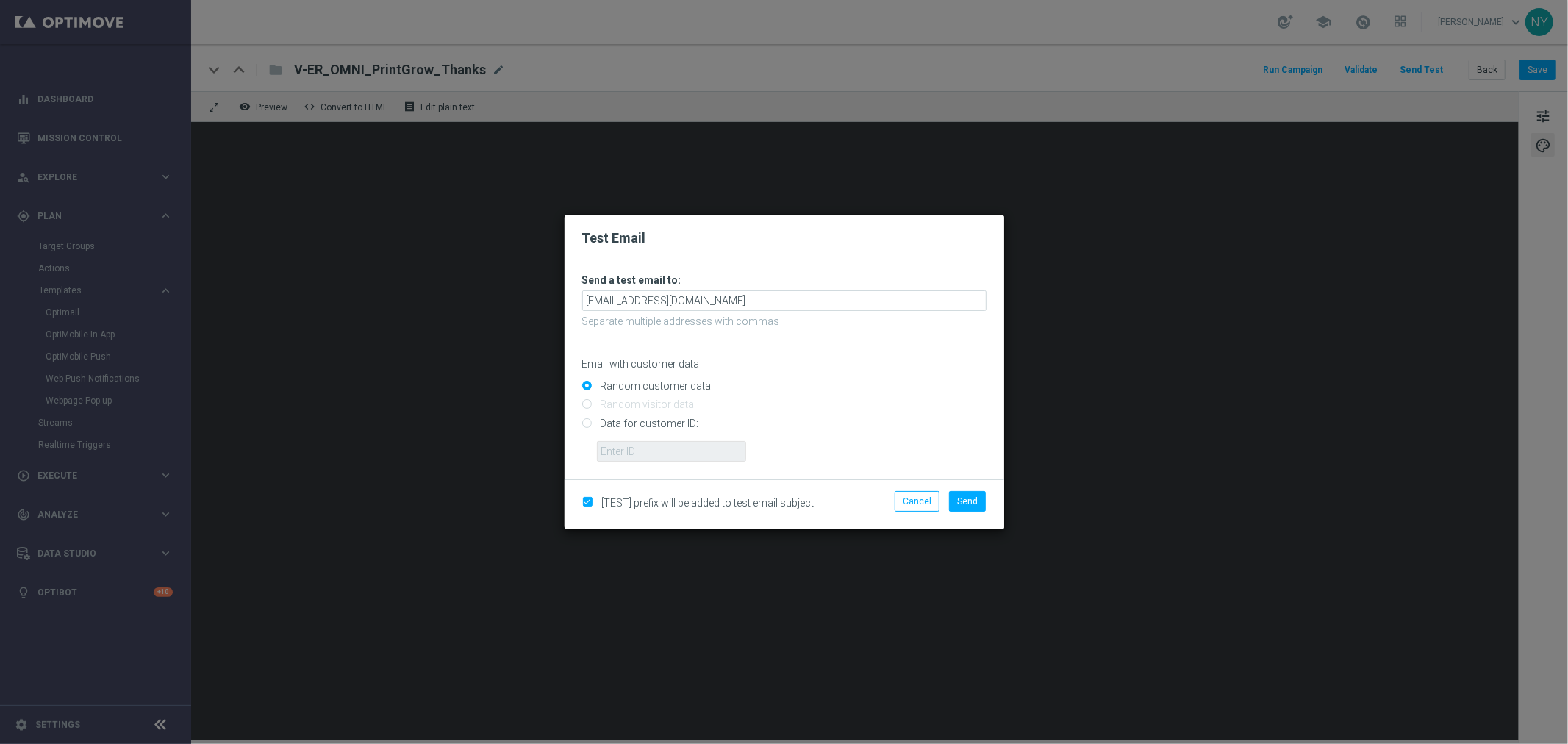
click at [582, 423] on input "Data for customer ID:" at bounding box center [784, 429] width 405 height 21
radio input "true"
click at [625, 463] on form "Send a test email to: neilyetts3-bgwsw@litmusemail.com Separate multiple addres…" at bounding box center [784, 370] width 439 height 217
click at [628, 455] on input "text" at bounding box center [671, 451] width 149 height 21
click at [622, 454] on input "text" at bounding box center [671, 451] width 149 height 21
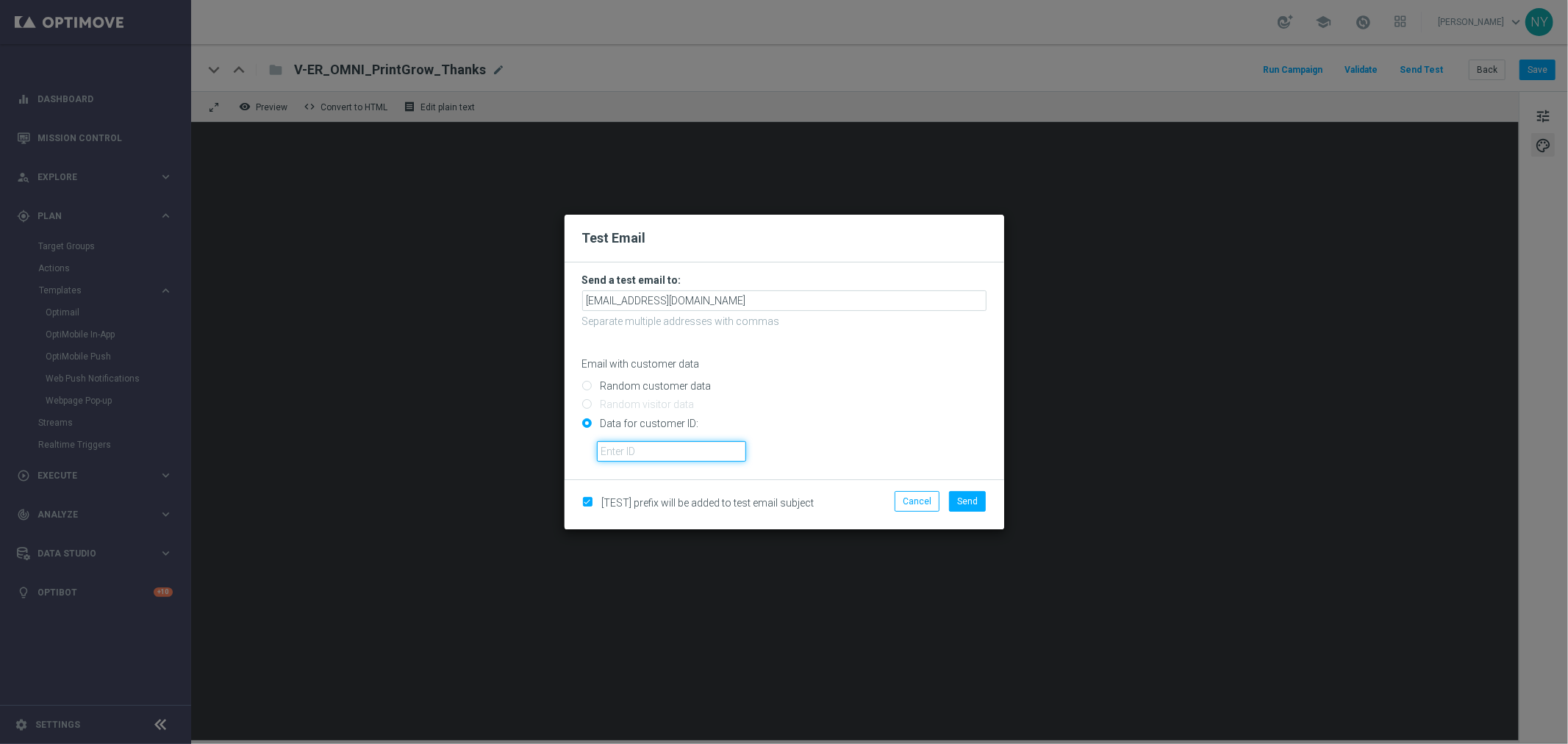
paste input "10000006208"
type input "10000006208"
click at [963, 500] on span "Send" at bounding box center [967, 501] width 21 height 10
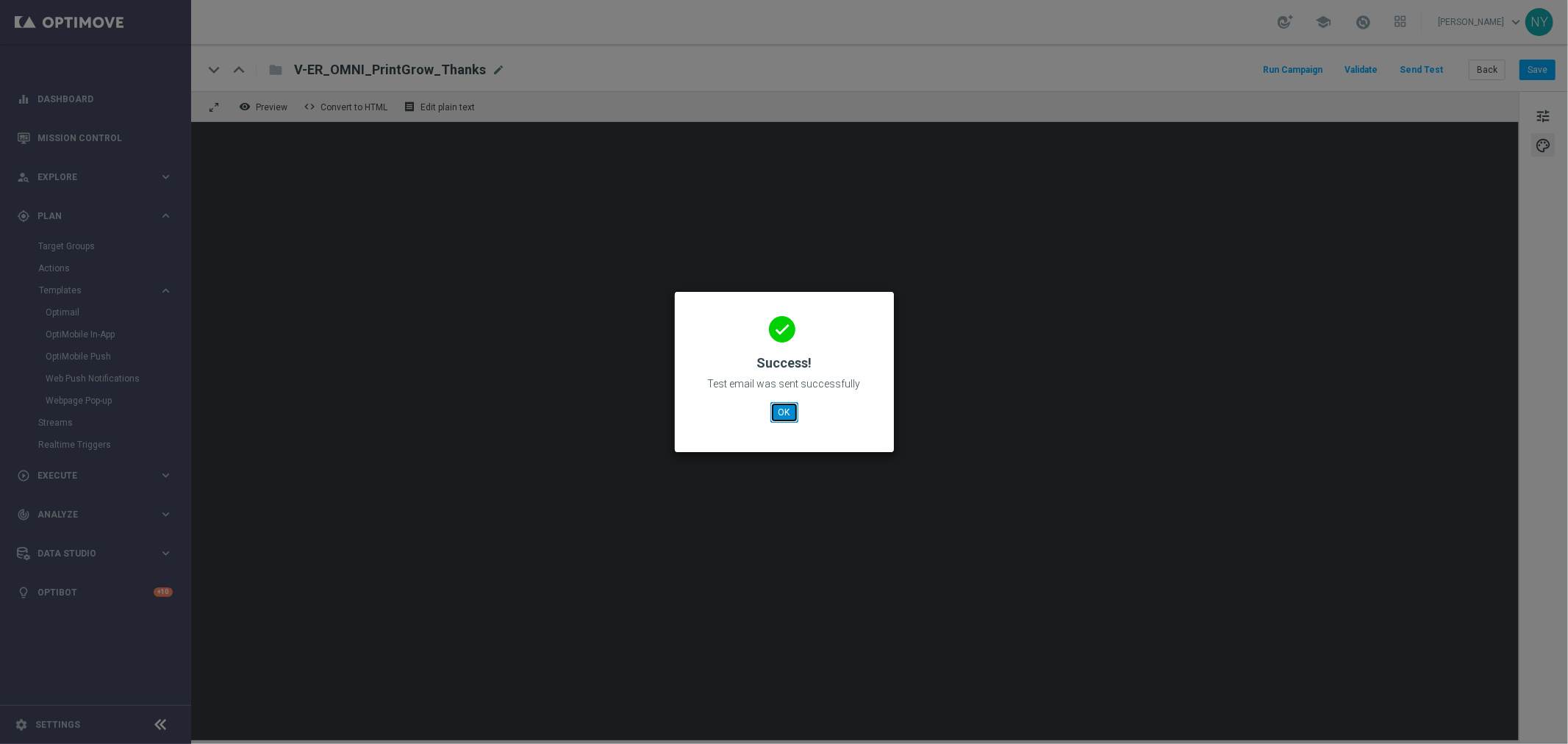
click at [784, 409] on button "OK" at bounding box center [784, 412] width 28 height 21
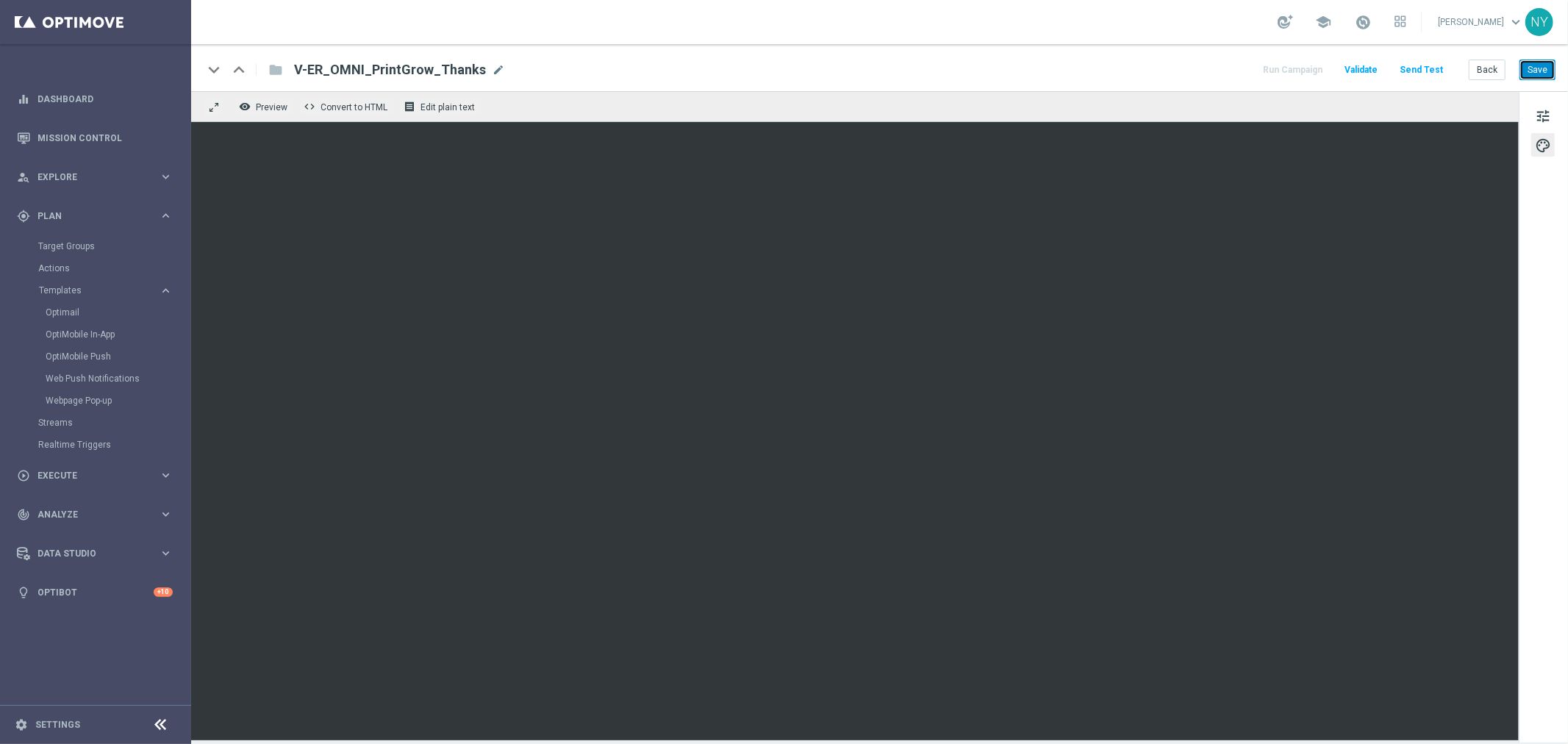
click at [1538, 67] on button "Save" at bounding box center [1537, 69] width 36 height 21
click at [1428, 67] on button "Send Test" at bounding box center [1421, 70] width 48 height 20
click at [1431, 65] on button "Send Test" at bounding box center [1421, 70] width 48 height 20
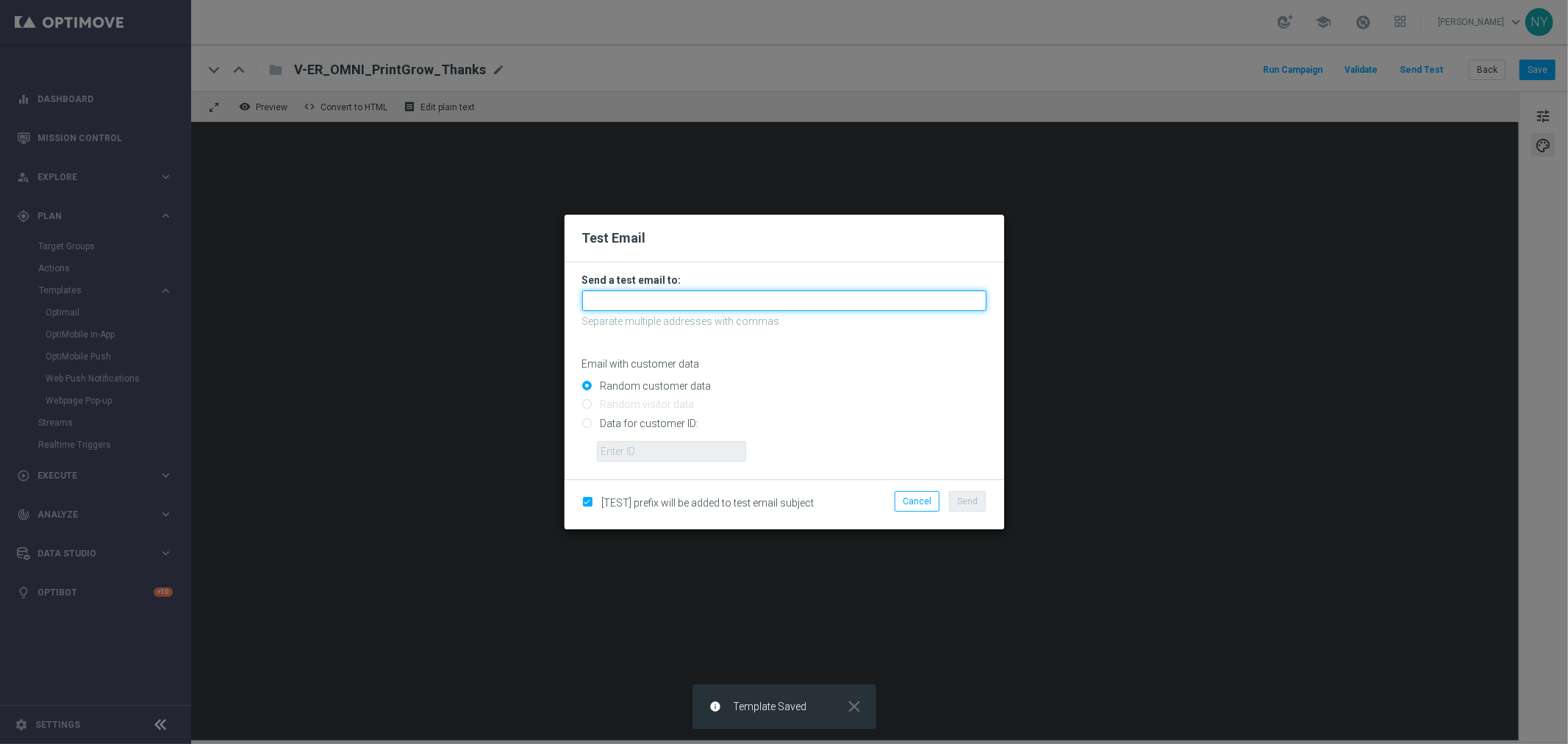
click at [591, 299] on input "text" at bounding box center [784, 300] width 405 height 21
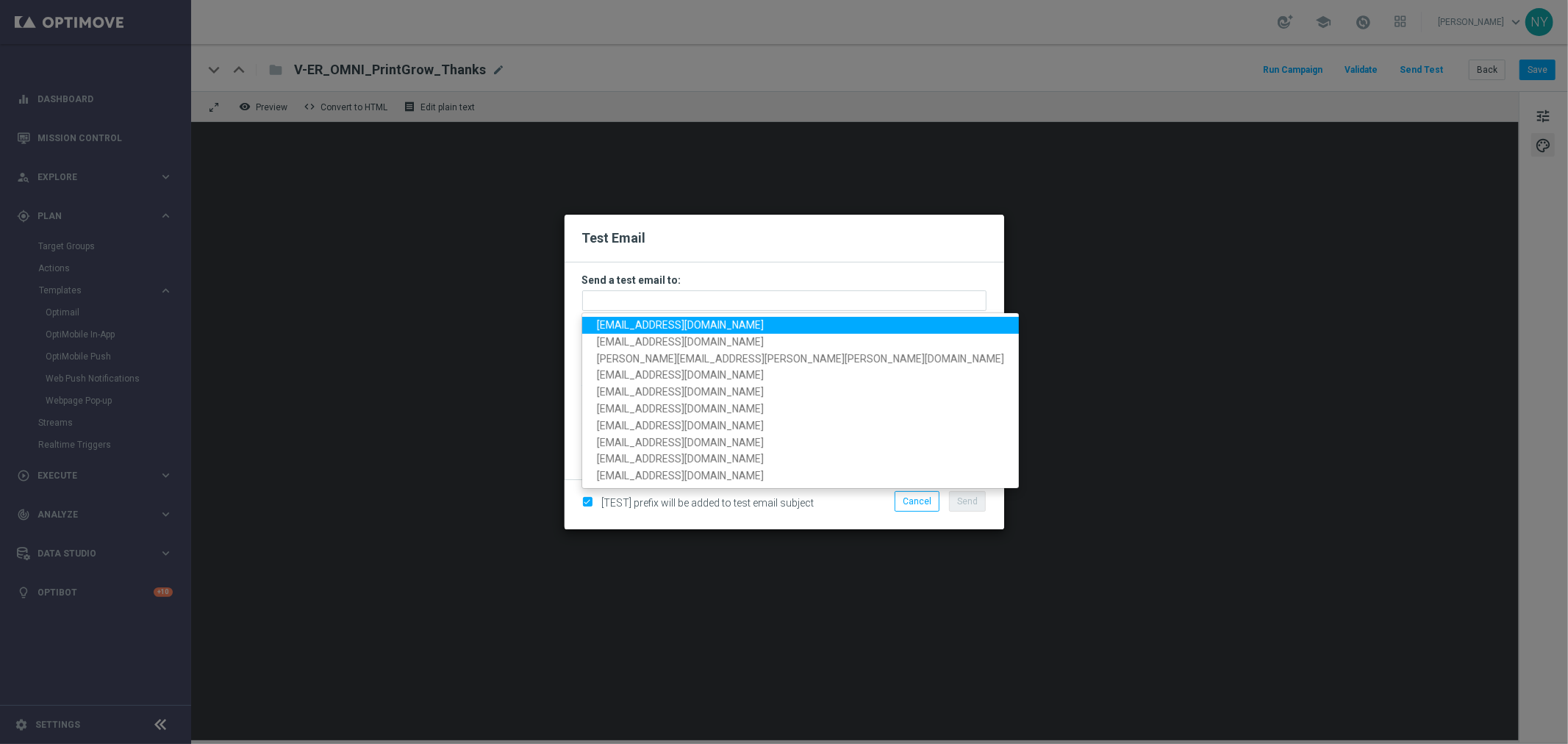
click at [653, 327] on span "neilyetts3-bgwsw@litmusemail.com" at bounding box center [680, 324] width 167 height 12
type input "neilyetts3-bgwsw@litmusemail.com"
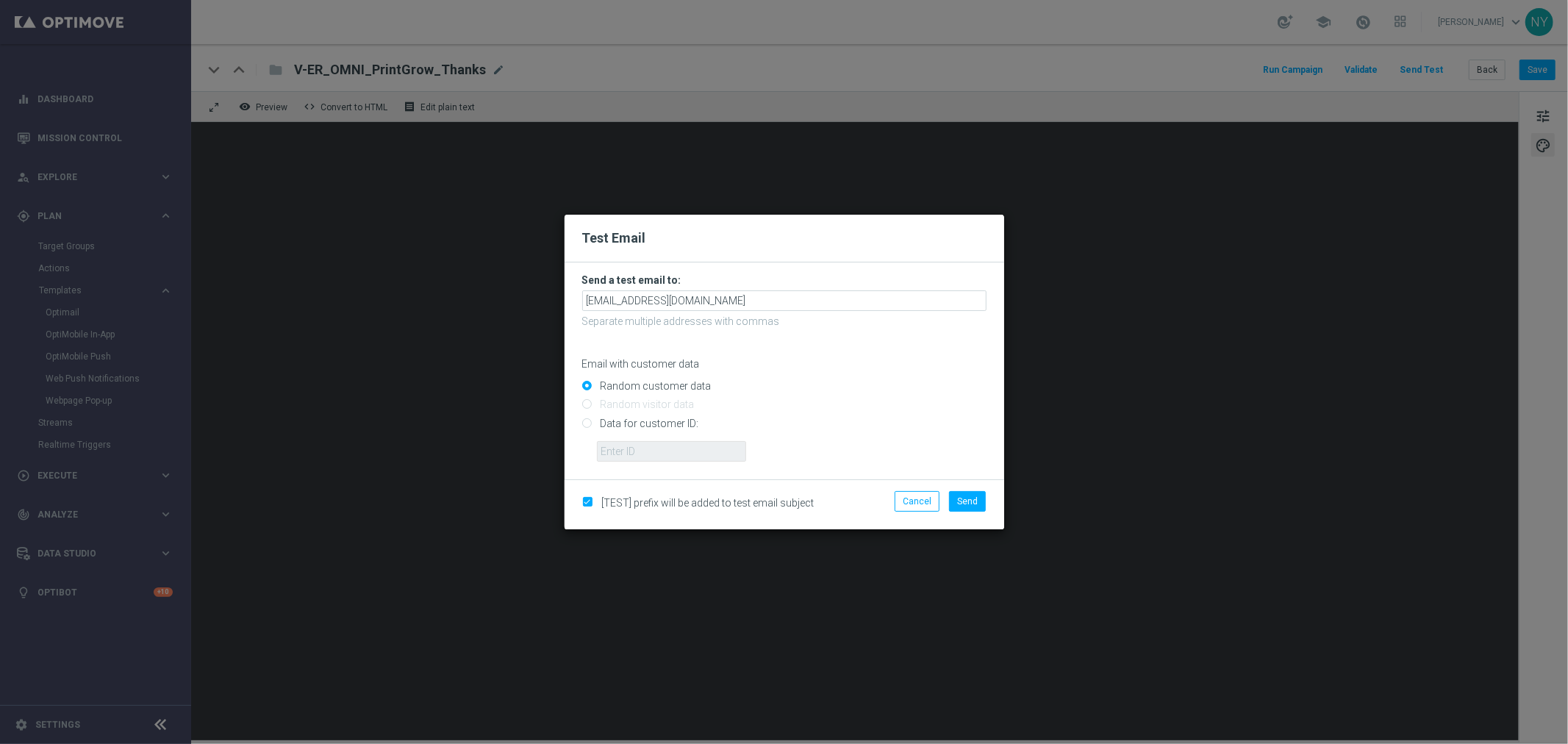
click at [587, 424] on input "Data for customer ID:" at bounding box center [784, 429] width 405 height 21
radio input "true"
click at [641, 457] on input "text" at bounding box center [671, 451] width 149 height 21
paste input "10000006208"
type input "10000006208"
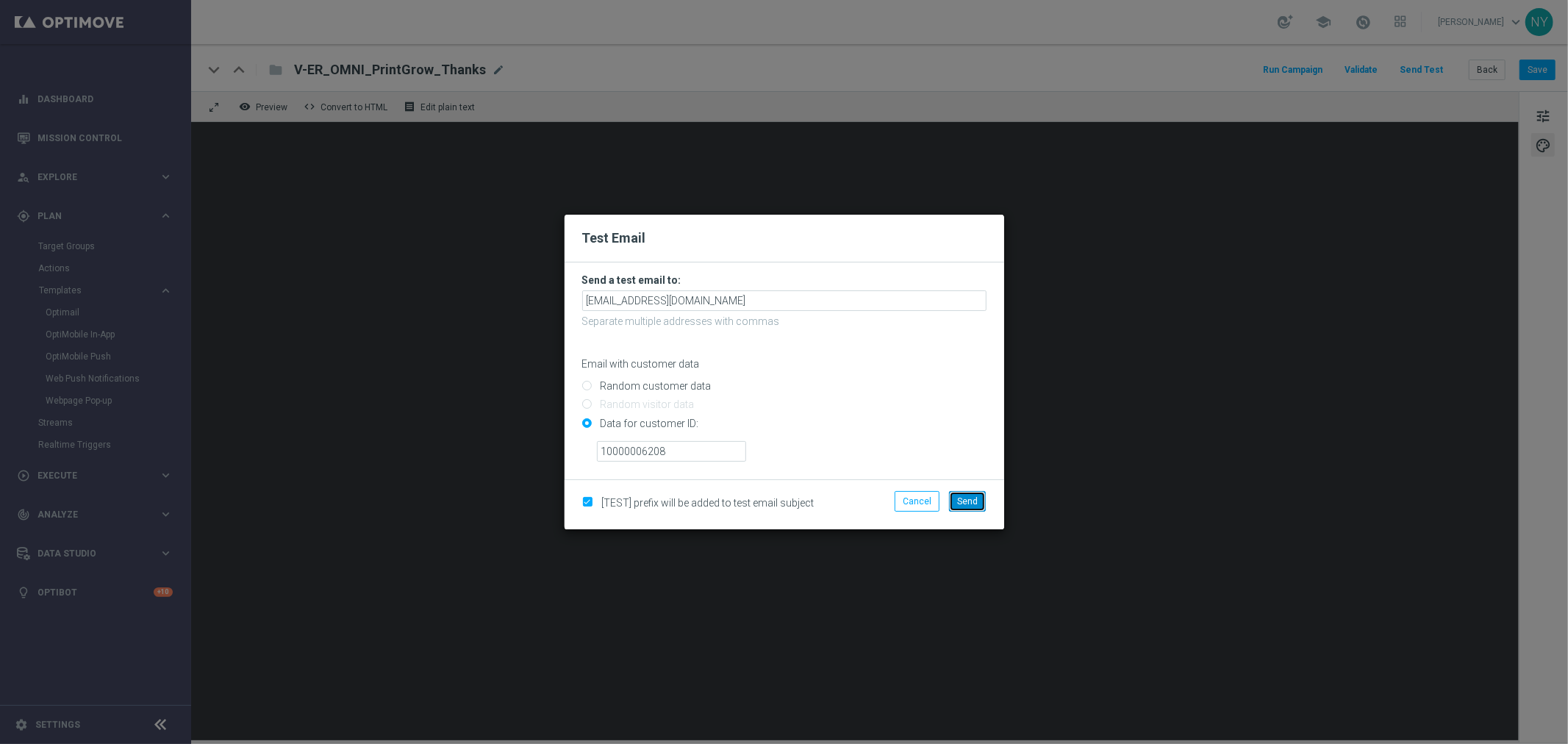
click at [965, 494] on button "Send" at bounding box center [967, 501] width 37 height 21
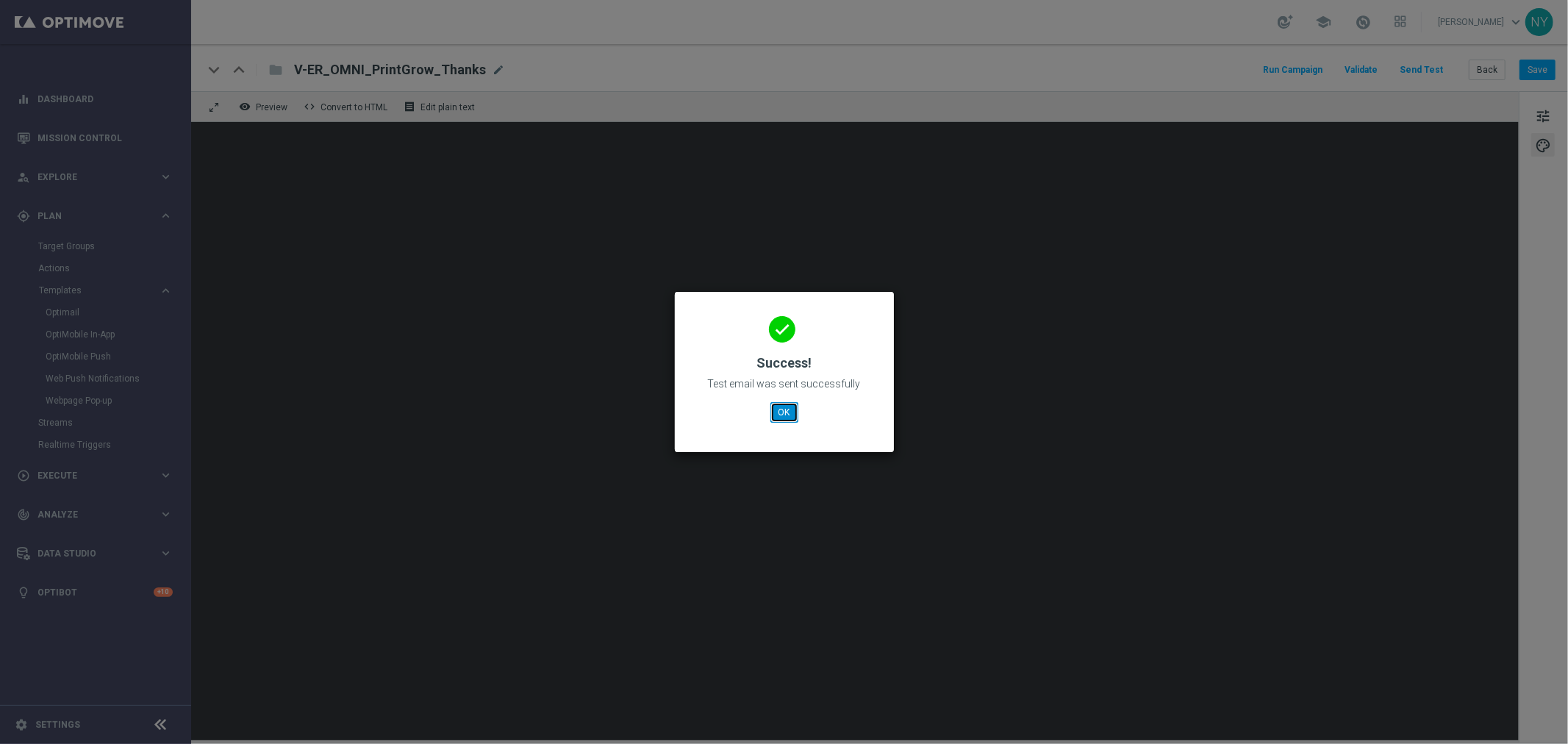
click at [785, 408] on button "OK" at bounding box center [784, 412] width 28 height 21
